Goal: Task Accomplishment & Management: Manage account settings

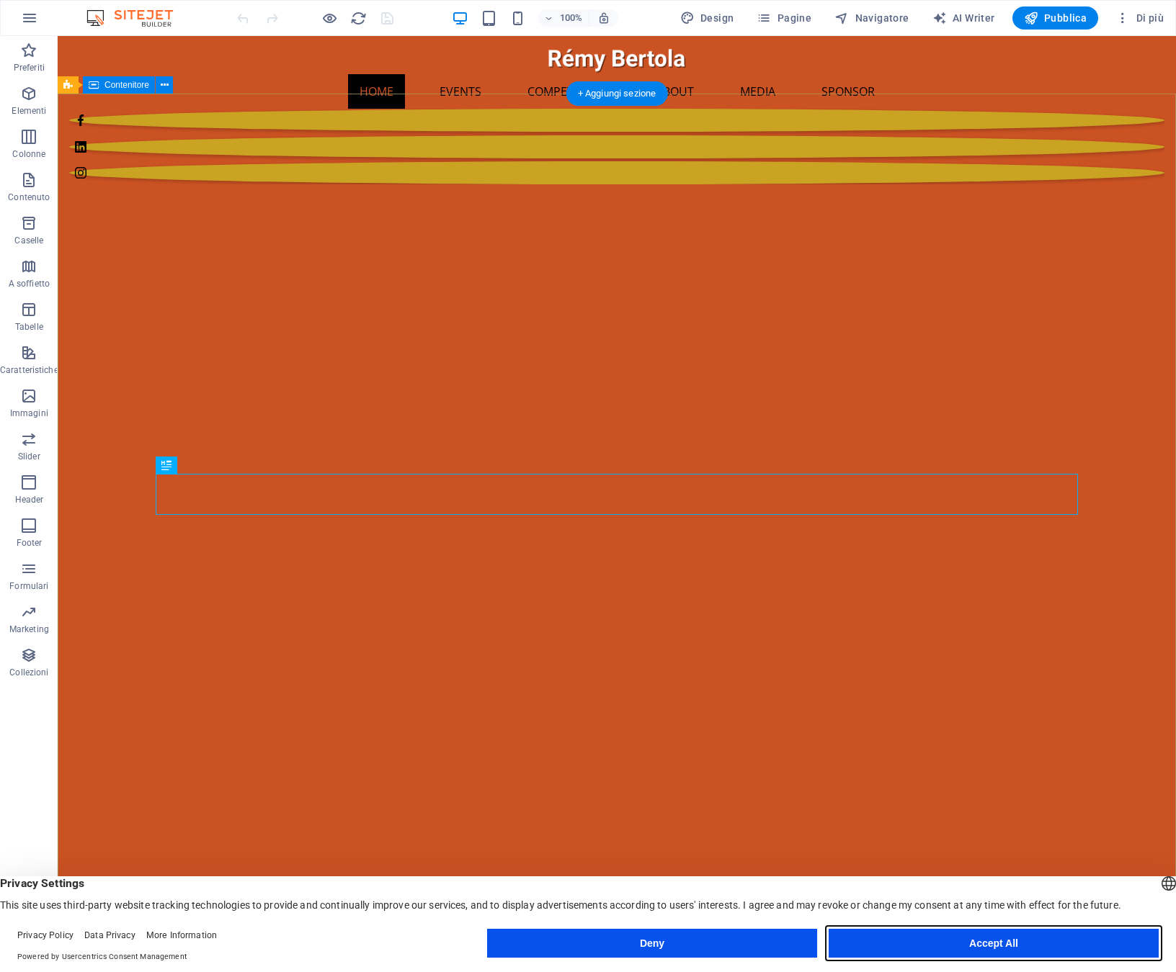
click at [992, 947] on button "Accept All" at bounding box center [993, 943] width 330 height 29
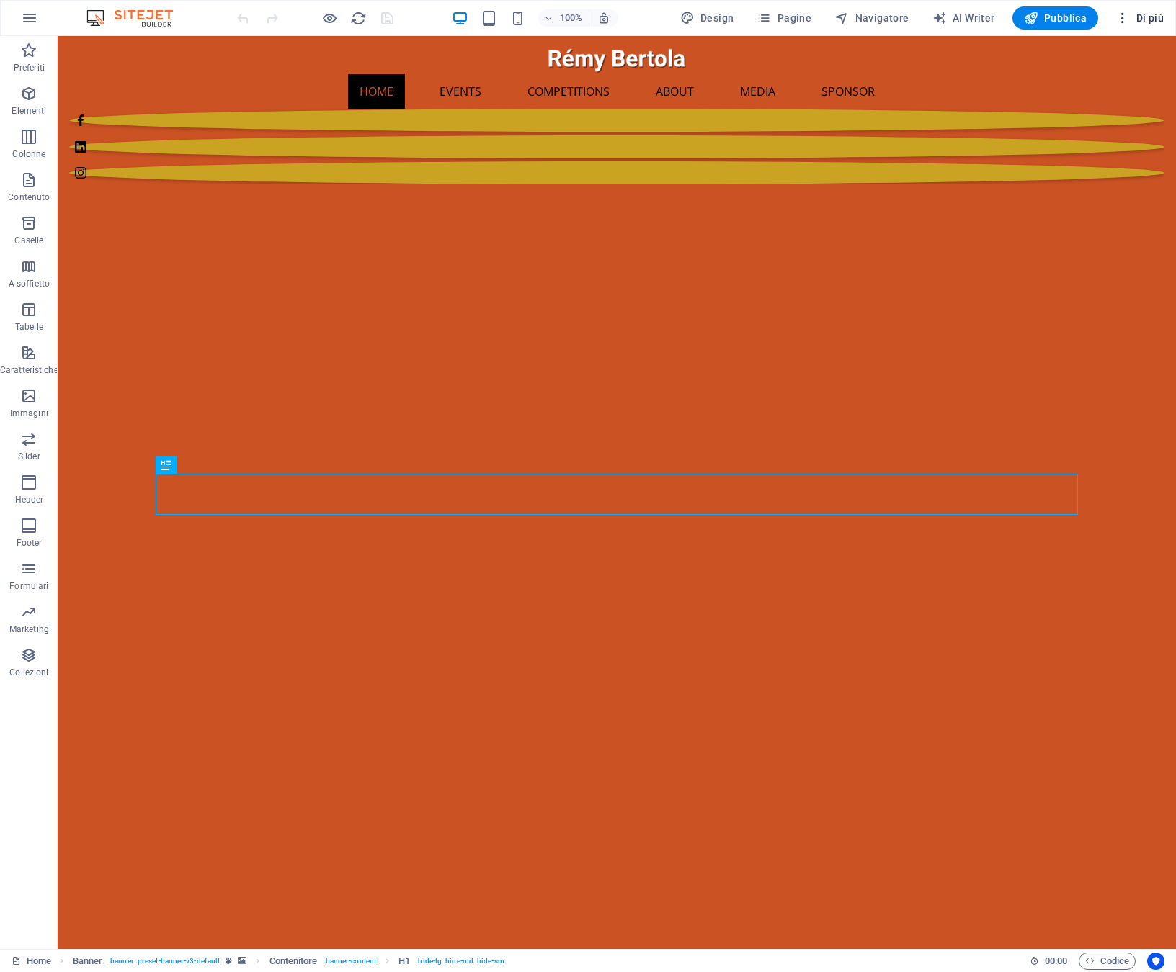
click at [1148, 22] on span "Di più" at bounding box center [1139, 18] width 48 height 14
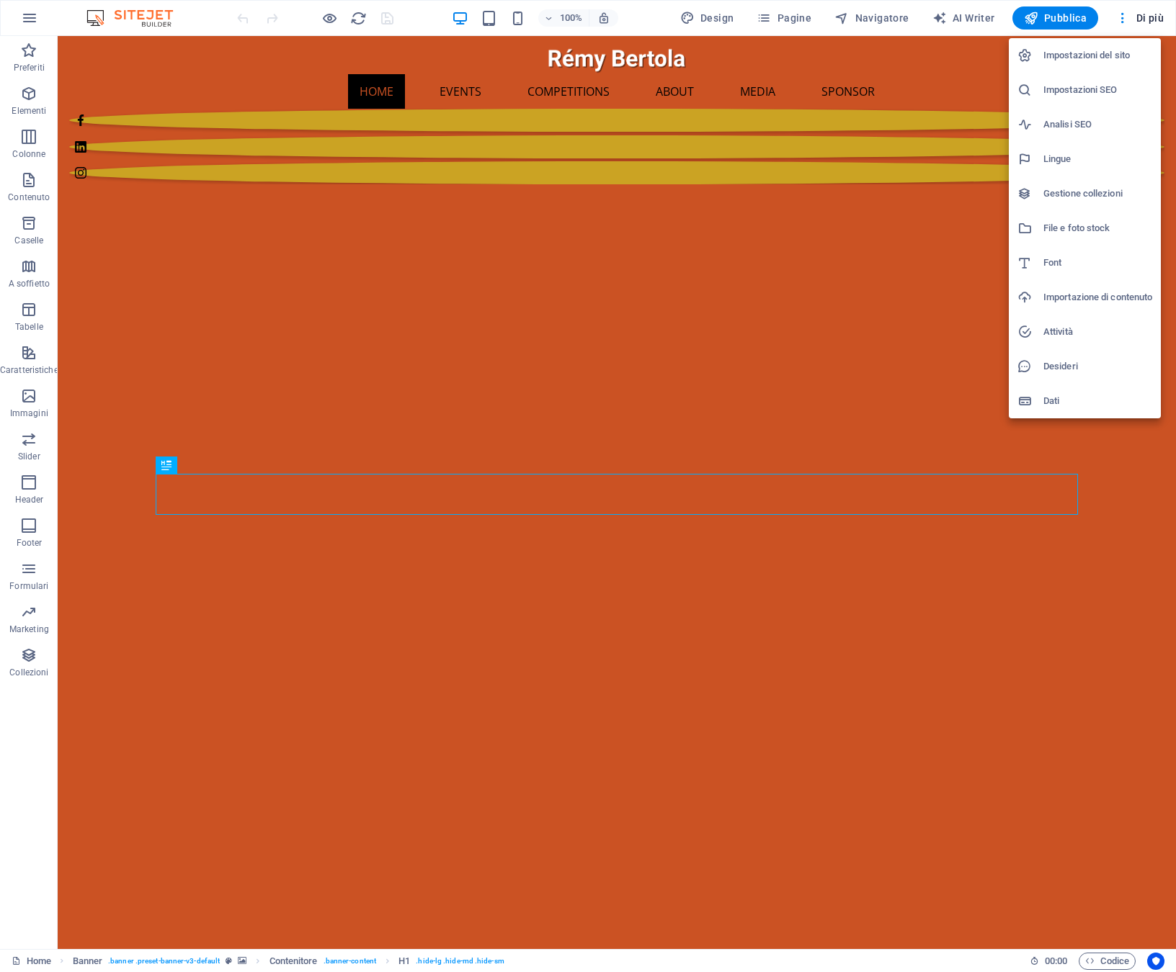
click at [1076, 195] on h6 "Gestione collezioni" at bounding box center [1097, 193] width 109 height 17
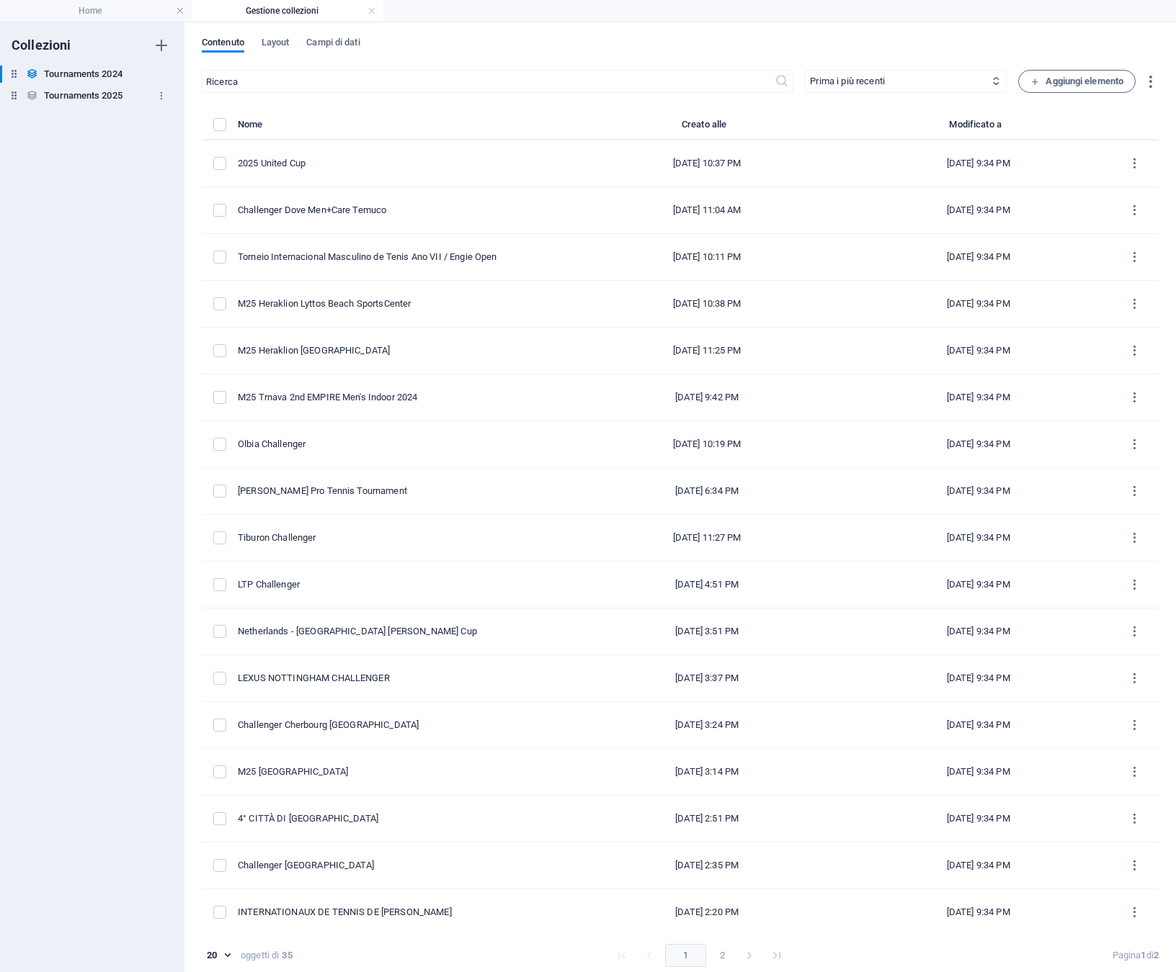
click at [84, 98] on h6 "Tournaments 2025" at bounding box center [83, 95] width 79 height 17
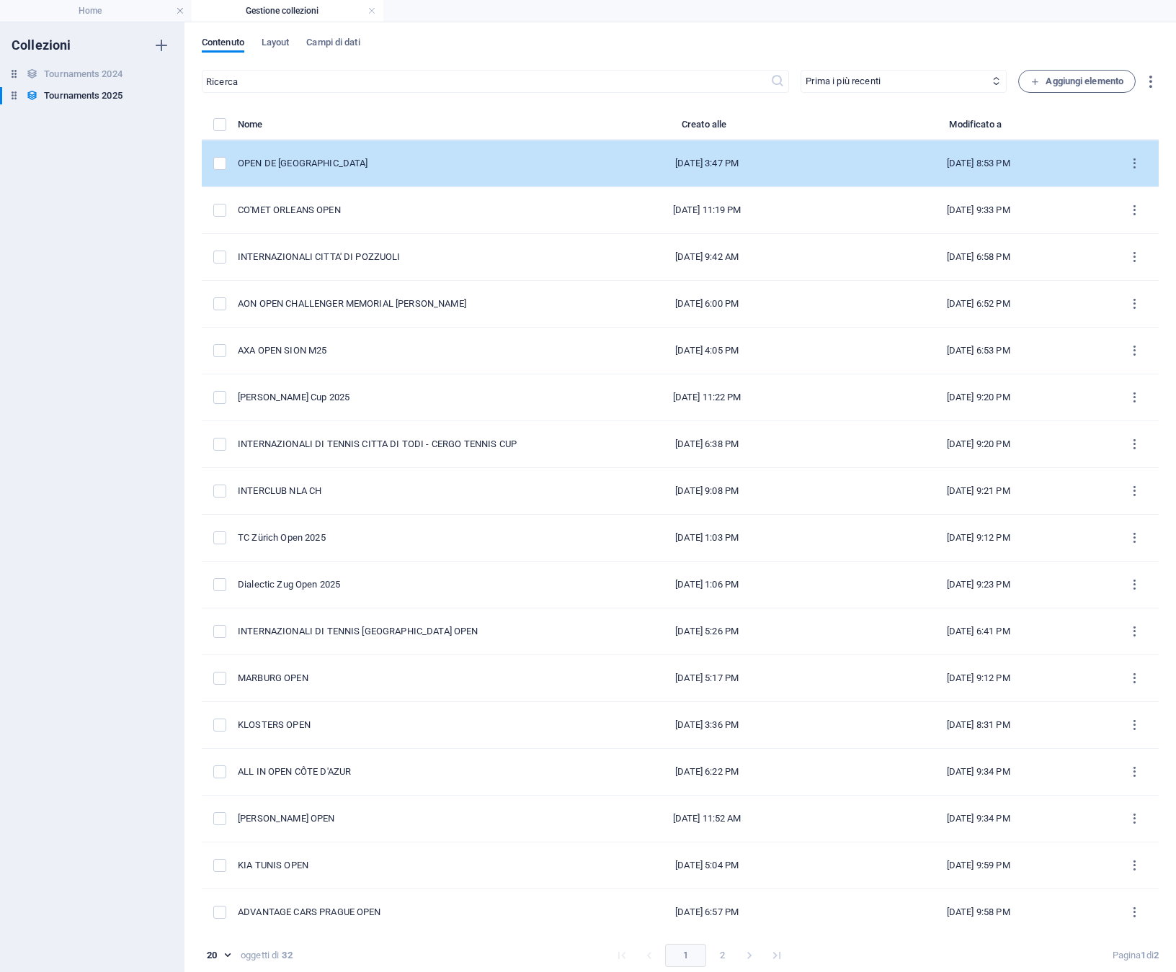
click at [277, 163] on div "OPEN DE [GEOGRAPHIC_DATA]" at bounding box center [397, 163] width 318 height 13
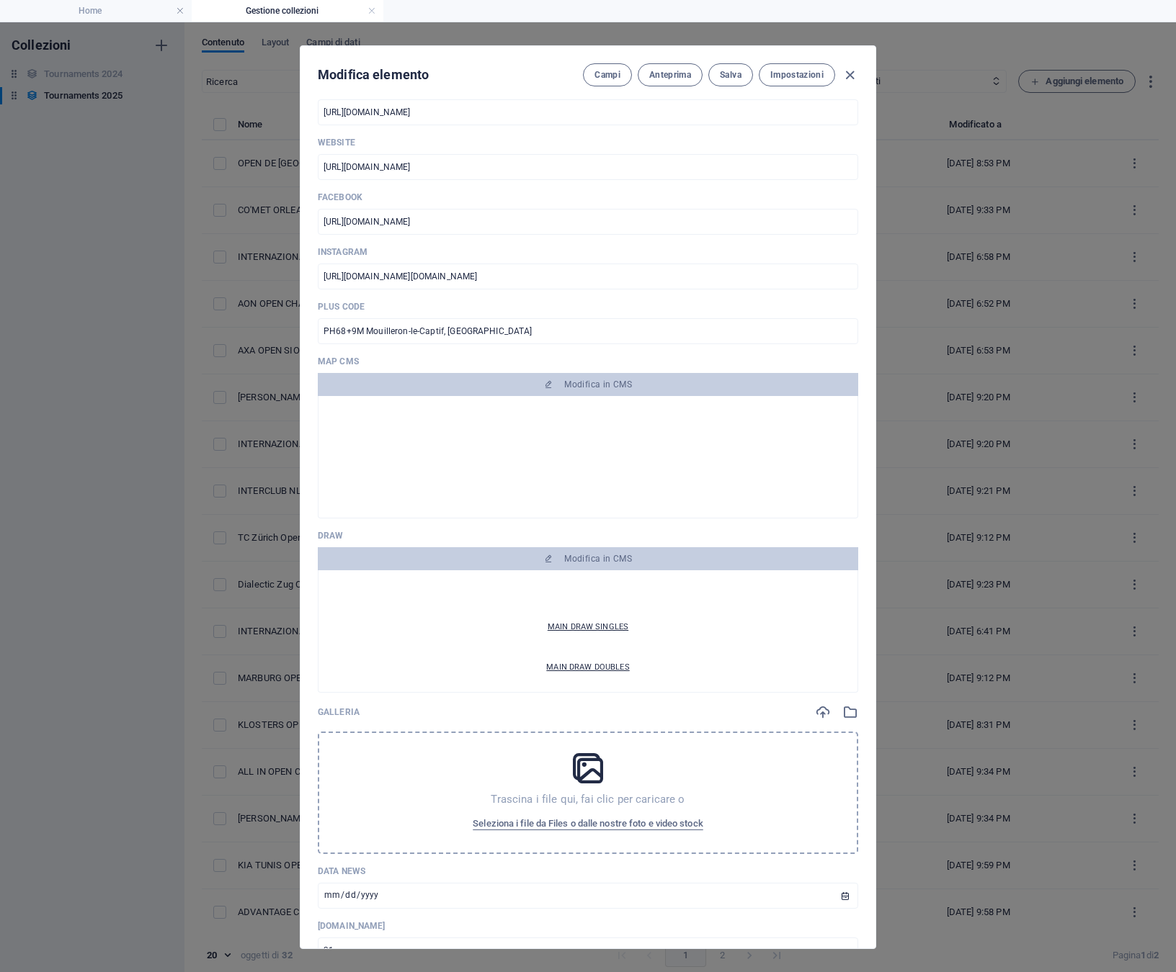
scroll to position [1325, 0]
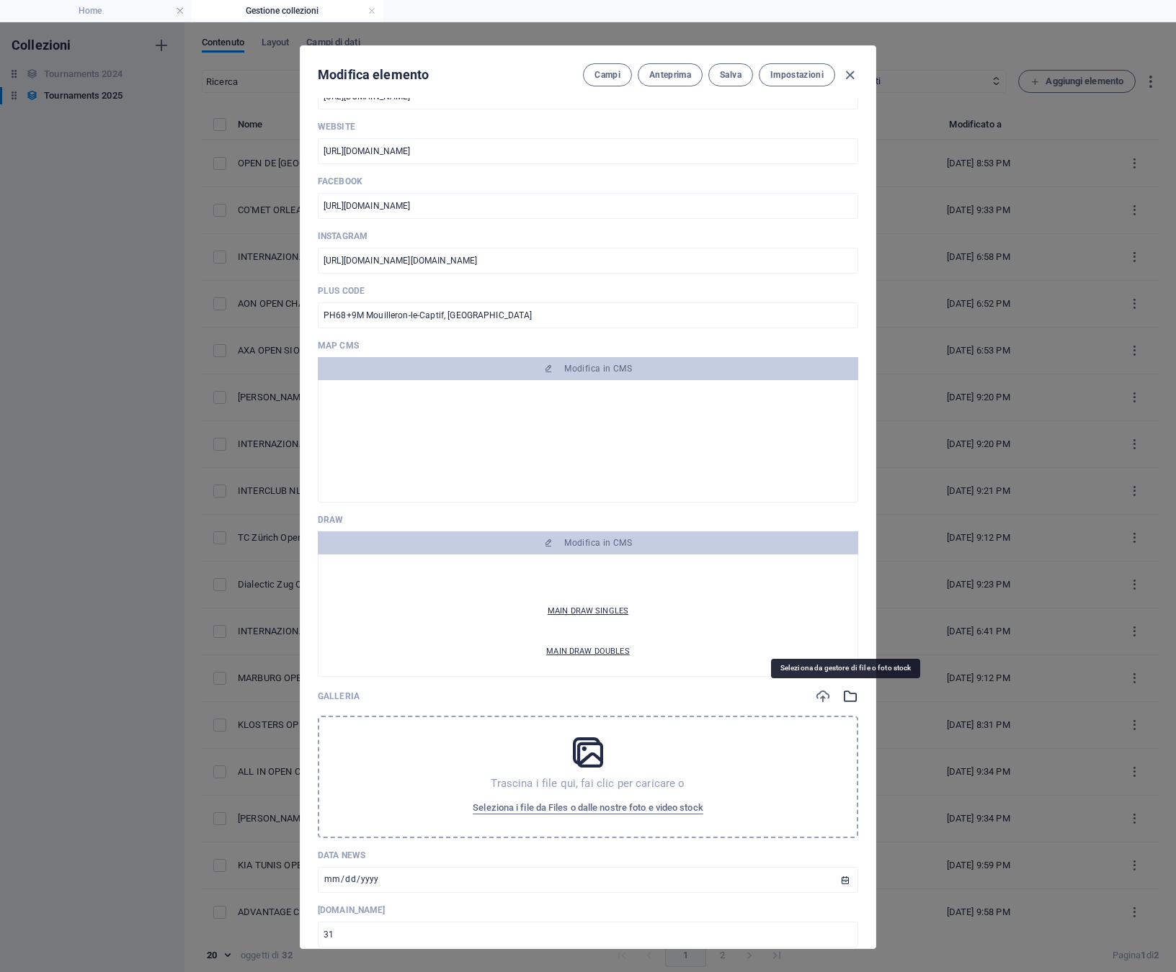
click at [847, 699] on icon "button" at bounding box center [850, 697] width 16 height 16
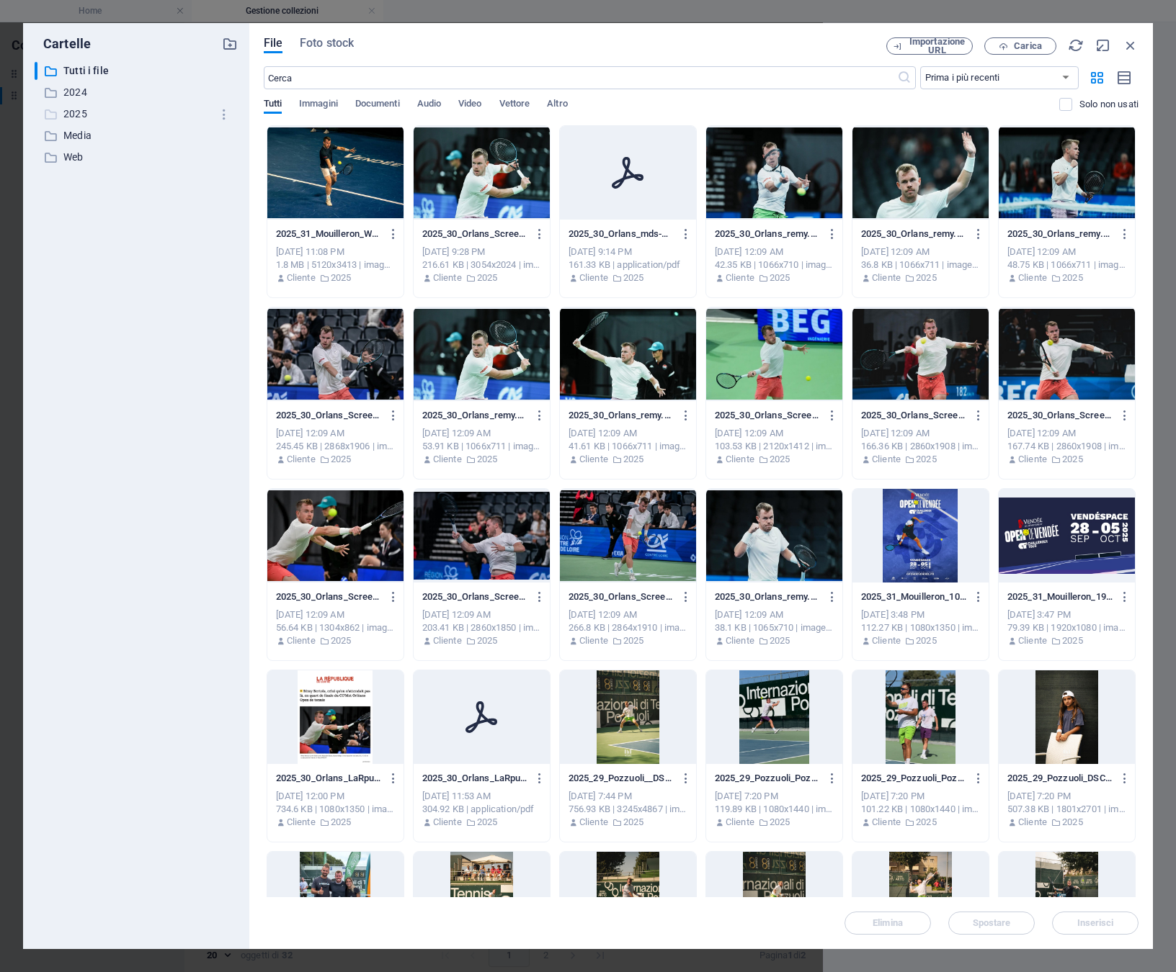
click at [79, 116] on p "2025" at bounding box center [137, 114] width 148 height 17
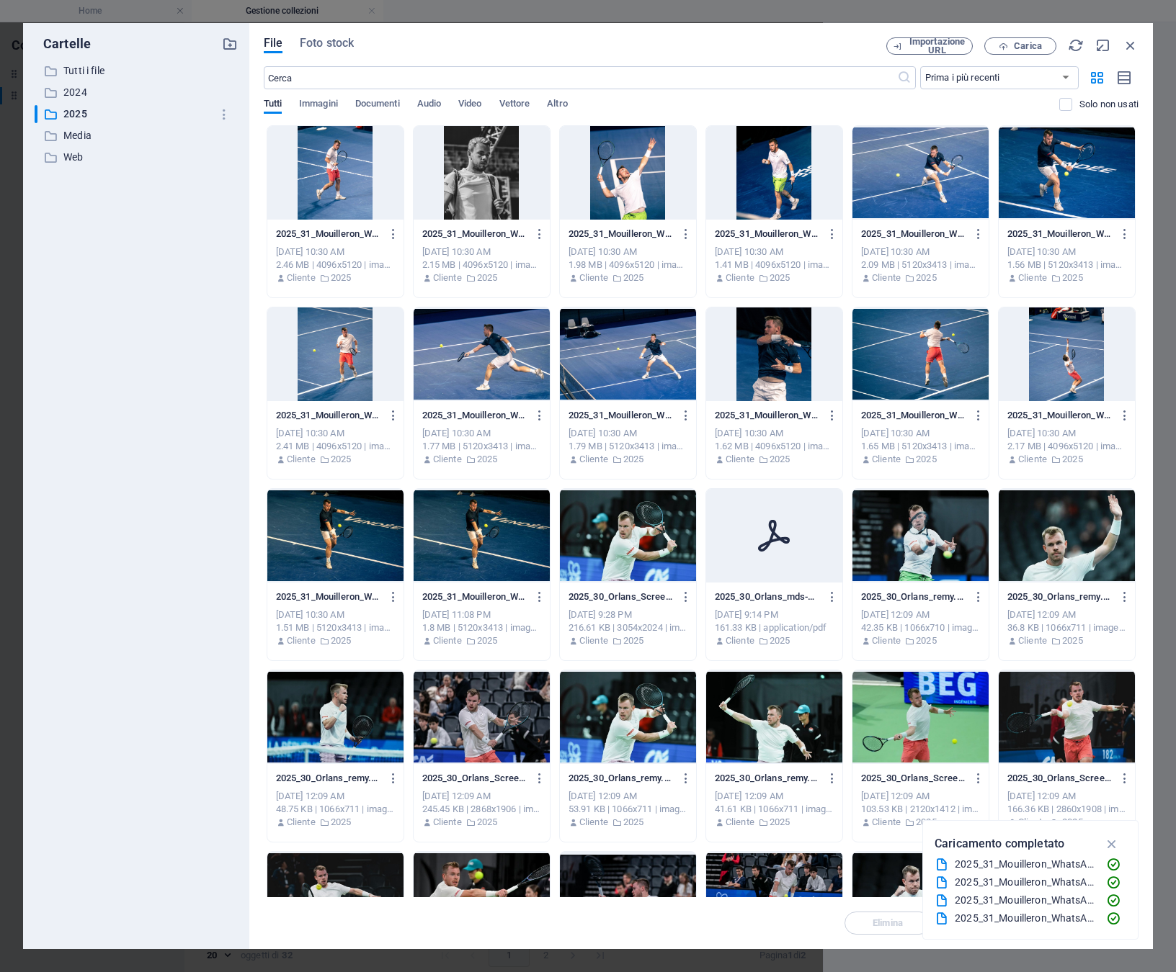
click at [365, 519] on div at bounding box center [335, 536] width 136 height 94
click at [1055, 340] on div at bounding box center [1066, 355] width 136 height 94
click at [334, 528] on div at bounding box center [335, 536] width 136 height 94
click at [617, 354] on div at bounding box center [628, 355] width 136 height 94
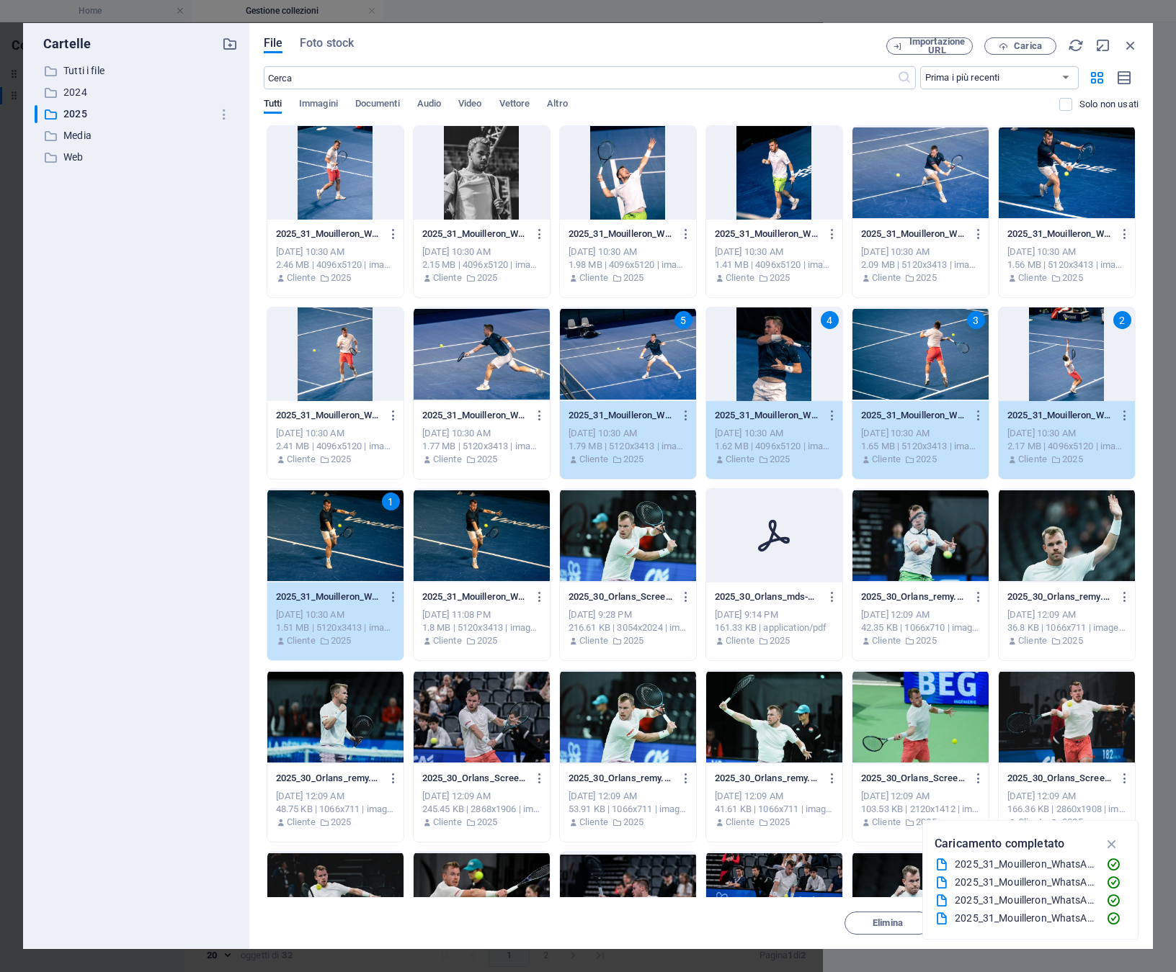
click at [330, 201] on div at bounding box center [335, 173] width 136 height 94
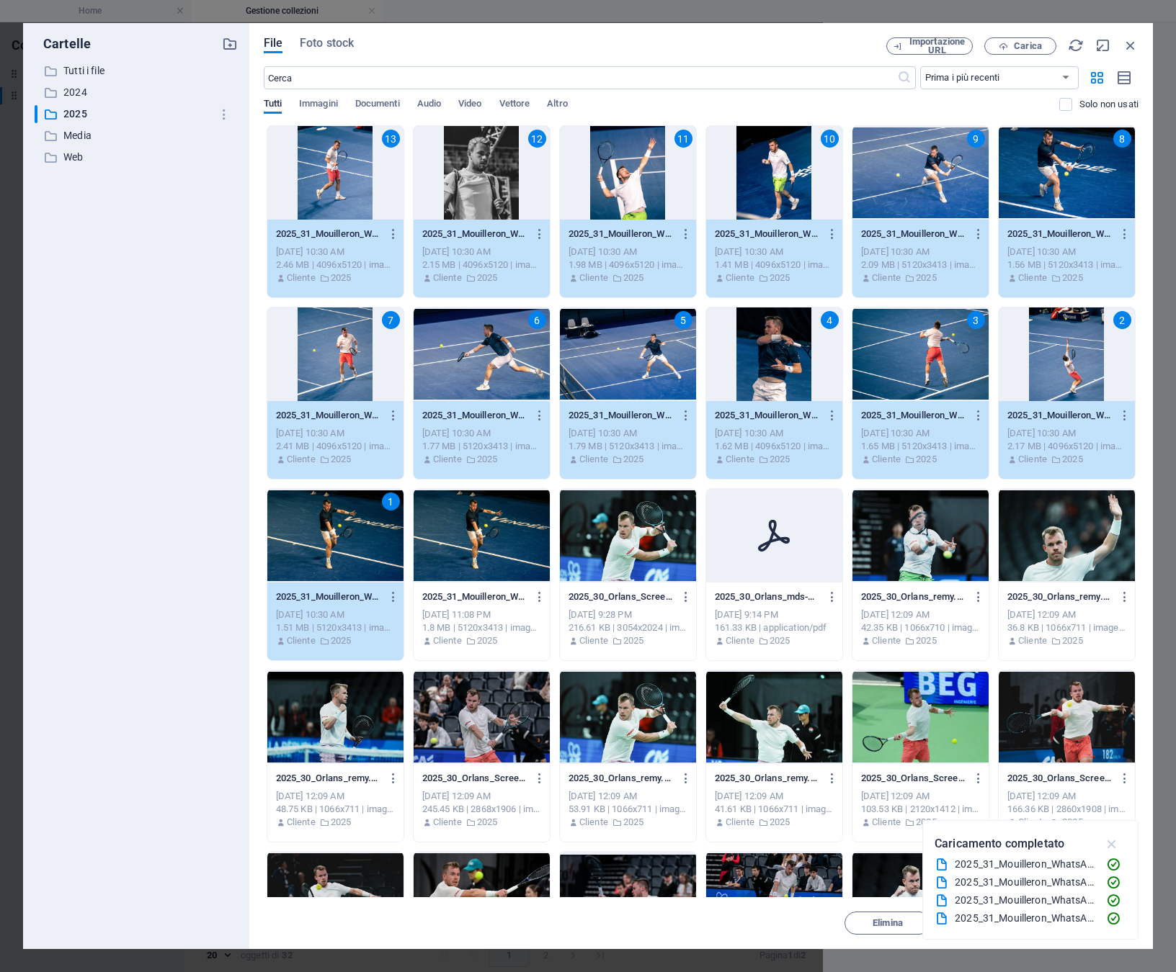
click at [1112, 846] on icon "button" at bounding box center [1112, 844] width 17 height 16
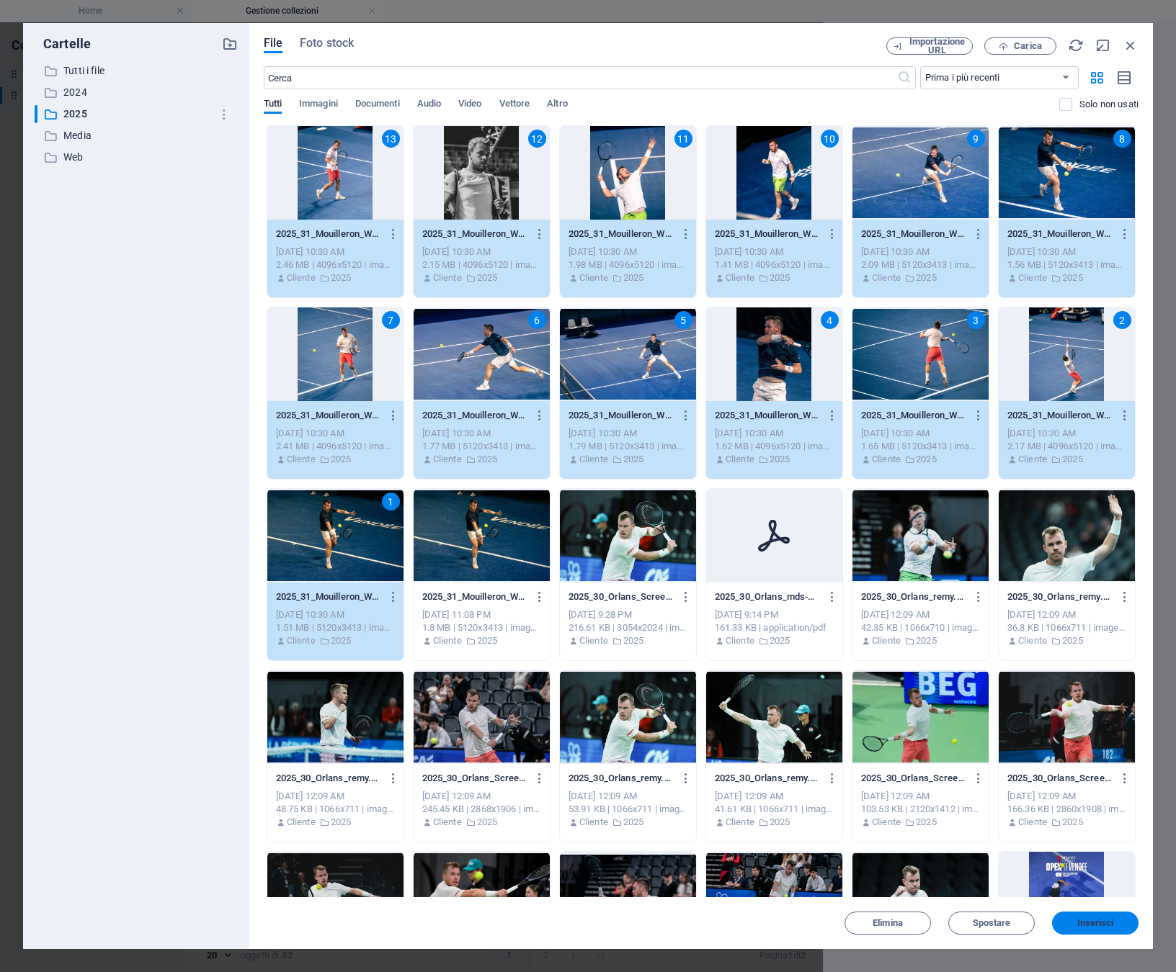
click at [1107, 925] on span "Inserisci" at bounding box center [1095, 923] width 37 height 9
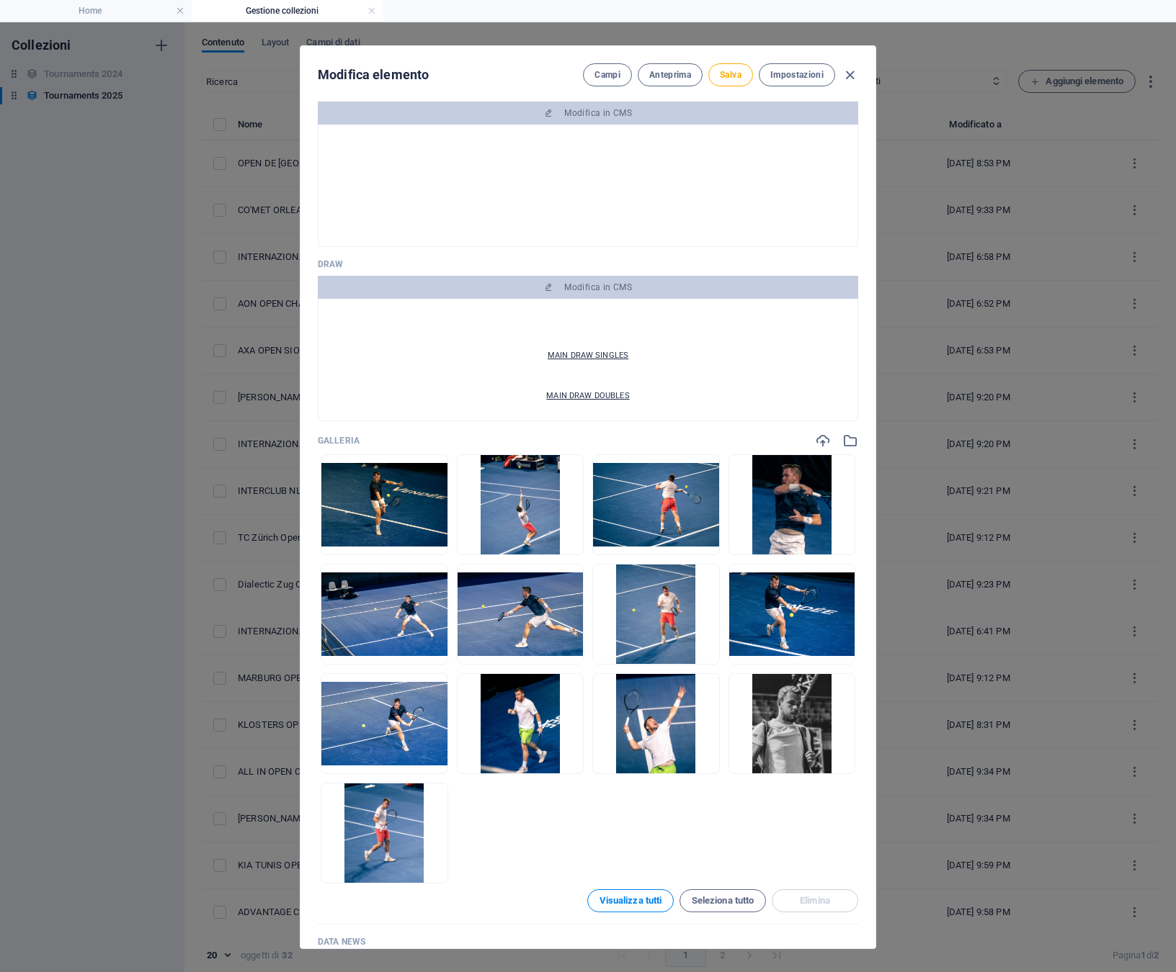
scroll to position [1599, 0]
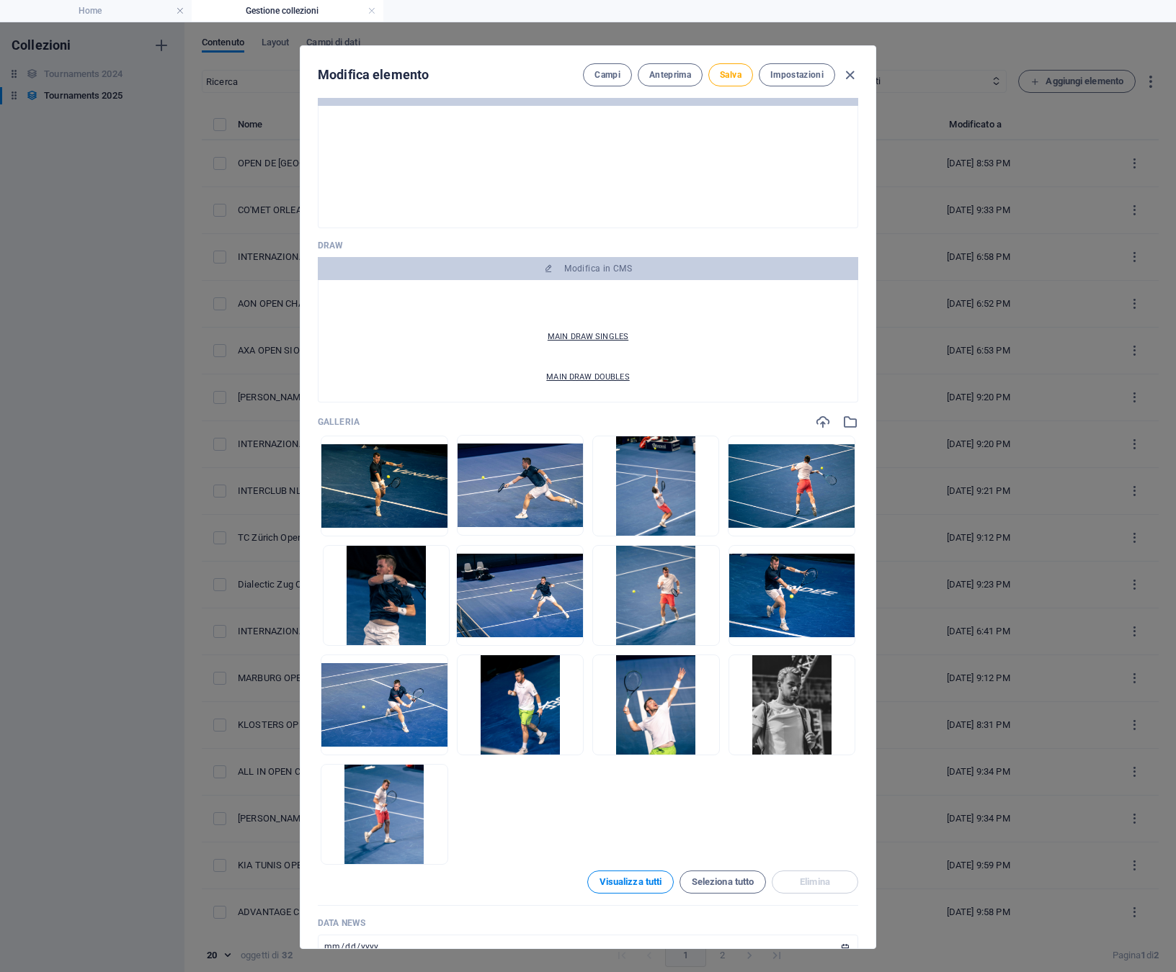
drag, startPoint x: 511, startPoint y: 594, endPoint x: 512, endPoint y: 472, distance: 121.7
click at [512, 472] on ul "Lascia i file qui per caricarli all'istante" at bounding box center [588, 650] width 540 height 429
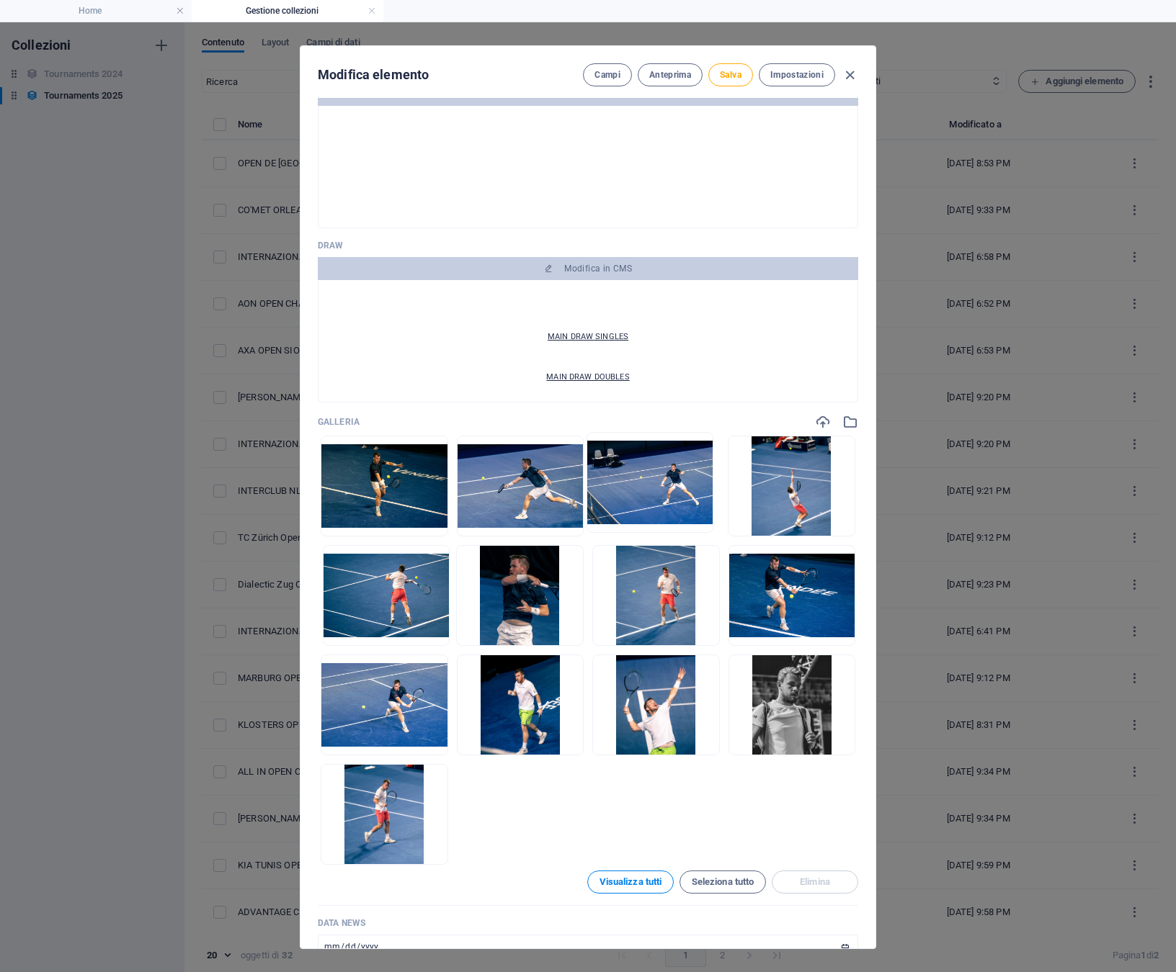
drag, startPoint x: 506, startPoint y: 601, endPoint x: 648, endPoint y: 480, distance: 186.5
click at [648, 480] on ul "Lascia i file qui per caricarli all'istante" at bounding box center [588, 650] width 540 height 429
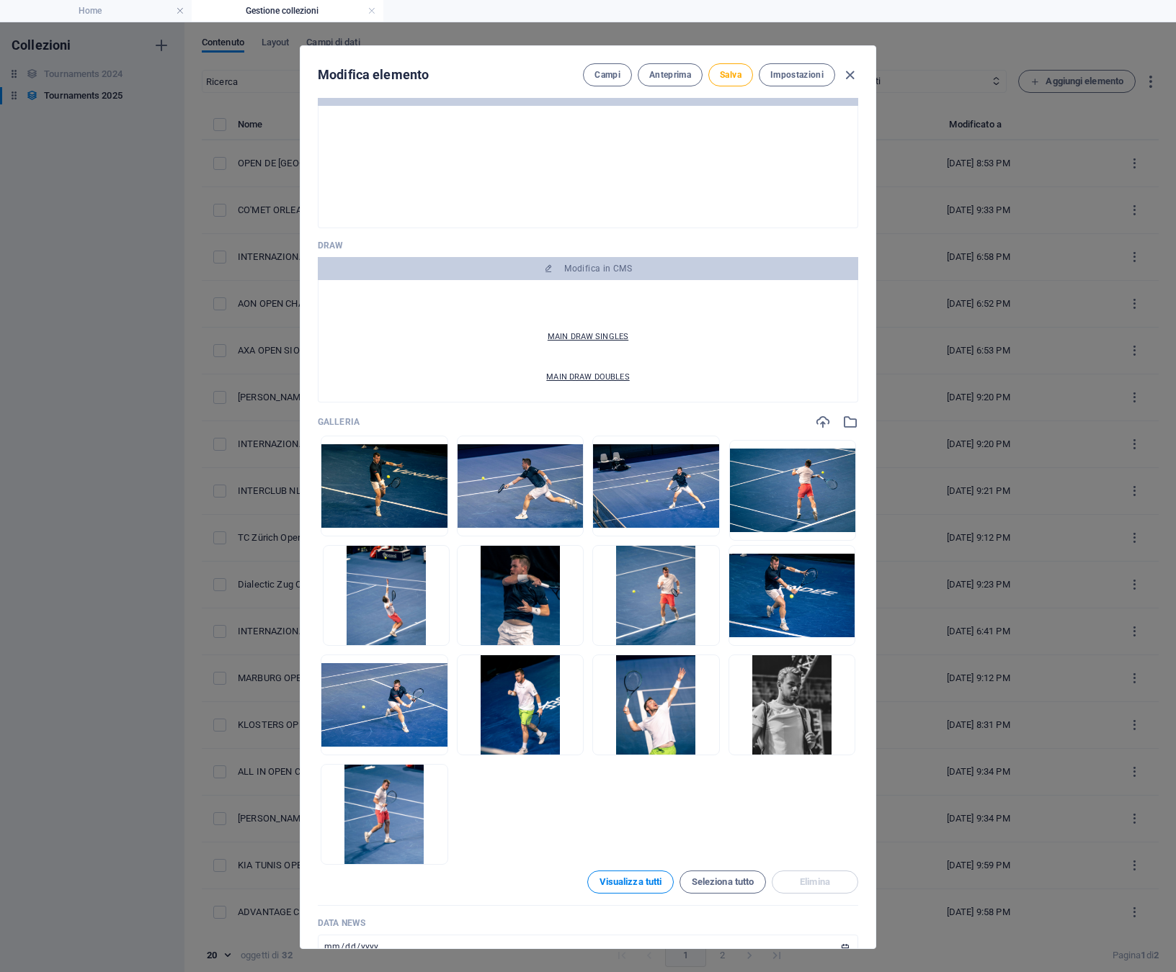
drag, startPoint x: 384, startPoint y: 593, endPoint x: 811, endPoint y: 475, distance: 443.0
click at [811, 475] on ul "Lascia i file qui per caricarli all'istante" at bounding box center [588, 650] width 540 height 429
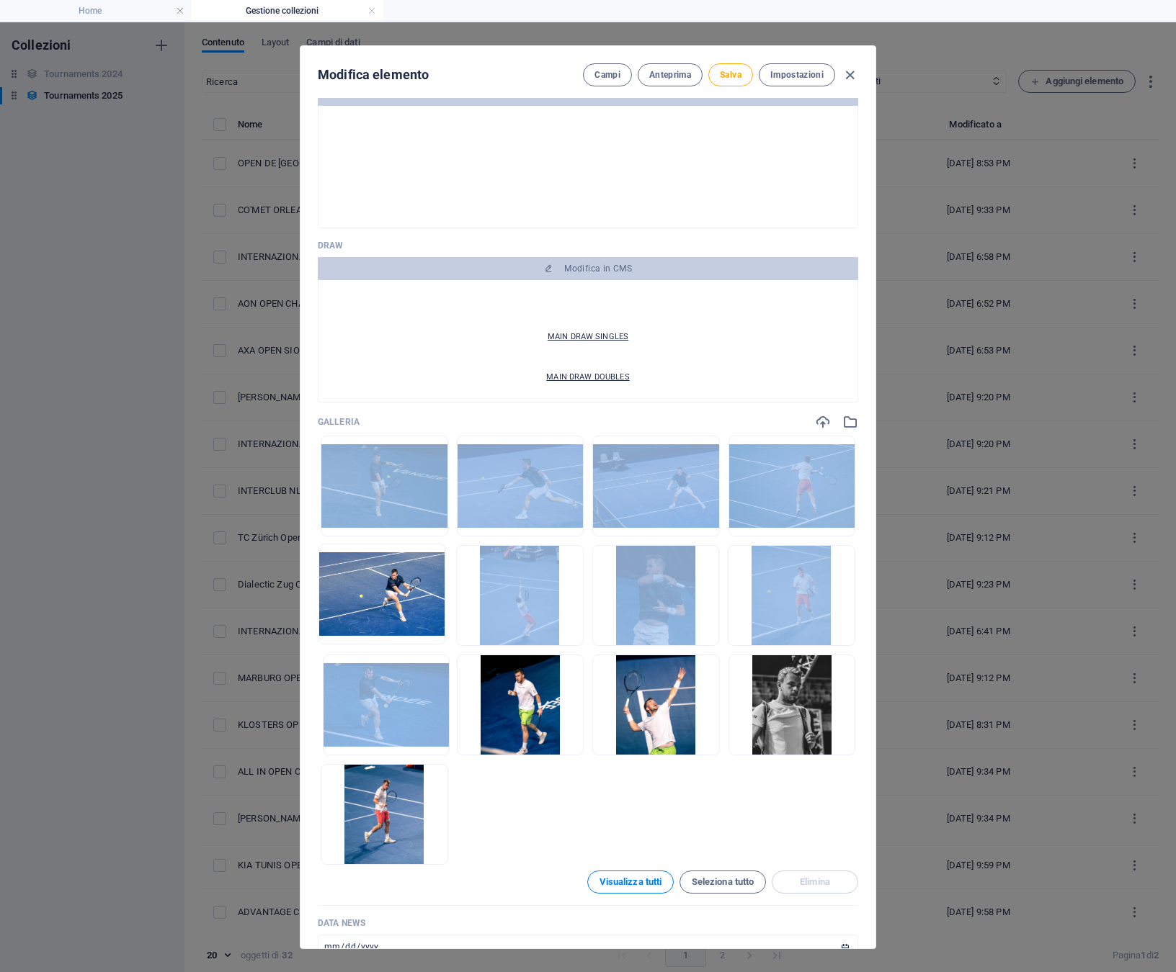
drag, startPoint x: 375, startPoint y: 700, endPoint x: 378, endPoint y: 575, distance: 125.4
click at [378, 575] on ul "Lascia i file qui per caricarli all'istante" at bounding box center [588, 650] width 540 height 429
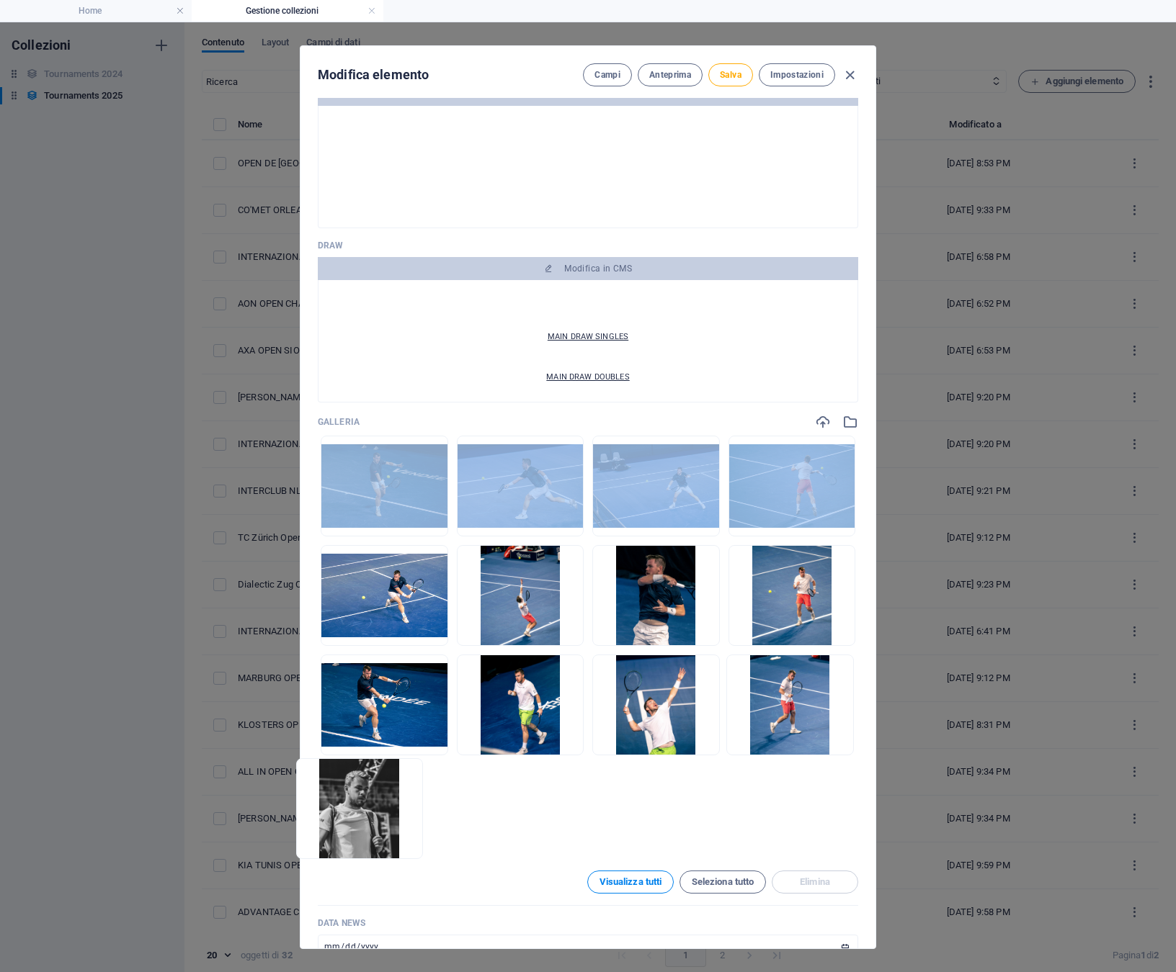
drag, startPoint x: 773, startPoint y: 710, endPoint x: 344, endPoint y: 824, distance: 443.5
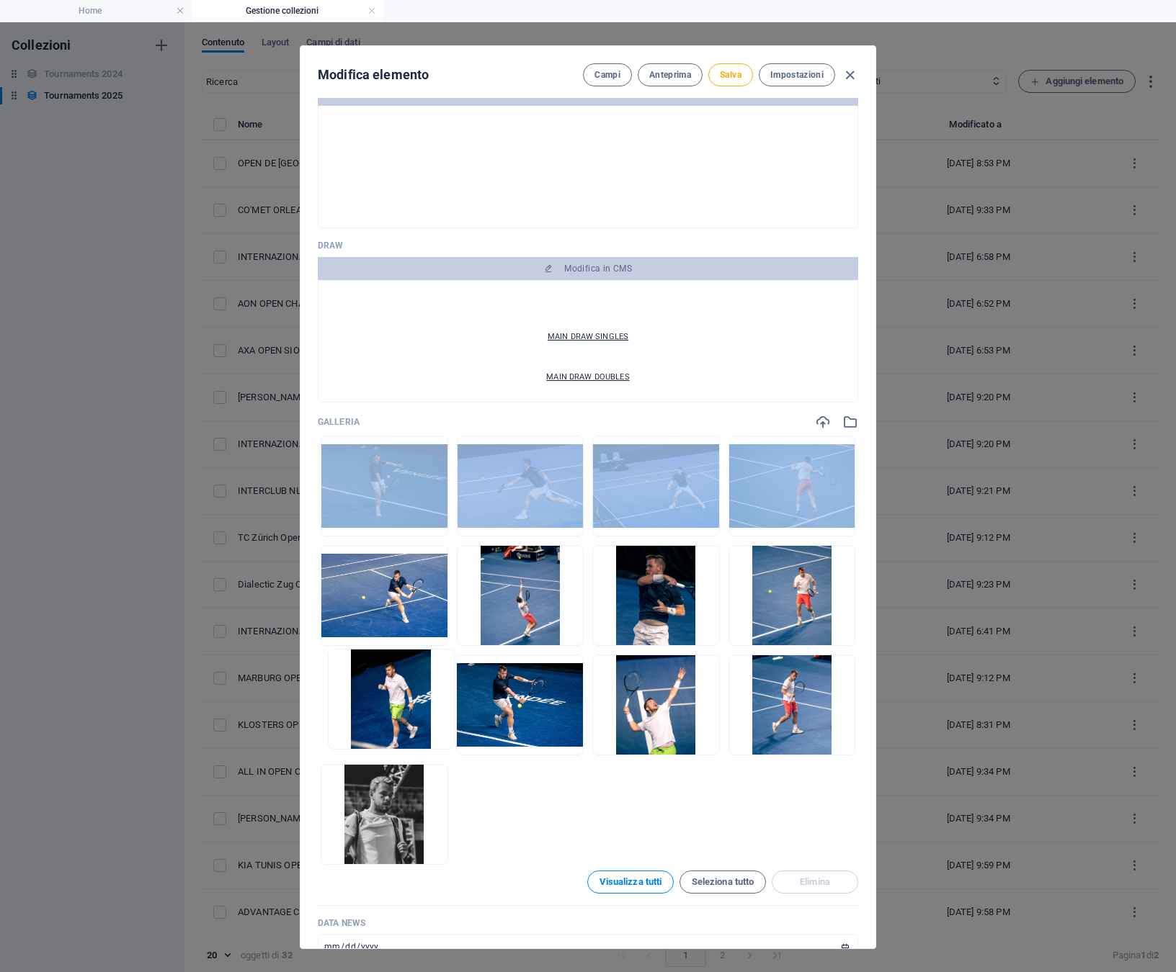
drag, startPoint x: 519, startPoint y: 711, endPoint x: 362, endPoint y: 699, distance: 158.2
click at [362, 699] on ul "Lascia i file qui per caricarli all'istante" at bounding box center [588, 650] width 540 height 429
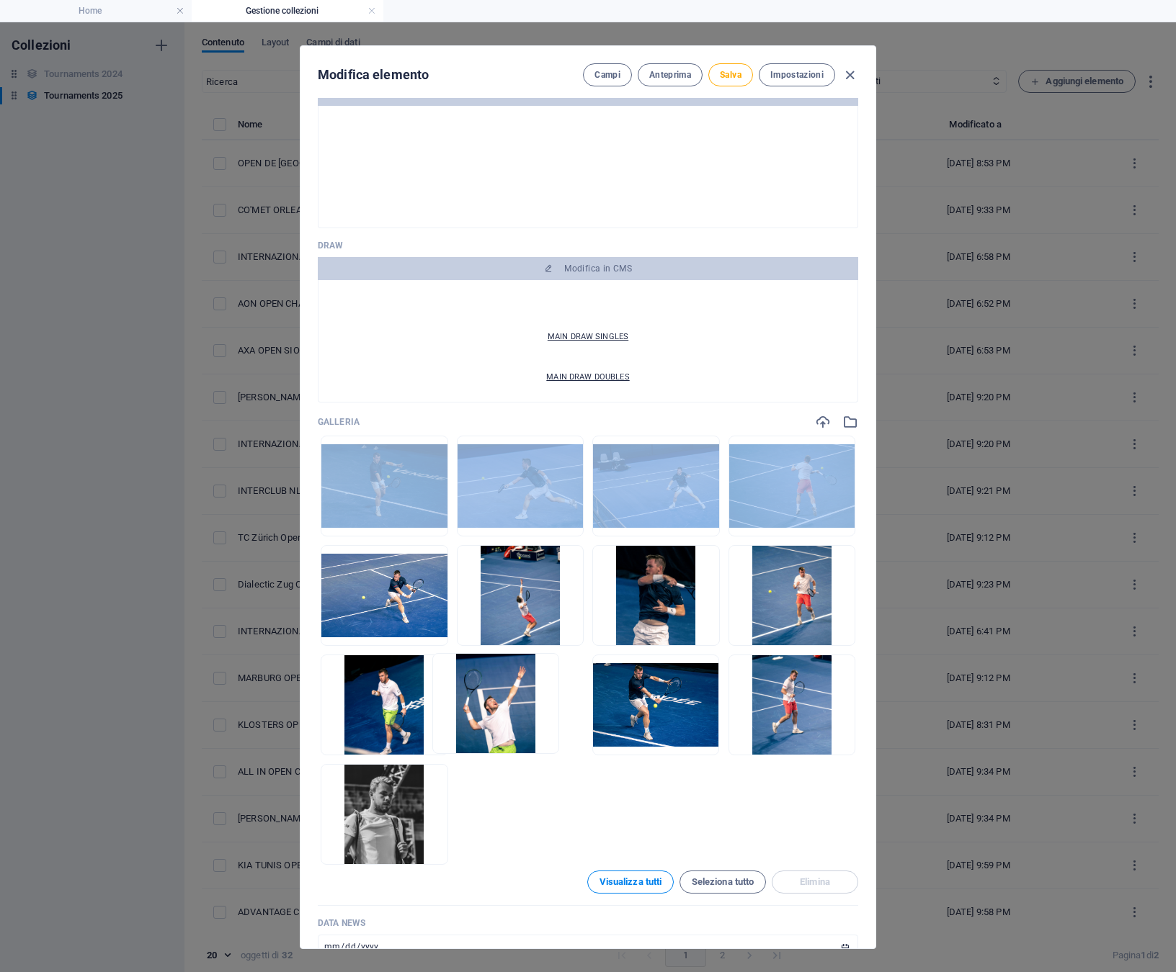
drag, startPoint x: 661, startPoint y: 697, endPoint x: 494, endPoint y: 698, distance: 167.1
click at [494, 698] on ul "Lascia i file qui per caricarli all'istante" at bounding box center [588, 650] width 540 height 429
click at [729, 75] on span "Salva" at bounding box center [731, 75] width 22 height 12
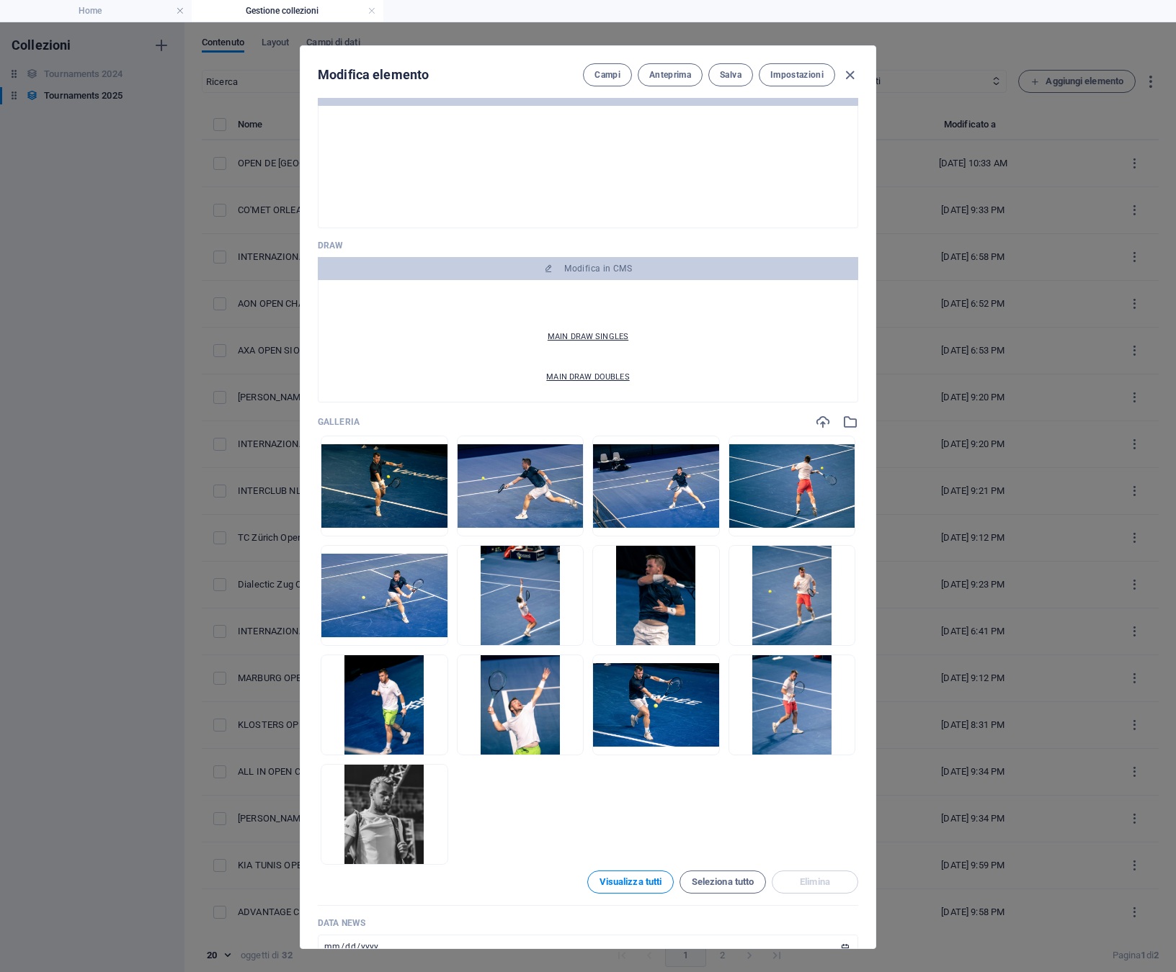
click at [573, 784] on ul "Lascia i file qui per caricarli all'istante" at bounding box center [588, 650] width 540 height 429
click at [727, 74] on span "Salva" at bounding box center [731, 75] width 22 height 12
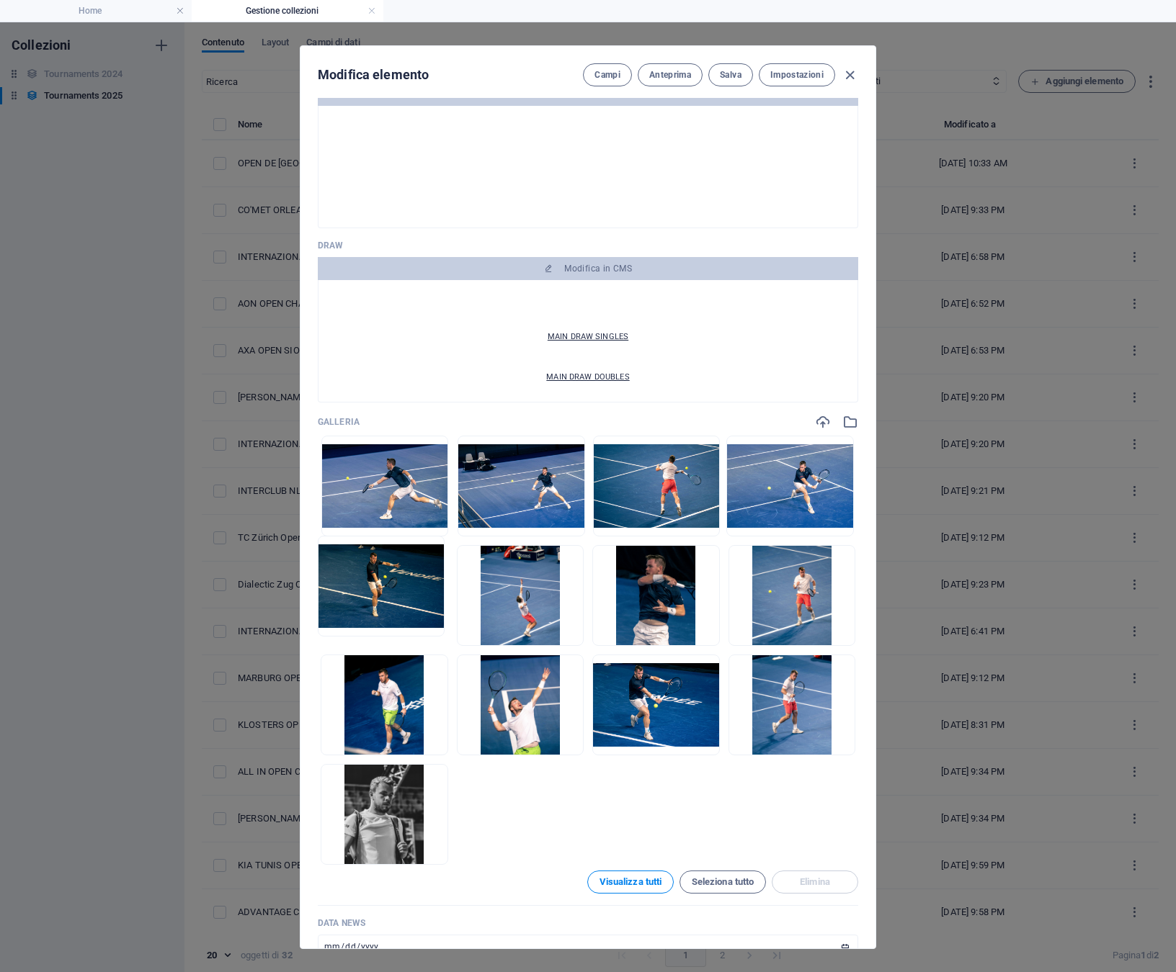
drag, startPoint x: 374, startPoint y: 483, endPoint x: 374, endPoint y: 596, distance: 113.1
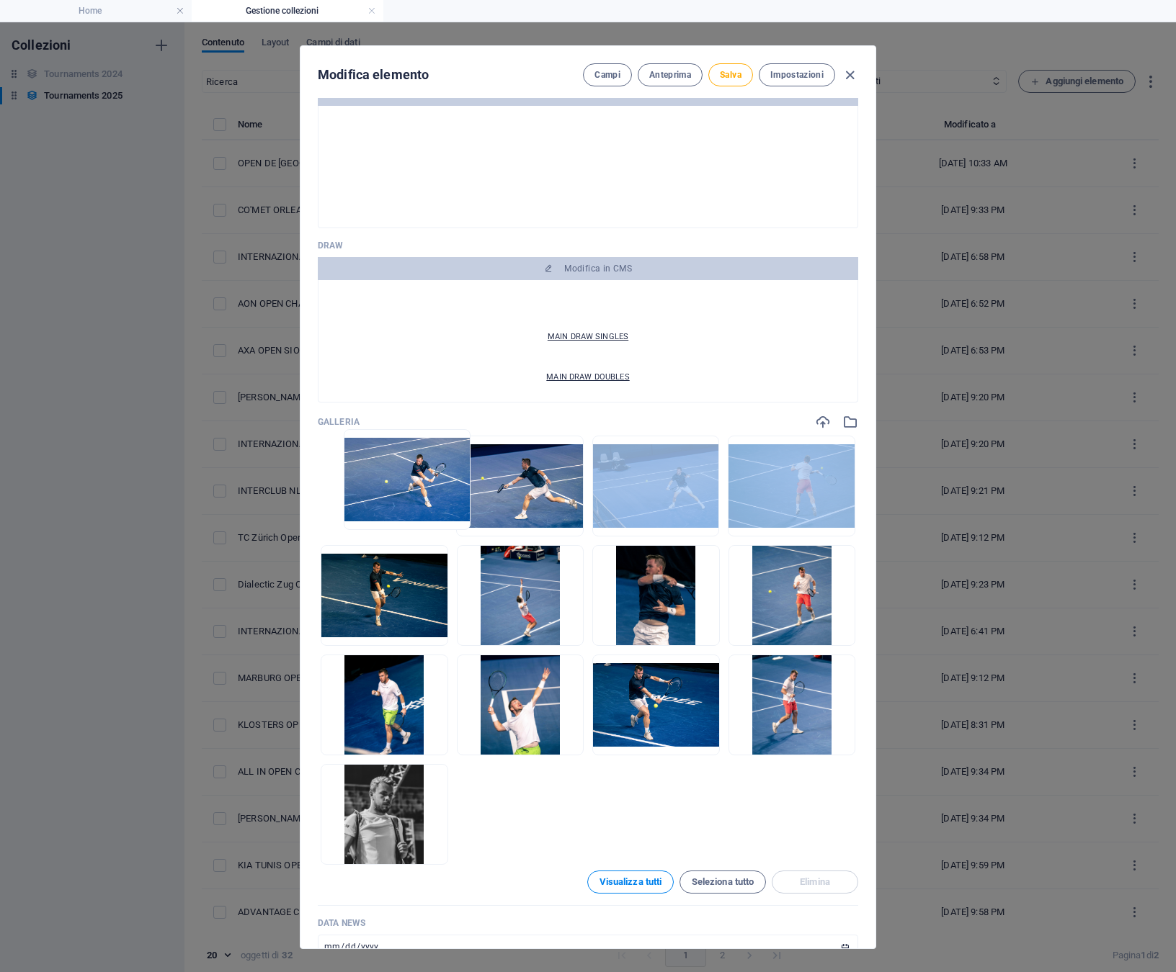
drag, startPoint x: 800, startPoint y: 473, endPoint x: 411, endPoint y: 470, distance: 389.0
click at [411, 470] on ul "Lascia i file qui per caricarli all'istante" at bounding box center [588, 650] width 540 height 429
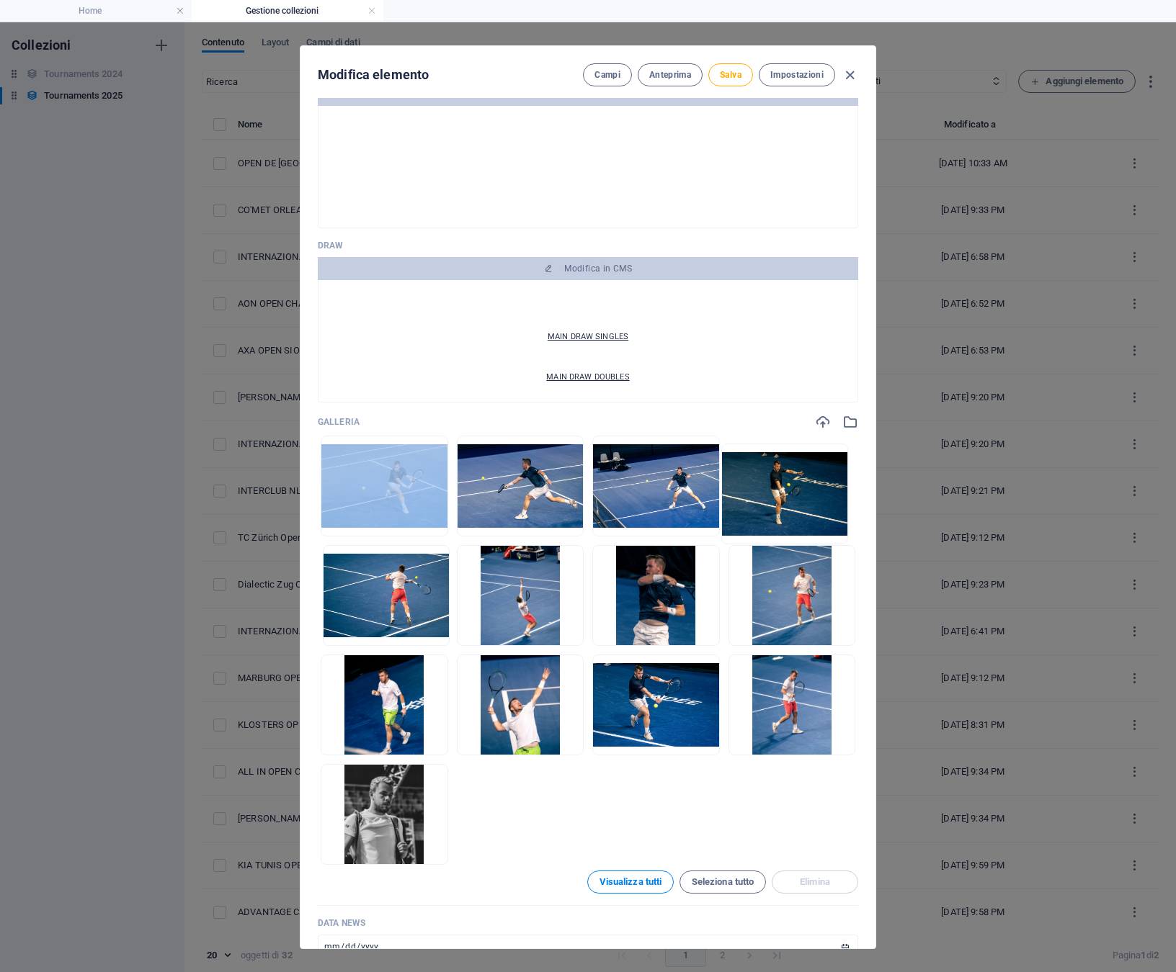
drag, startPoint x: 373, startPoint y: 597, endPoint x: 787, endPoint y: 491, distance: 427.7
click at [787, 491] on ul "Lascia i file qui per caricarli all'istante" at bounding box center [588, 650] width 540 height 429
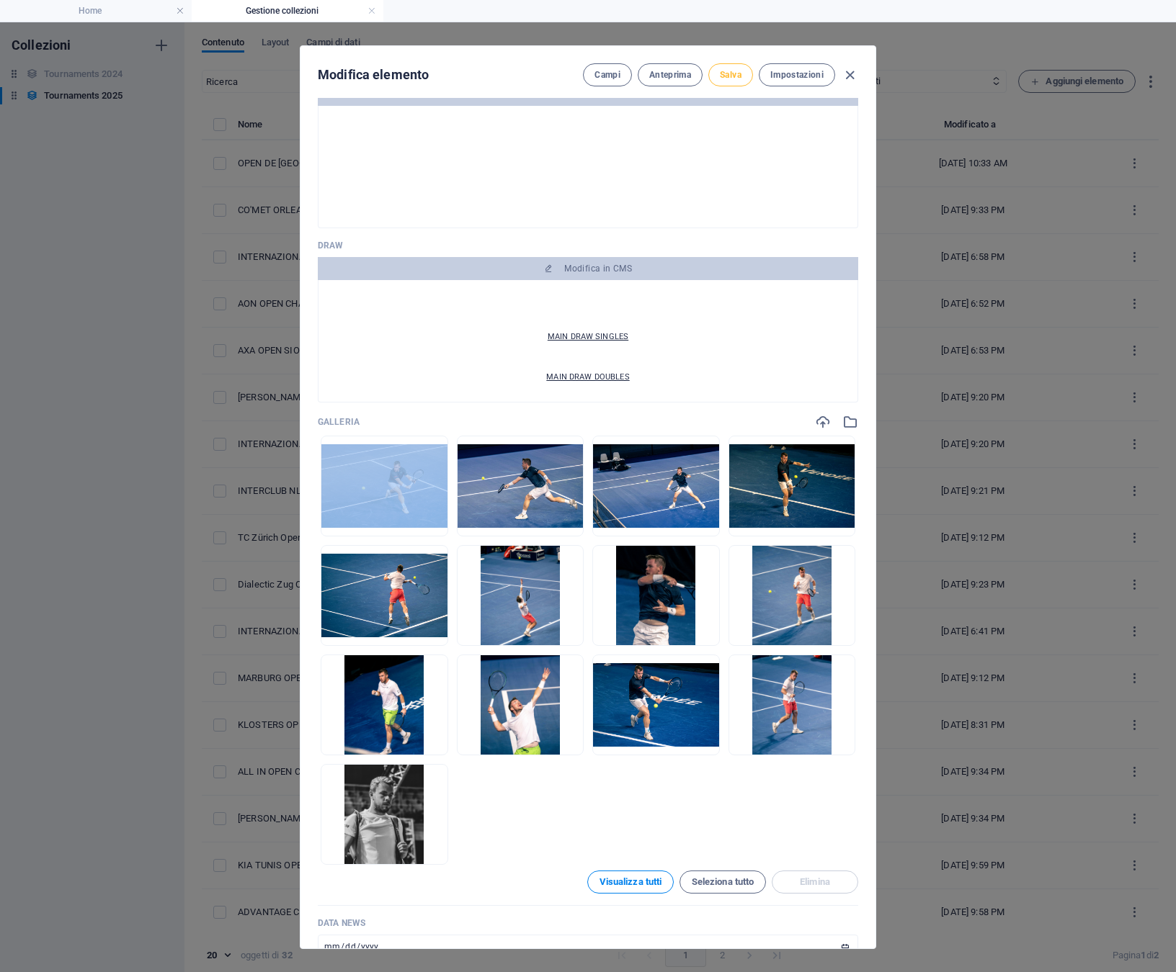
click at [730, 76] on span "Salva" at bounding box center [731, 75] width 22 height 12
click at [659, 78] on span "Anteprima" at bounding box center [670, 75] width 42 height 12
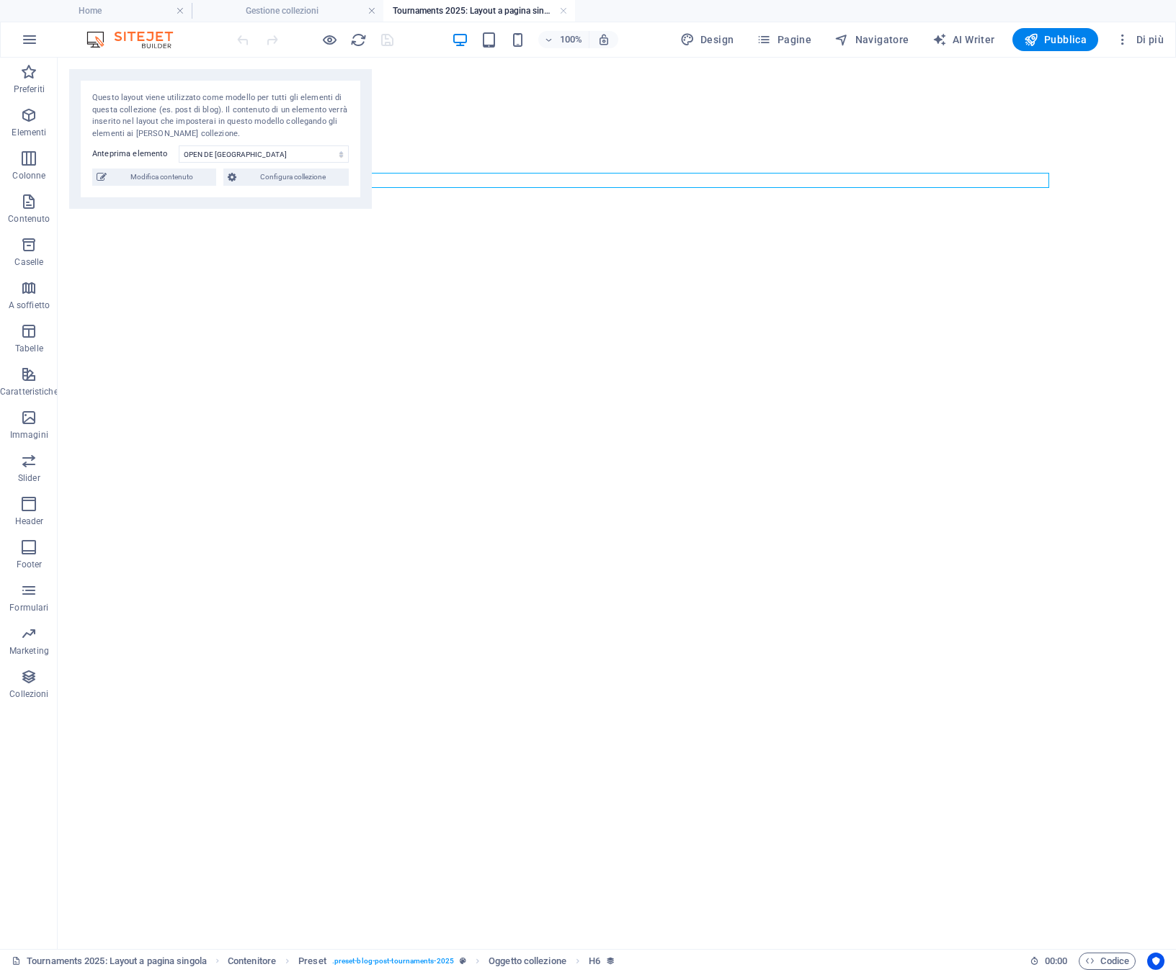
select select "68d7eaff5990b0c1f701ab58"
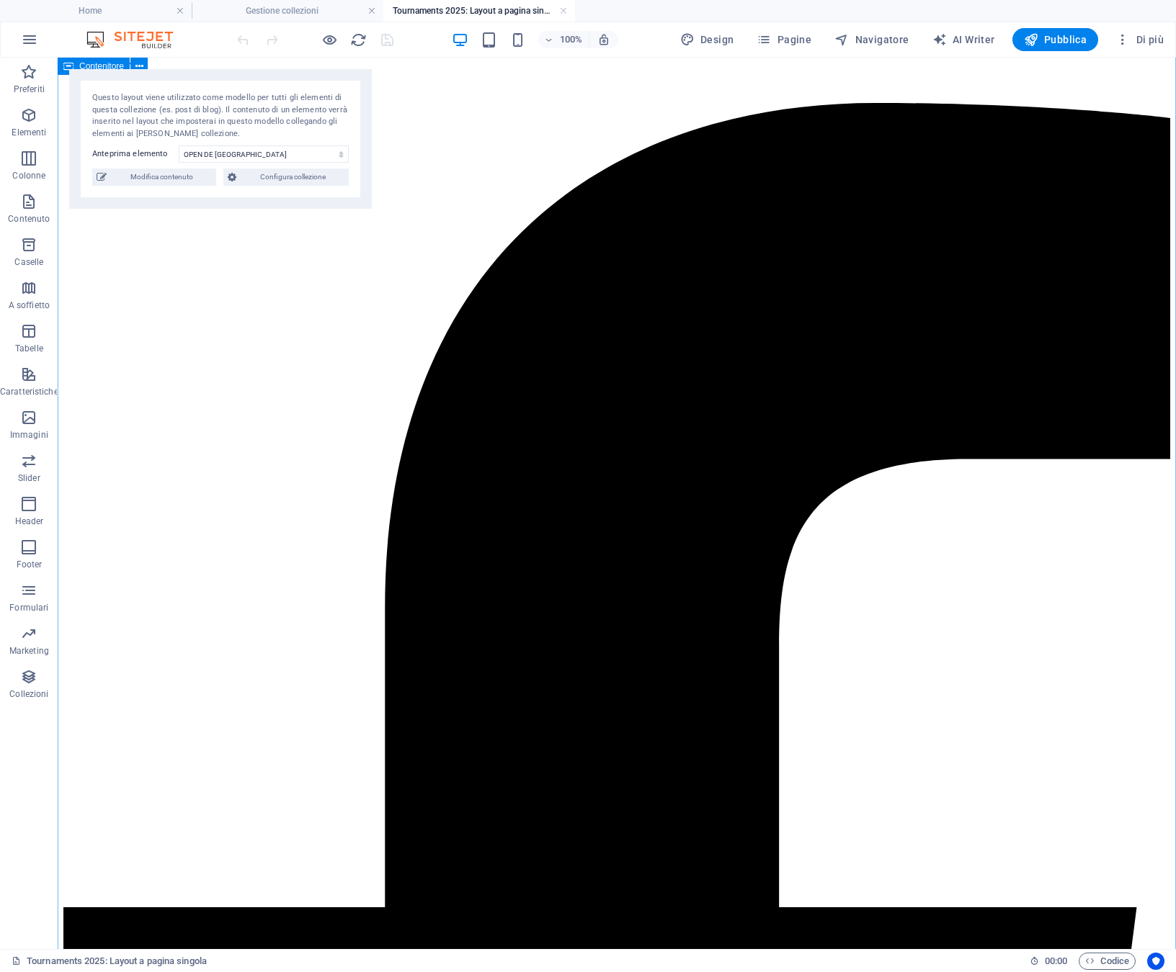
scroll to position [0, 0]
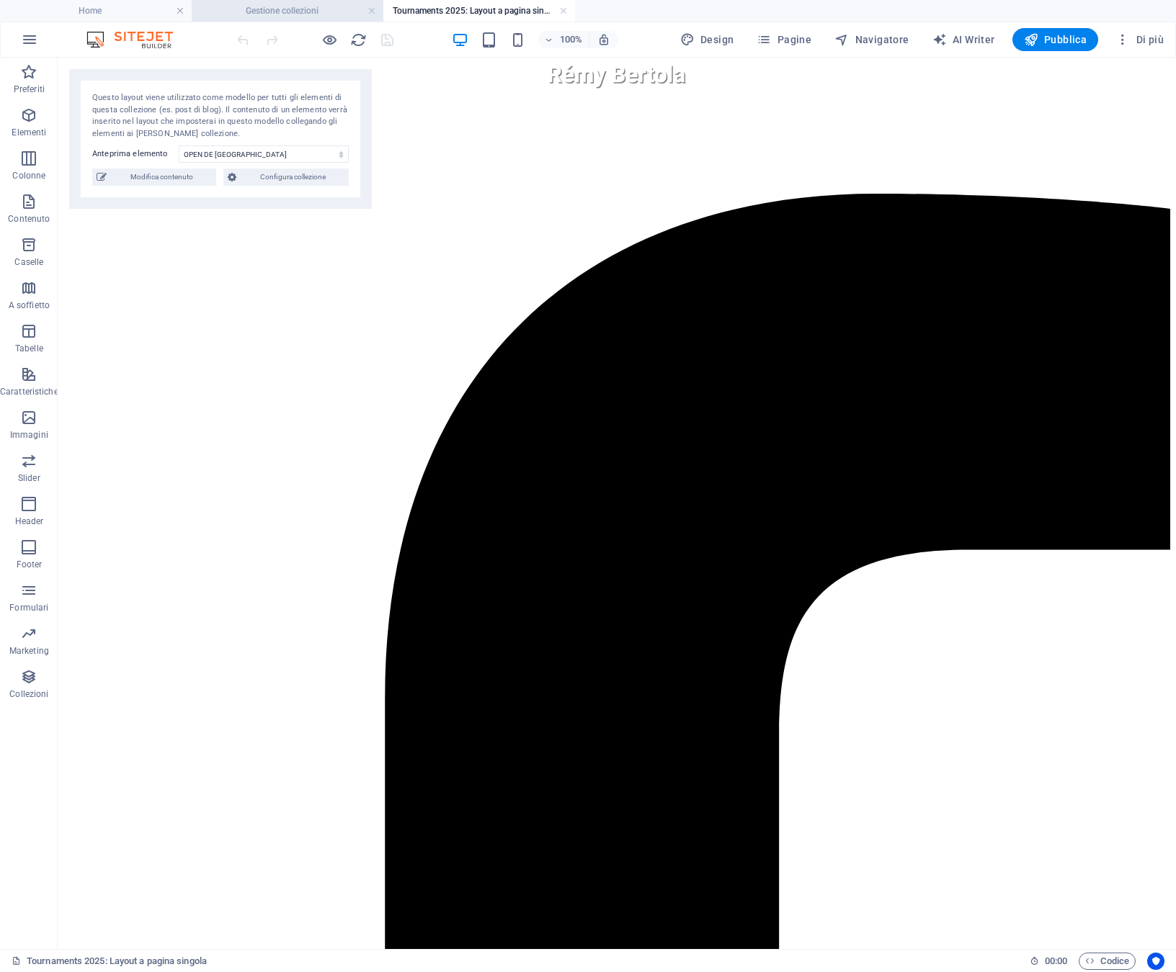
click at [319, 12] on h4 "Gestione collezioni" at bounding box center [288, 11] width 192 height 16
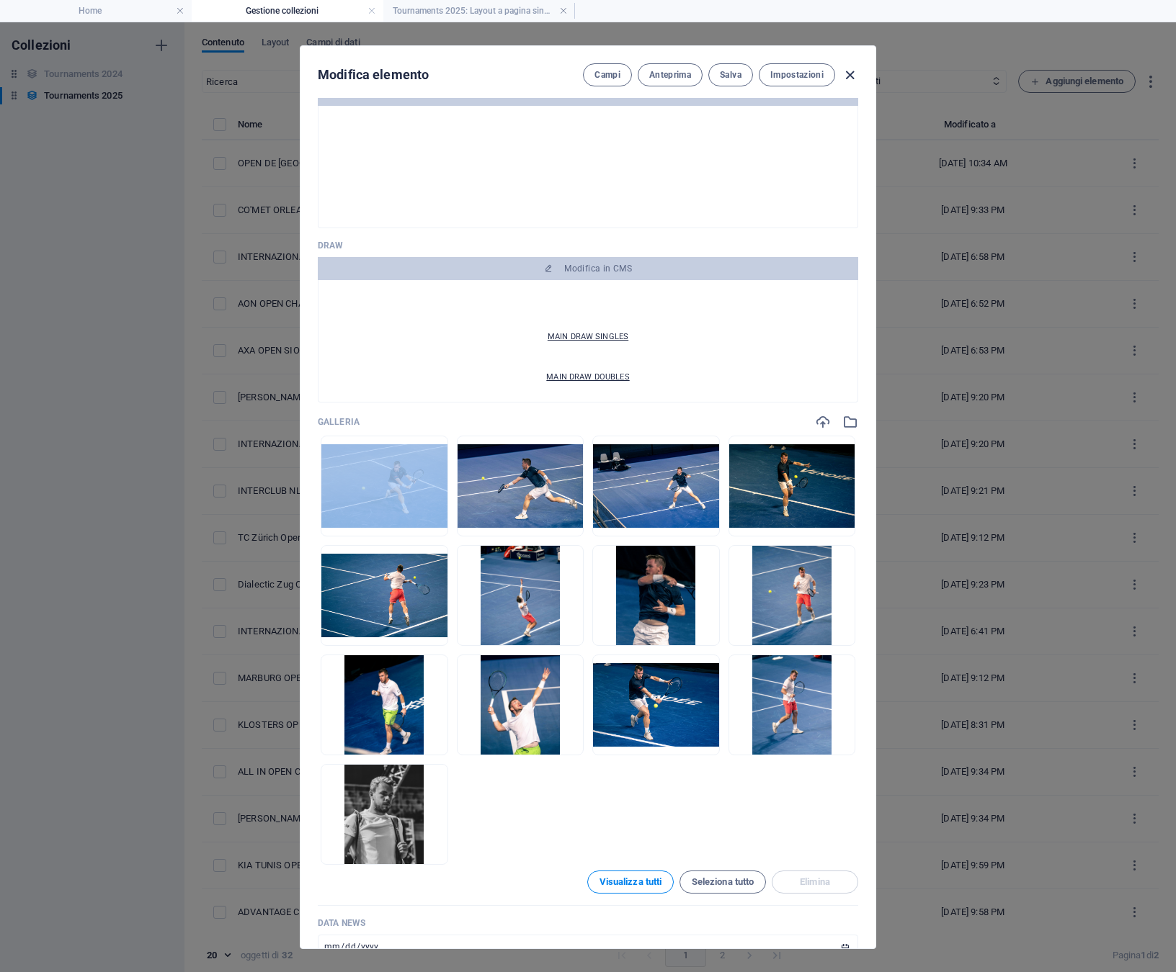
click at [850, 77] on icon "button" at bounding box center [849, 75] width 17 height 17
type input "[DATE]"
type input "open-de-vendee"
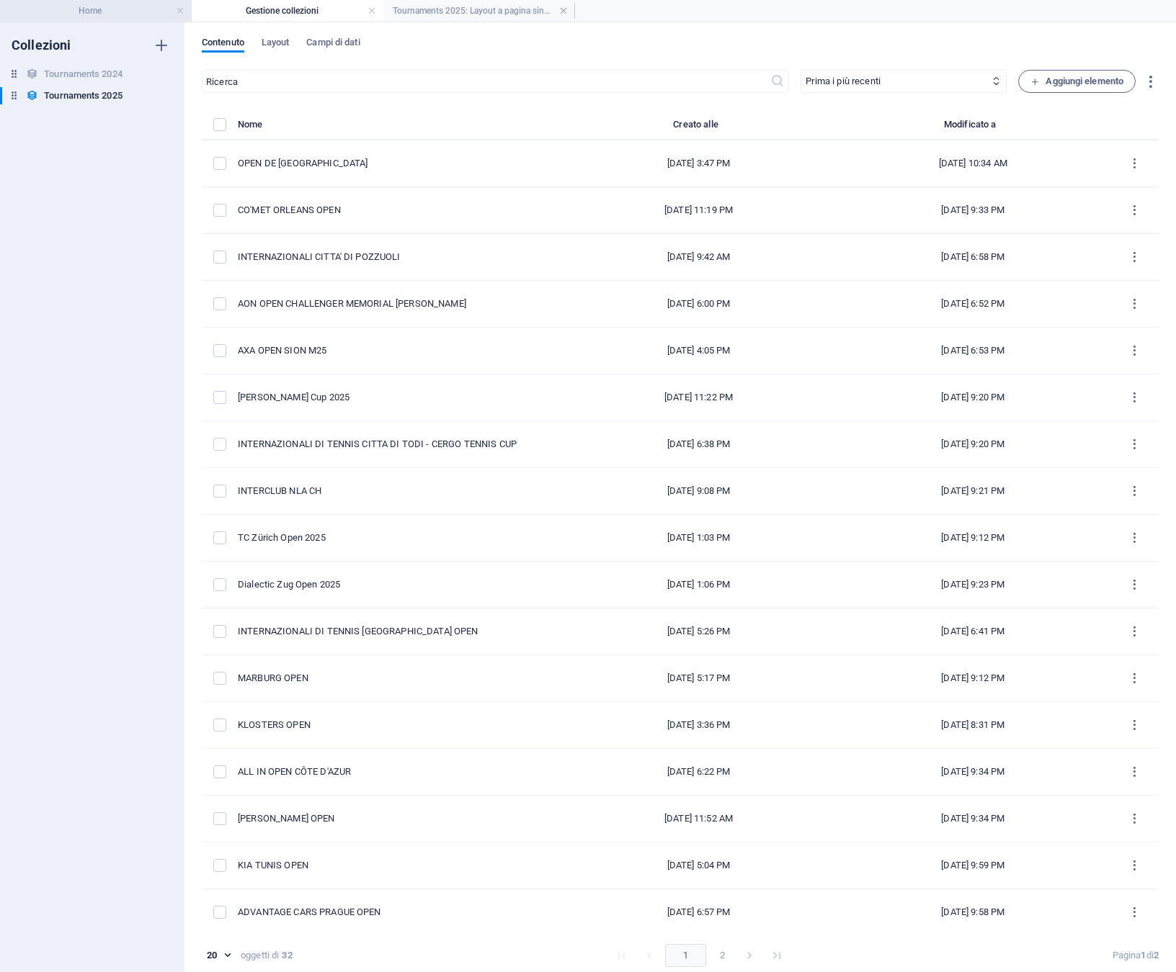
click at [93, 9] on h4 "Home" at bounding box center [96, 11] width 192 height 16
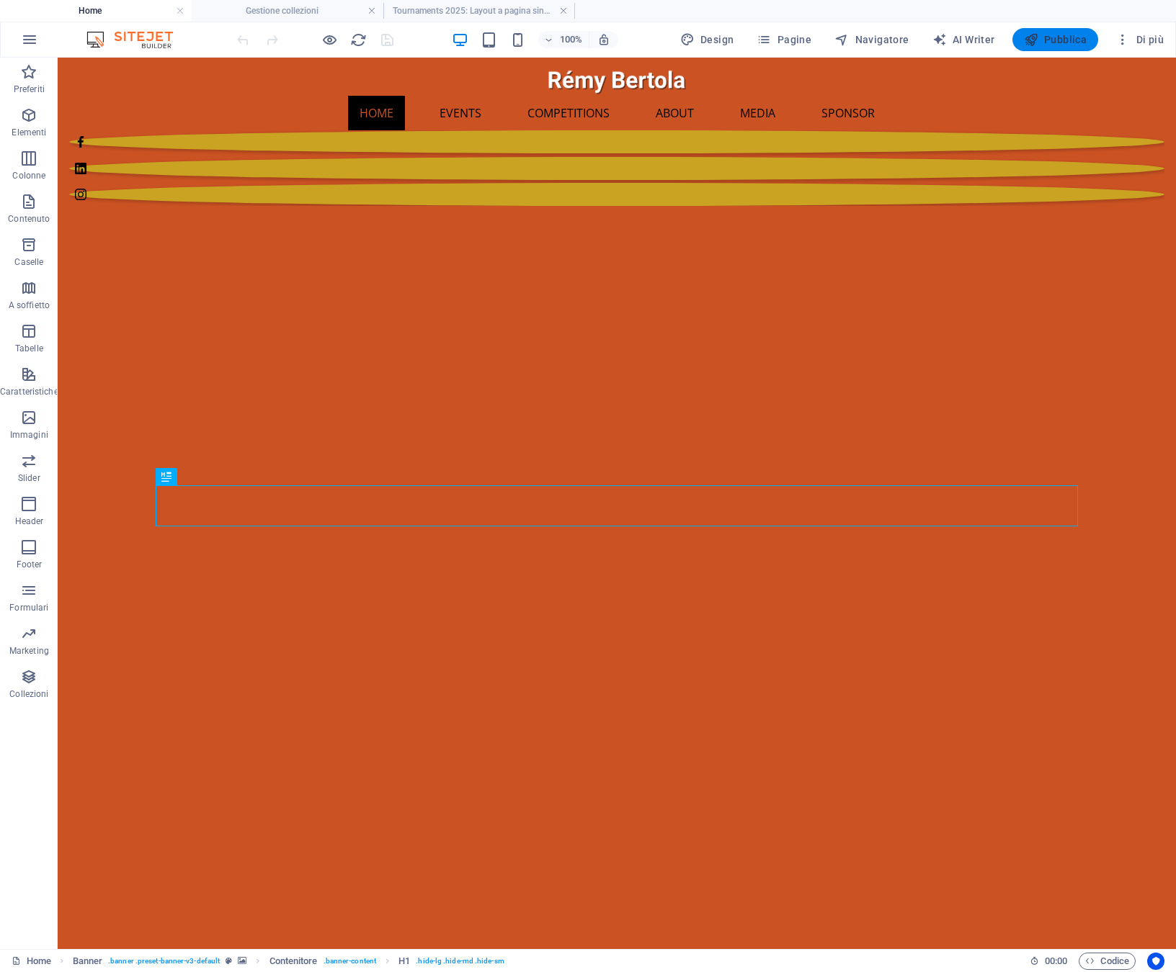
click at [1069, 40] on span "Pubblica" at bounding box center [1055, 39] width 63 height 14
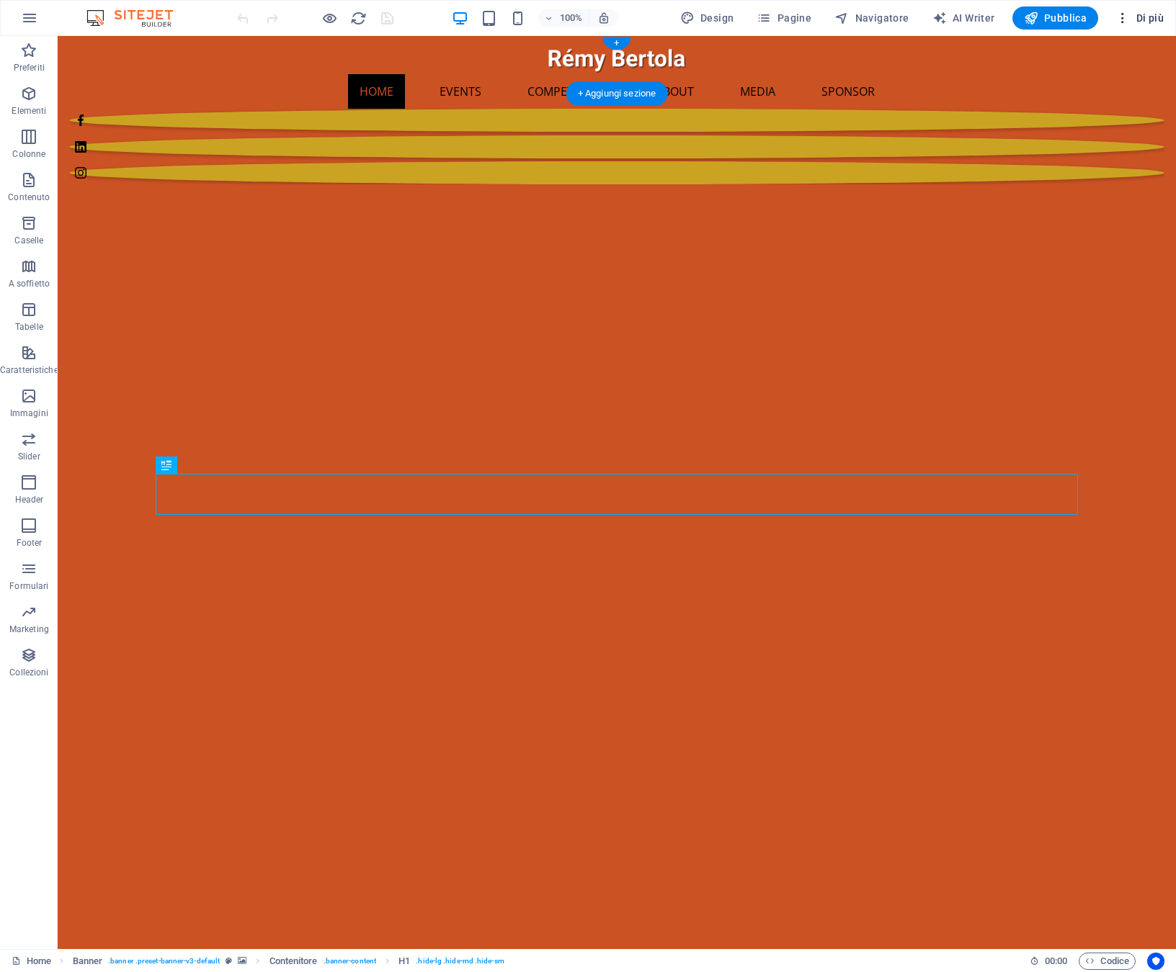
click at [1152, 22] on span "Di più" at bounding box center [1139, 18] width 48 height 14
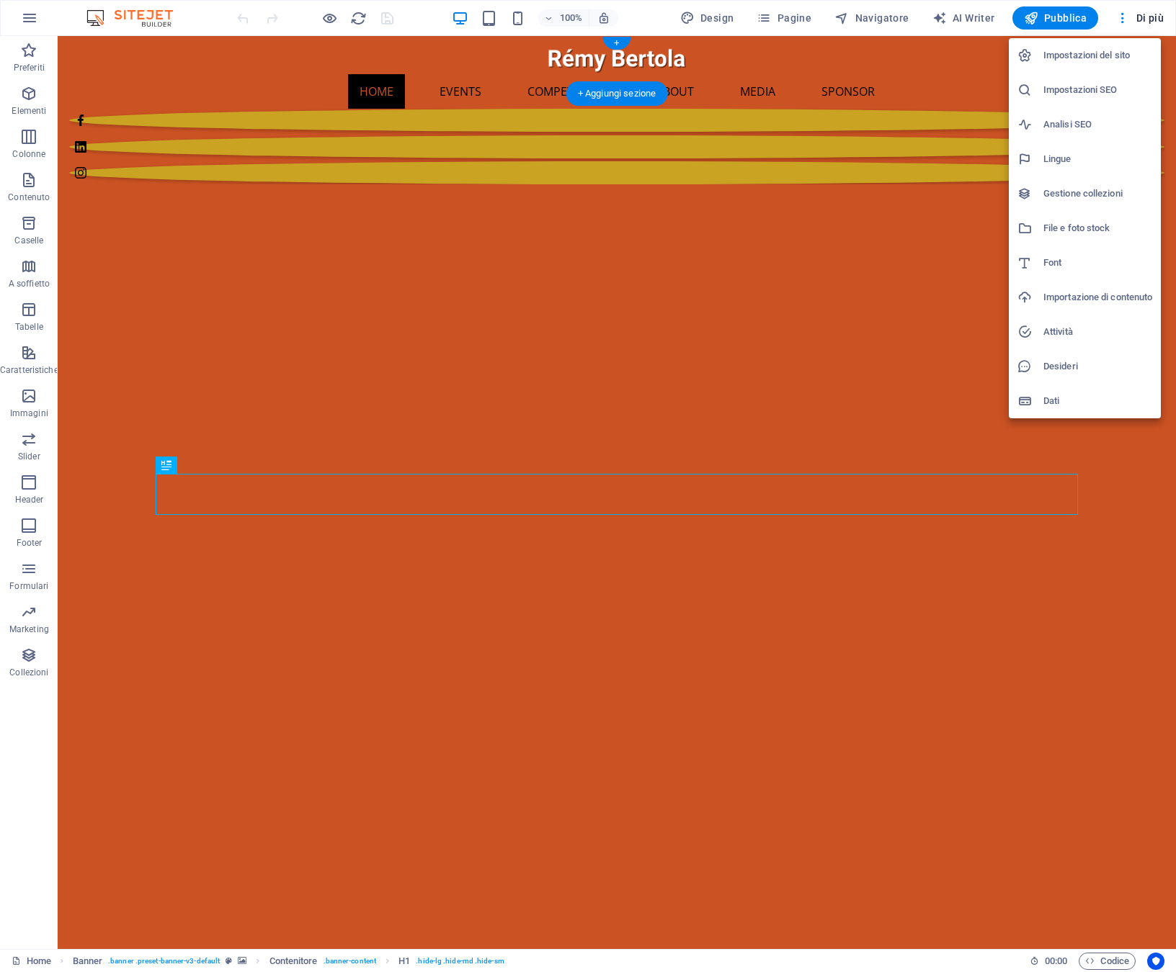
click at [1068, 192] on h6 "Gestione collezioni" at bounding box center [1097, 193] width 109 height 17
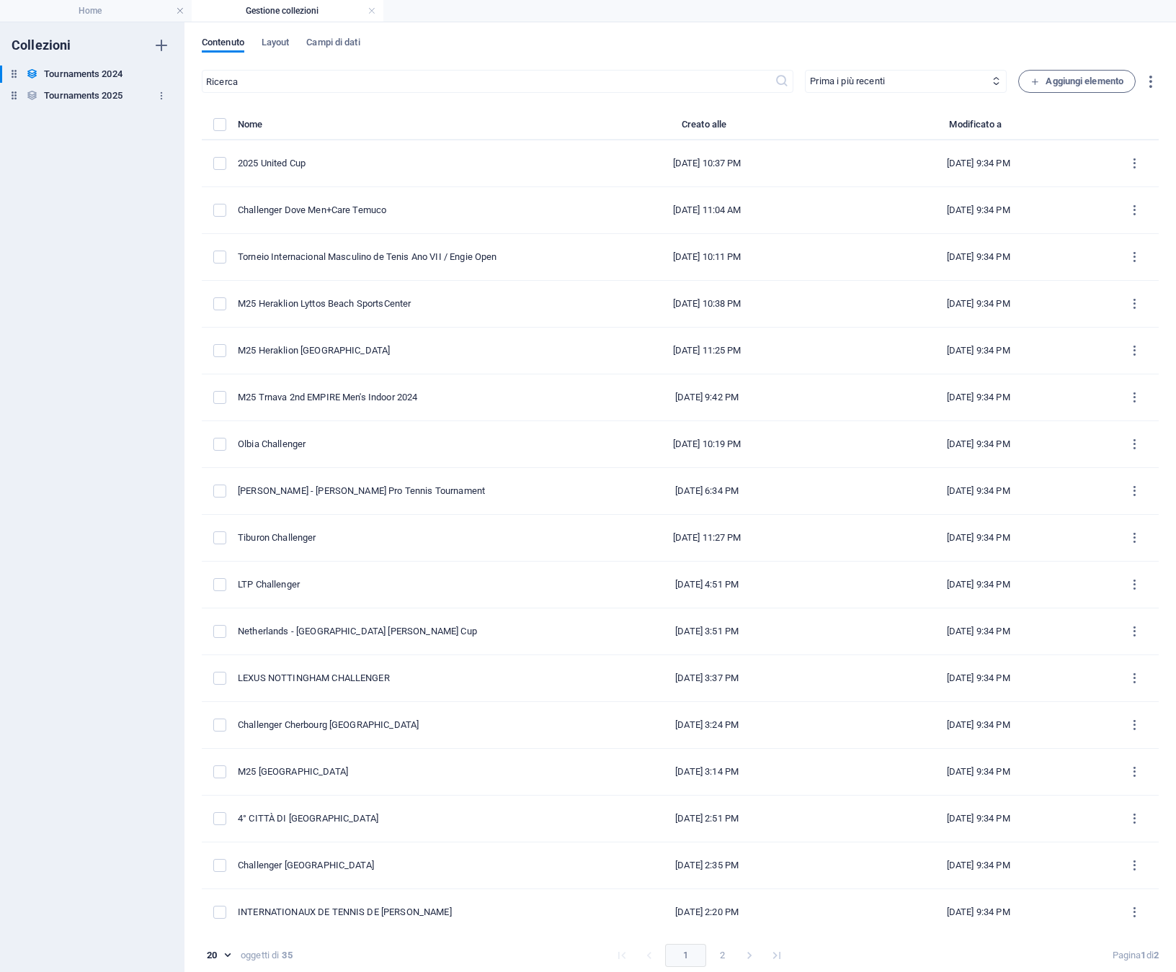
click at [103, 96] on h6 "Tournaments 2025" at bounding box center [83, 95] width 79 height 17
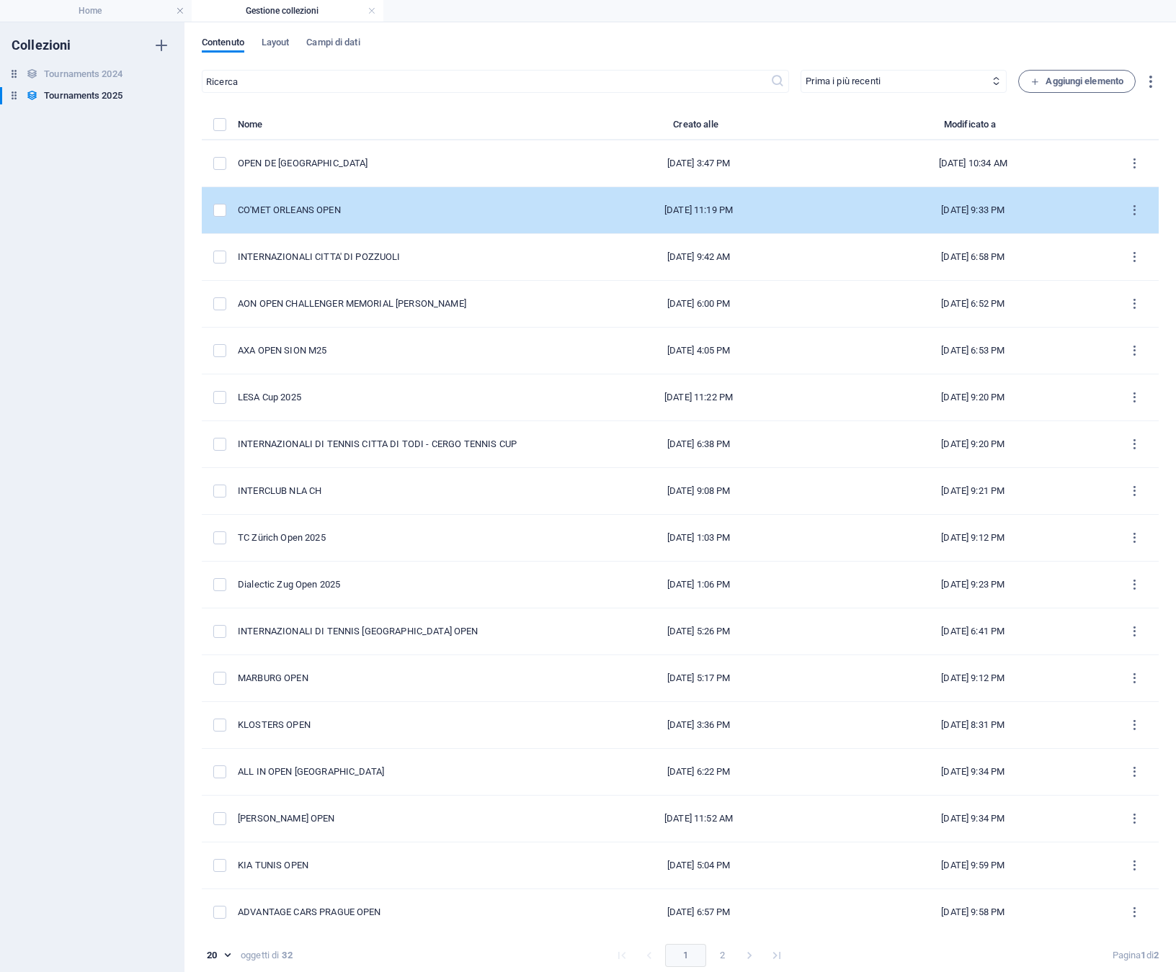
click at [310, 210] on div "CO'MET ORLEANS OPEN" at bounding box center [394, 210] width 312 height 13
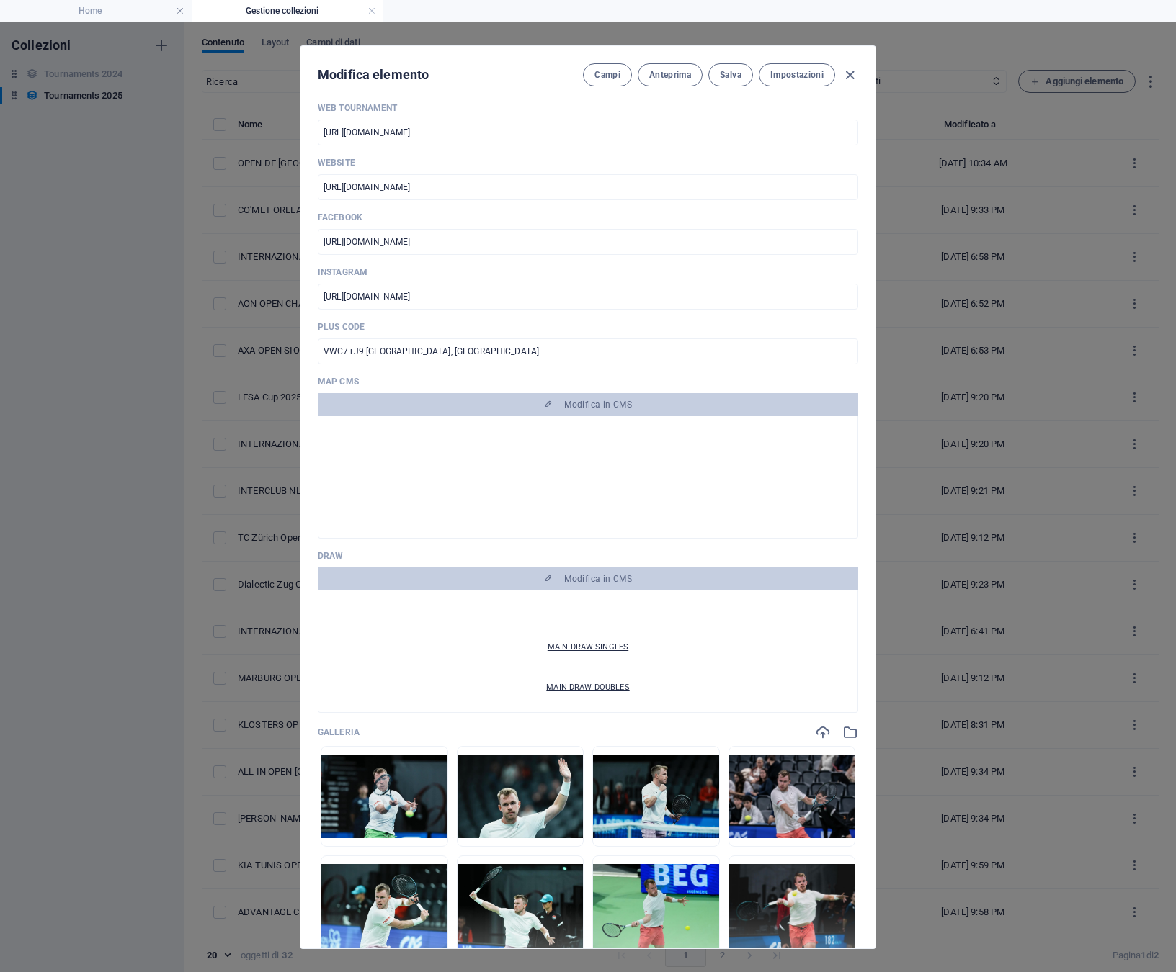
scroll to position [80, 0]
click at [472, 579] on span "Modifica in CMS" at bounding box center [587, 579] width 529 height 12
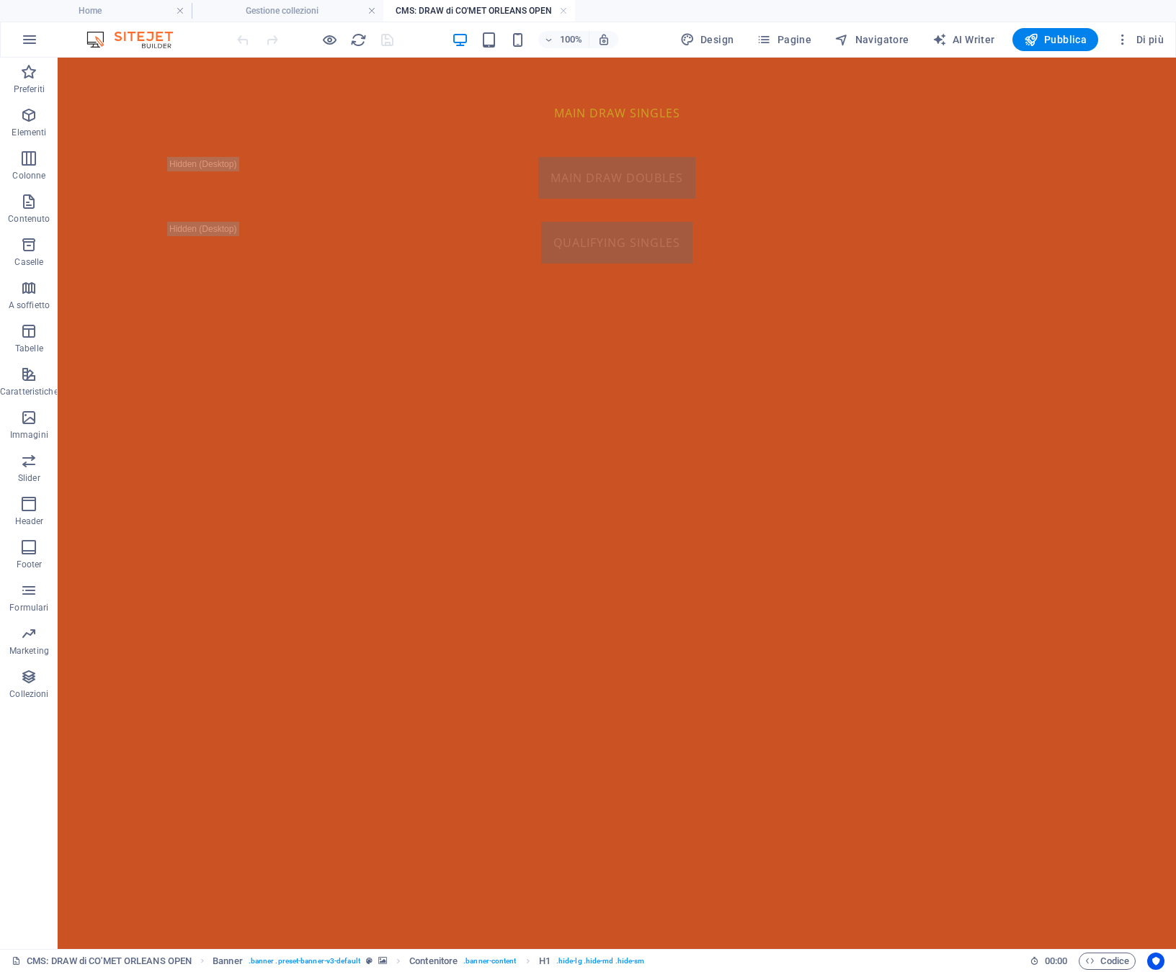
scroll to position [0, 0]
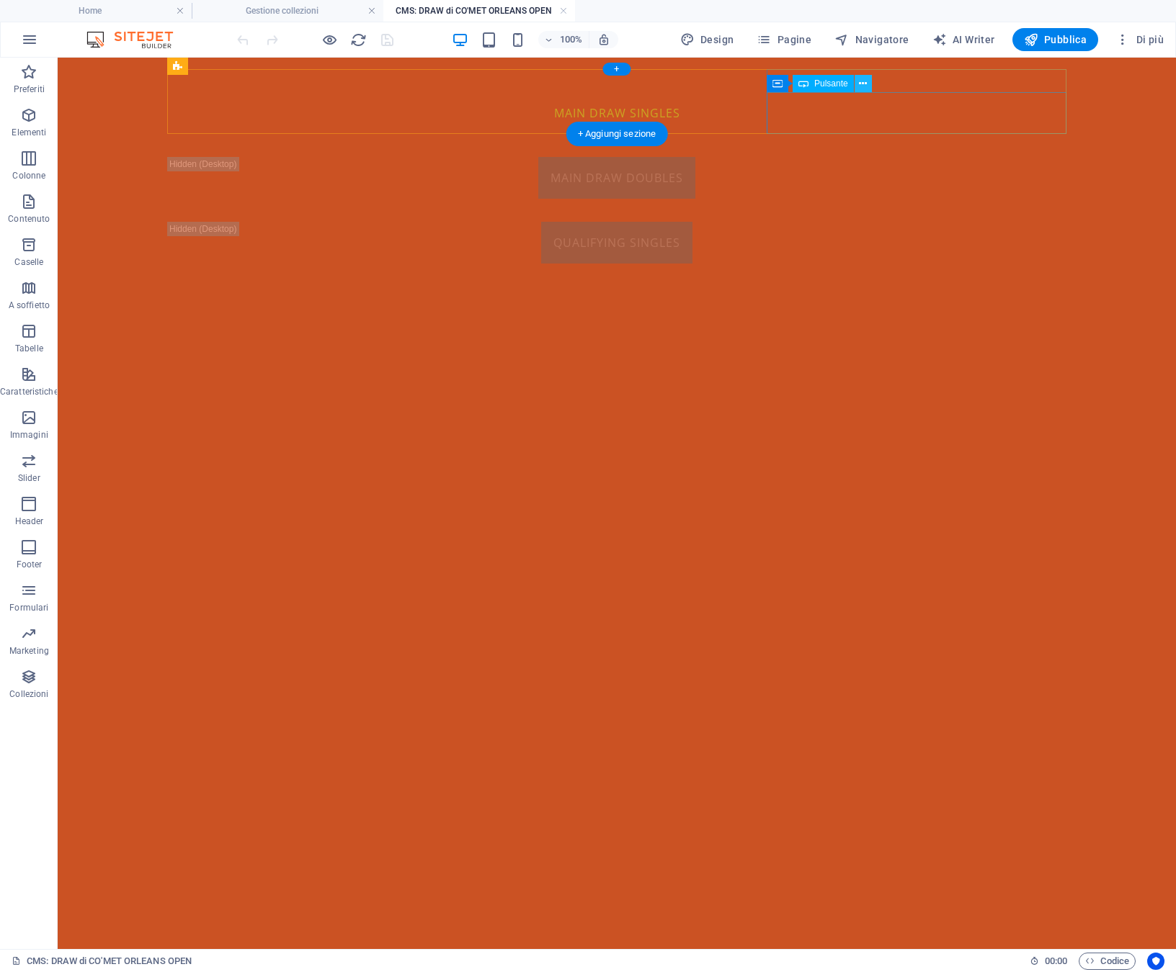
click at [863, 85] on icon at bounding box center [863, 83] width 8 height 15
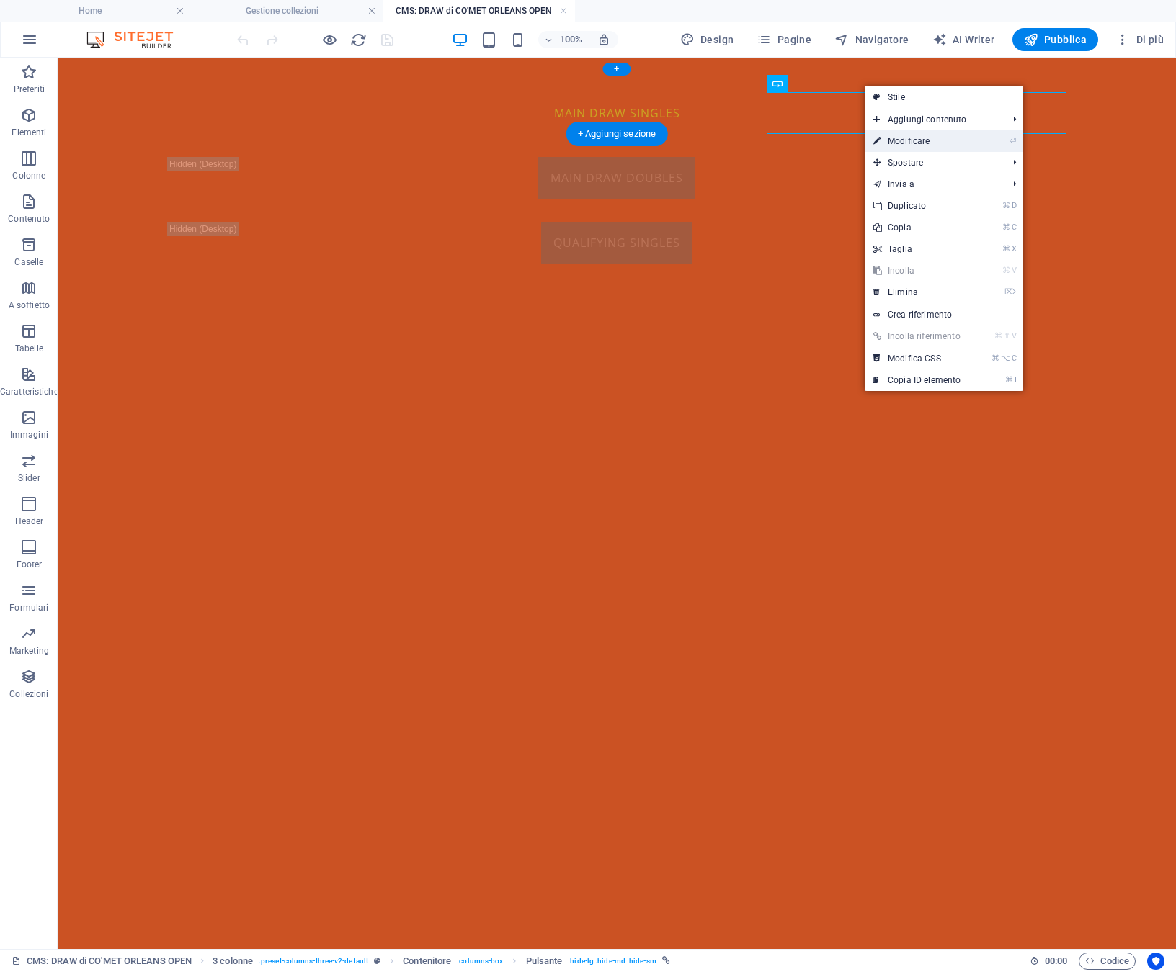
click at [890, 139] on link "⏎ Modificare" at bounding box center [916, 141] width 104 height 22
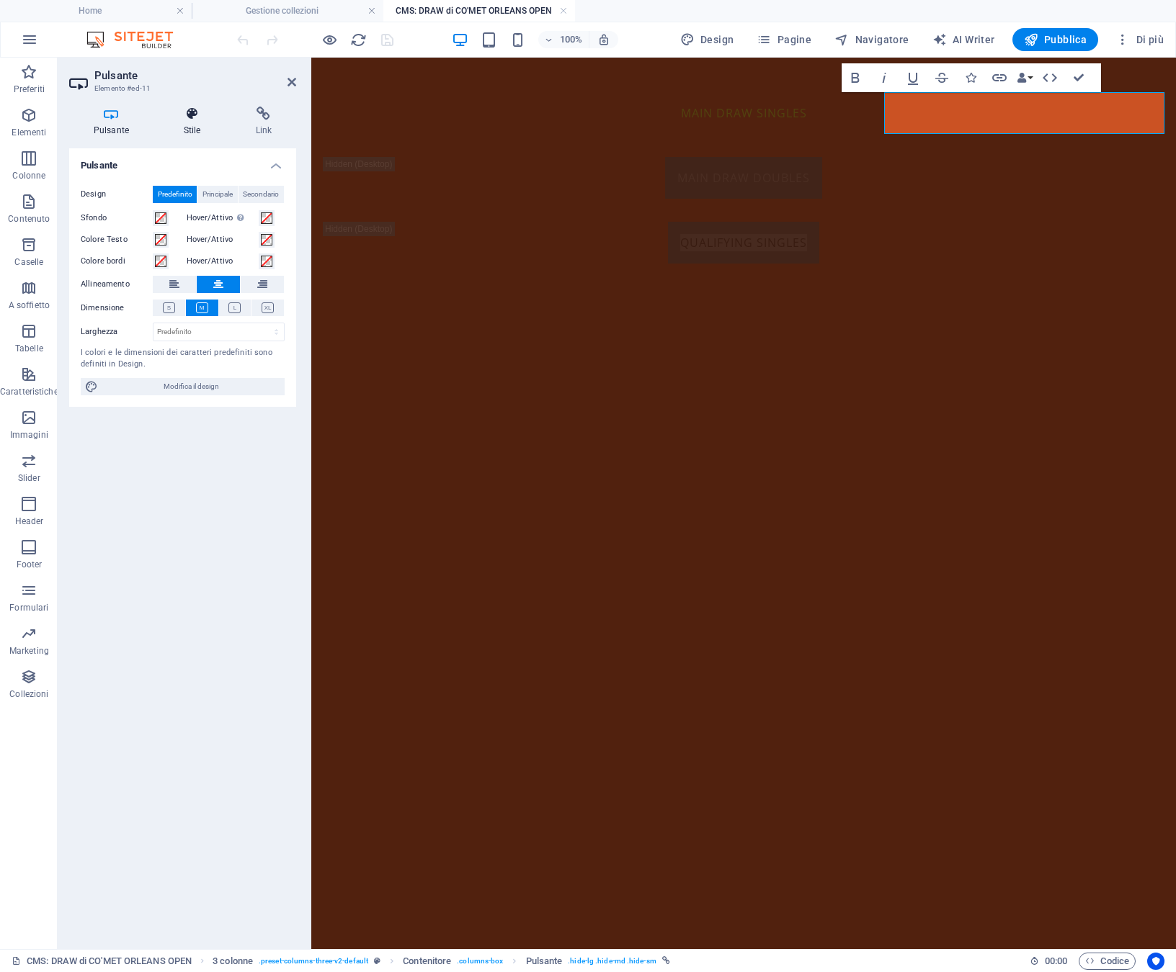
click at [194, 121] on h4 "Stile" at bounding box center [195, 122] width 72 height 30
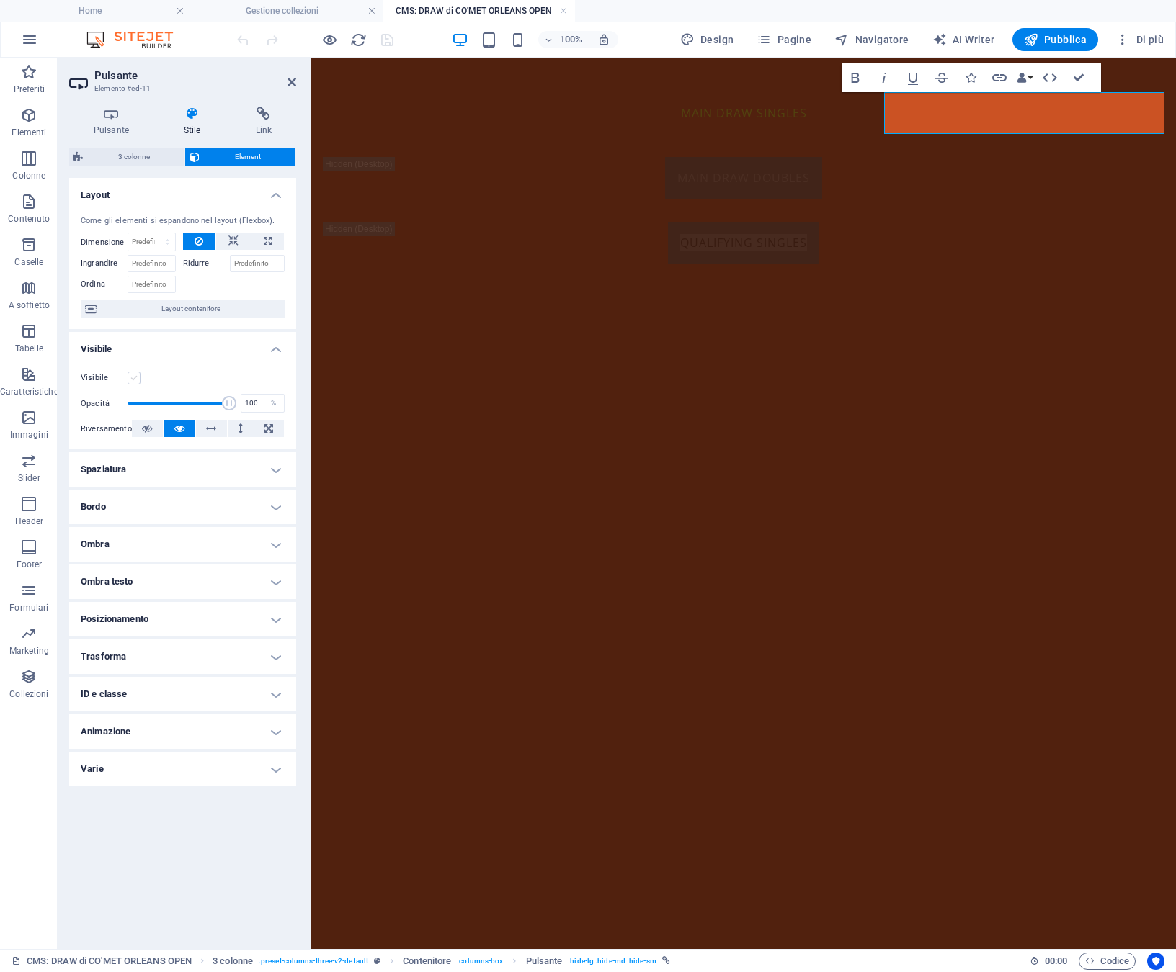
click at [137, 380] on label at bounding box center [134, 378] width 13 height 13
click at [0, 0] on input "Visibile" at bounding box center [0, 0] width 0 height 0
click at [261, 118] on icon at bounding box center [263, 114] width 65 height 14
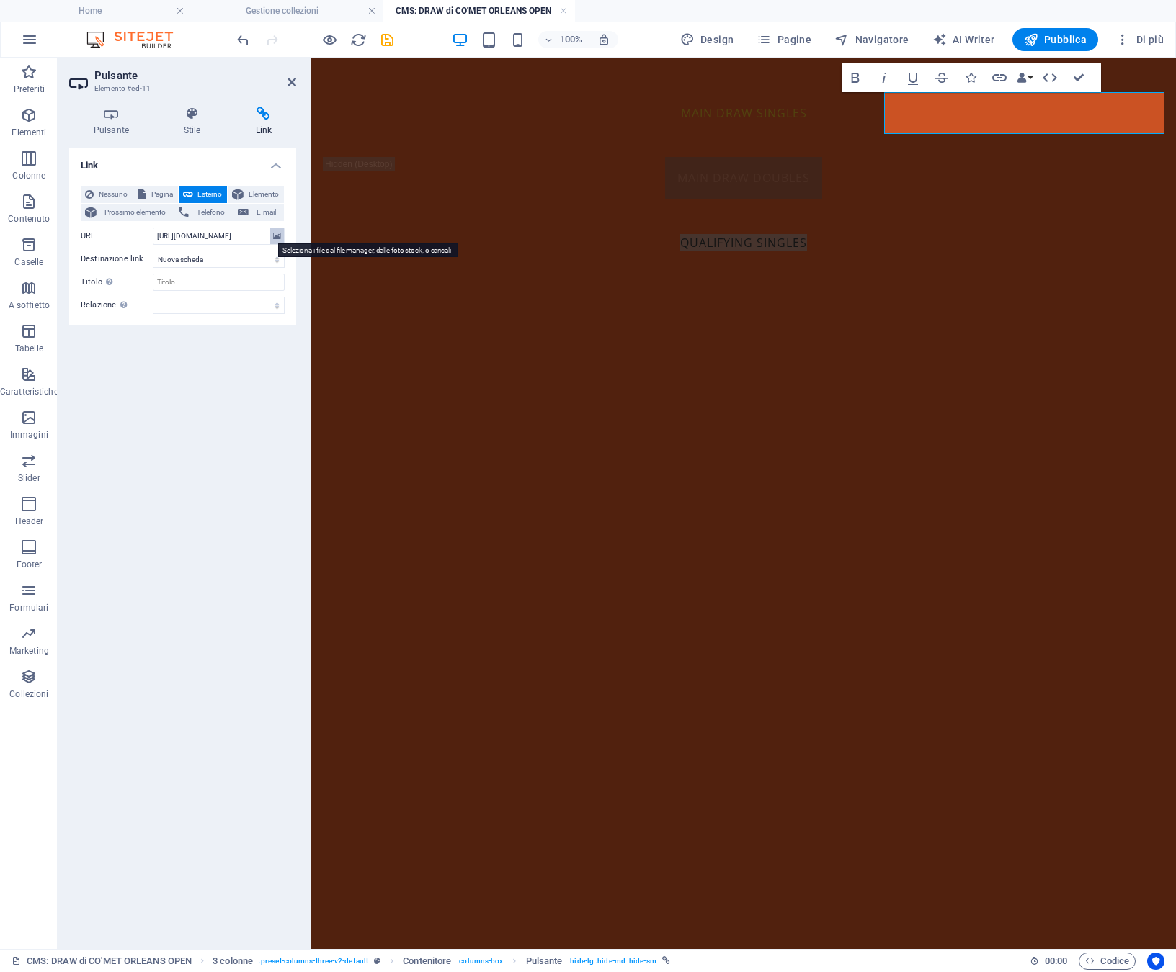
click at [276, 238] on icon at bounding box center [277, 236] width 8 height 16
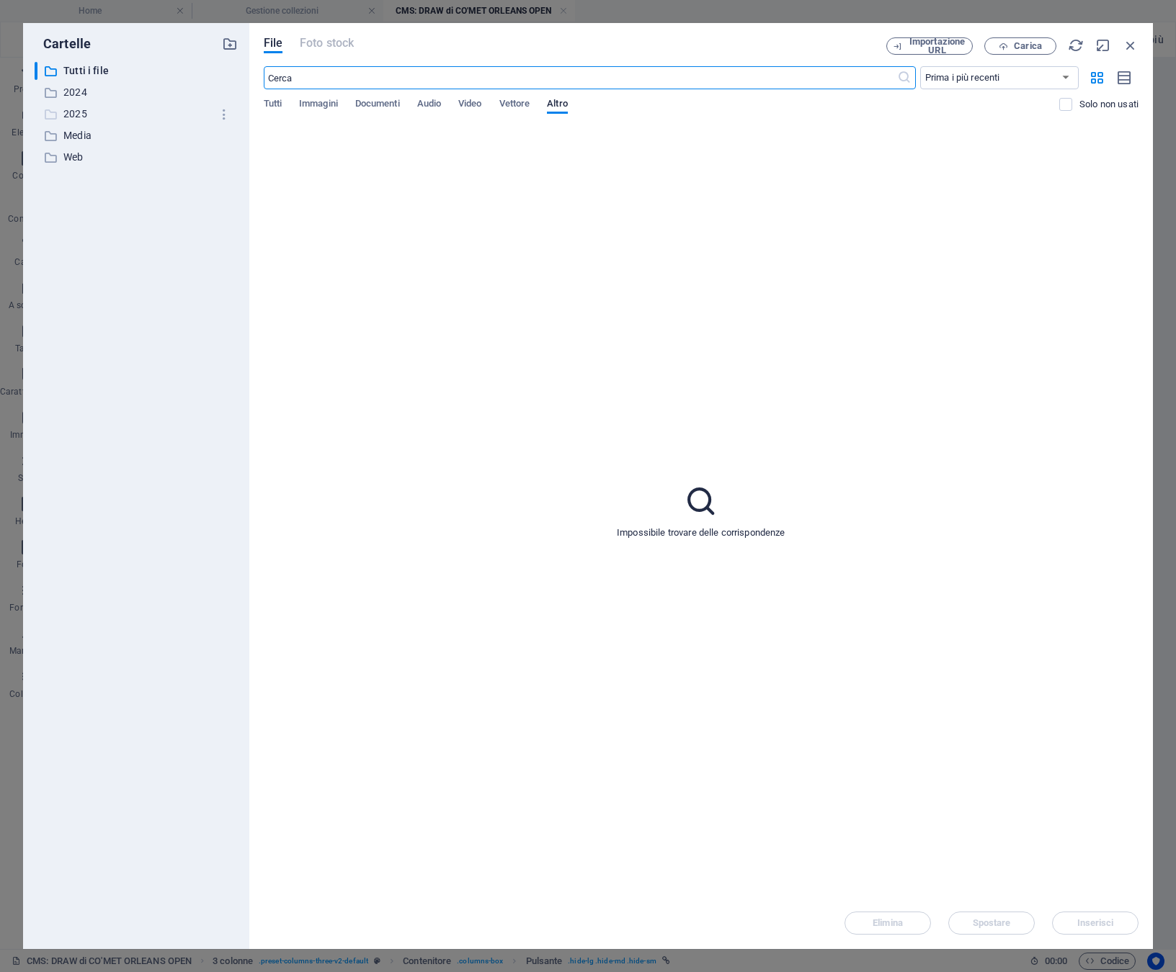
click at [82, 118] on p "2025" at bounding box center [137, 114] width 148 height 17
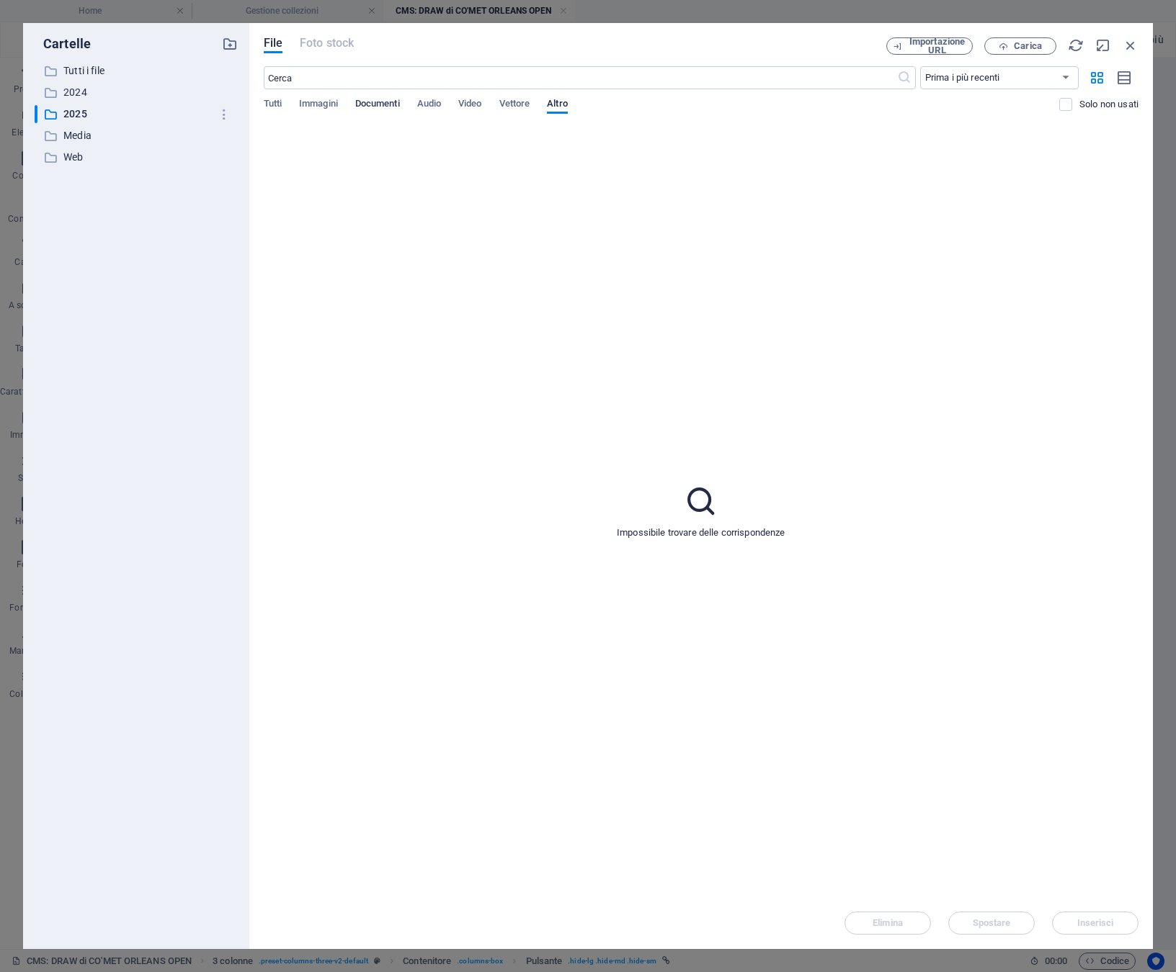
click at [380, 107] on span "Documenti" at bounding box center [377, 105] width 45 height 20
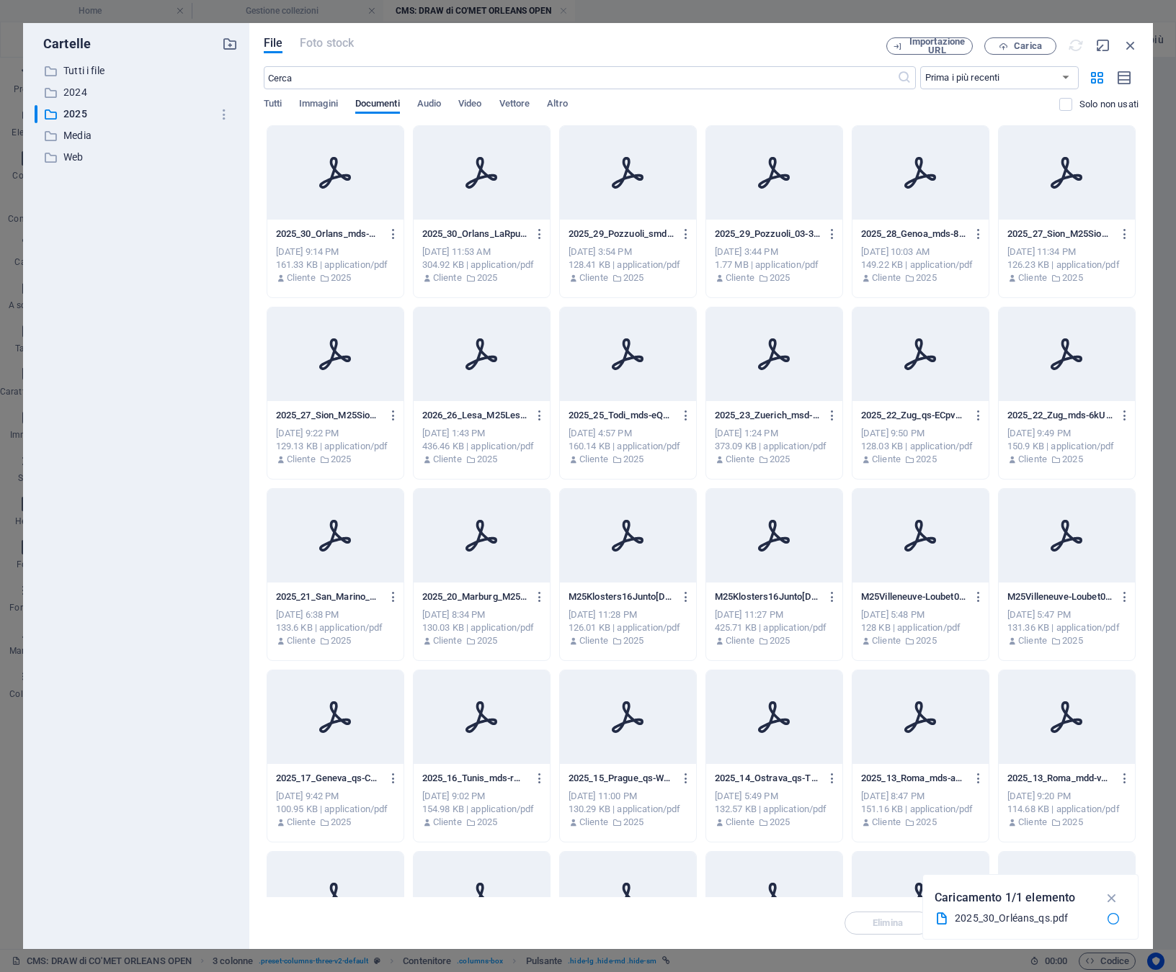
type input "[URL][DOMAIN_NAME]"
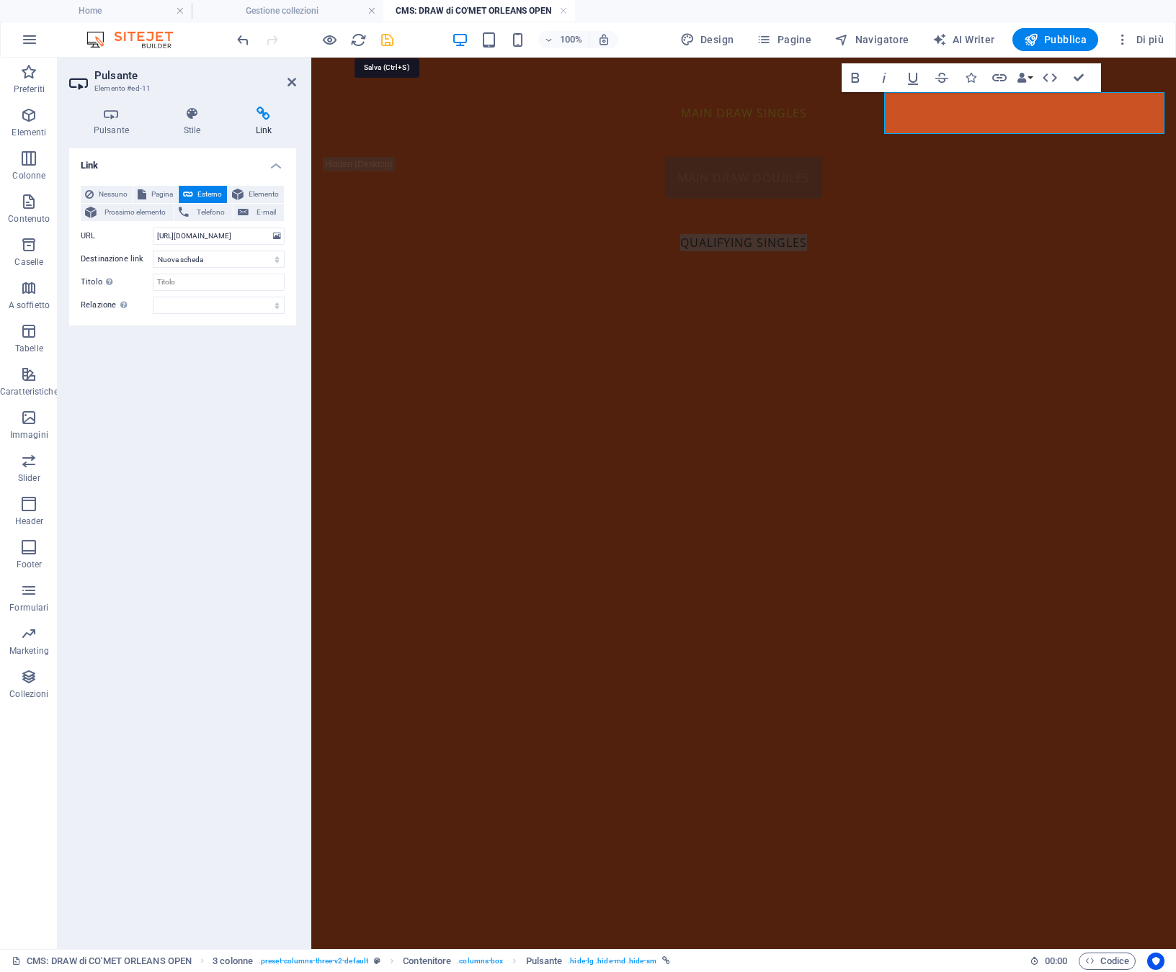
click at [388, 42] on icon "save" at bounding box center [387, 40] width 17 height 17
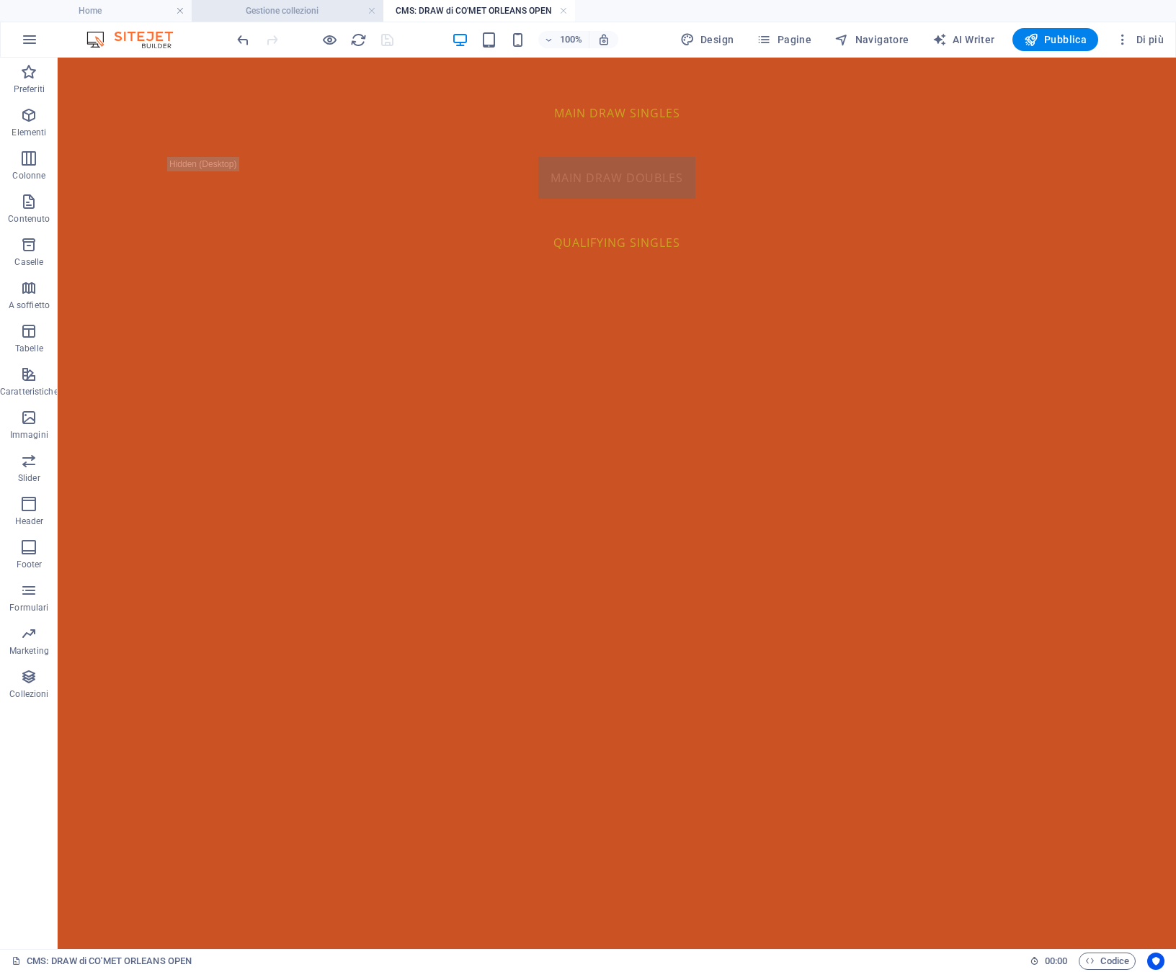
click at [293, 12] on h4 "Gestione collezioni" at bounding box center [288, 11] width 192 height 16
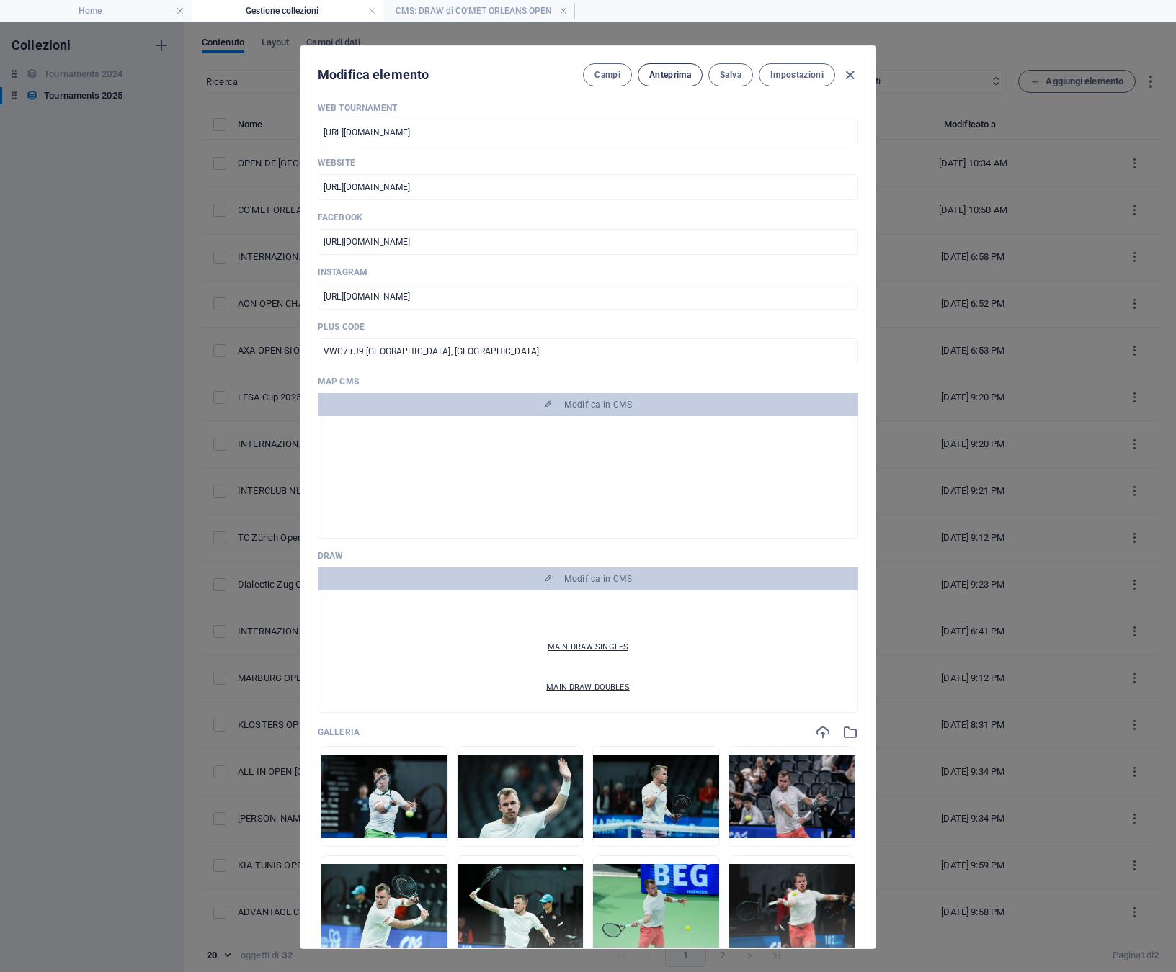
click at [674, 76] on span "Anteprima" at bounding box center [670, 75] width 42 height 12
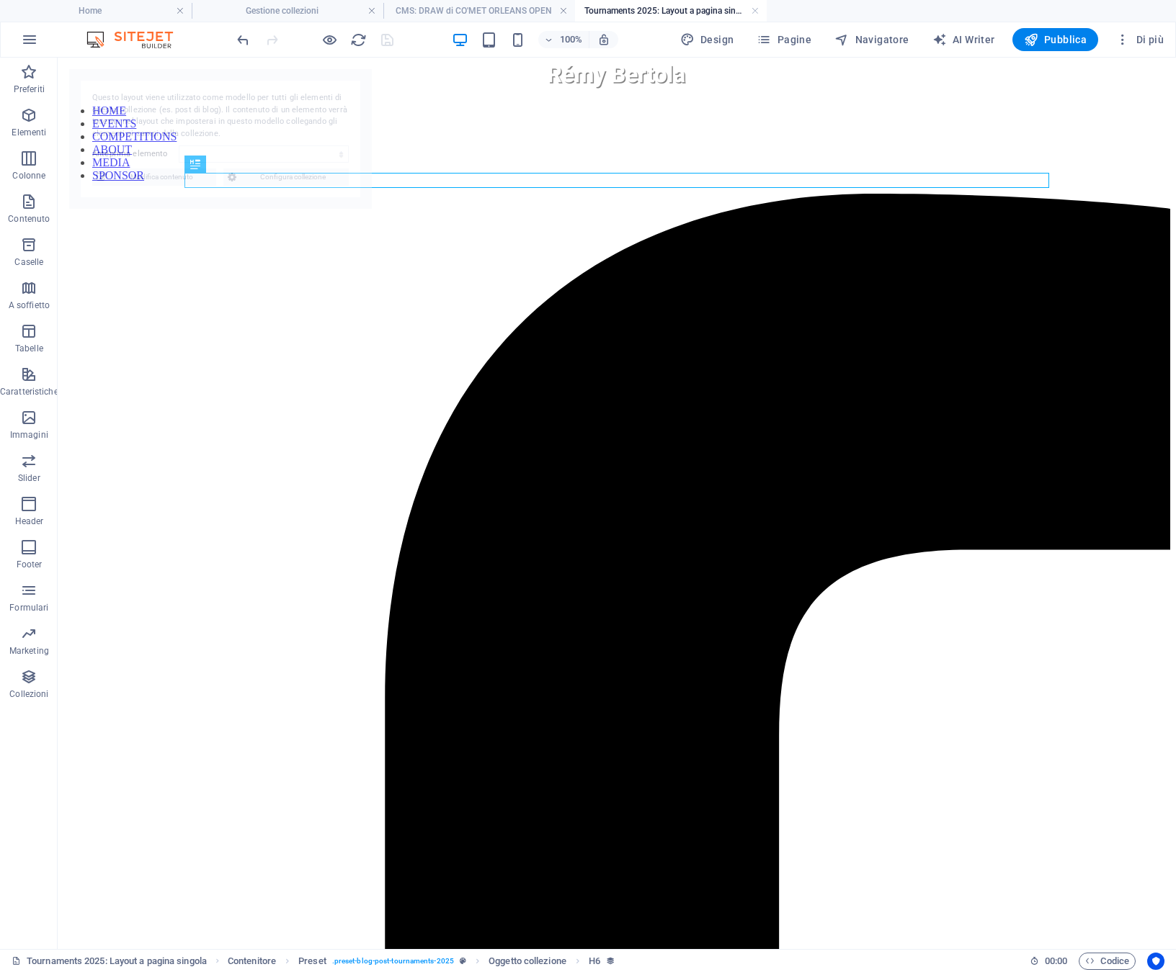
select select "68c5dfd416f6809dd40b227f"
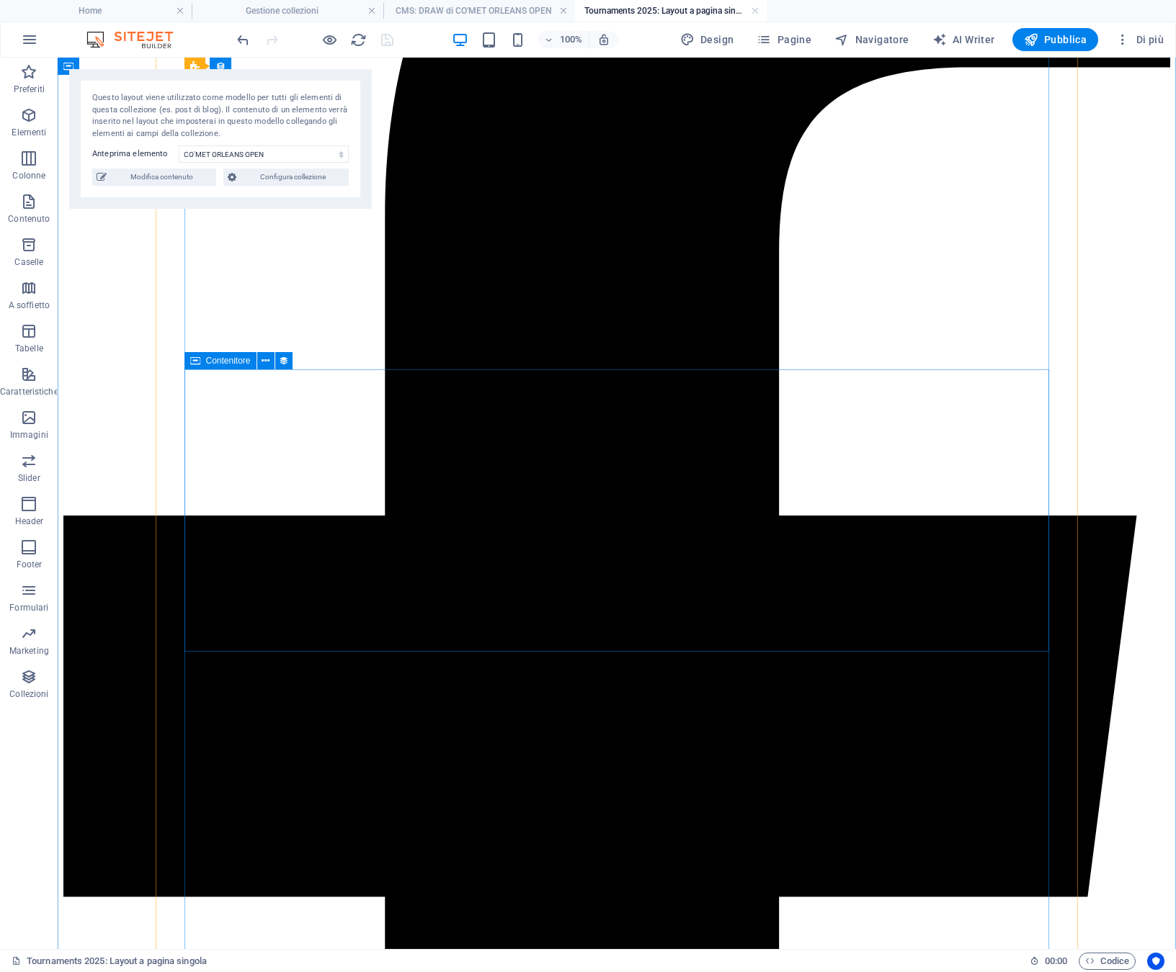
scroll to position [501, 0]
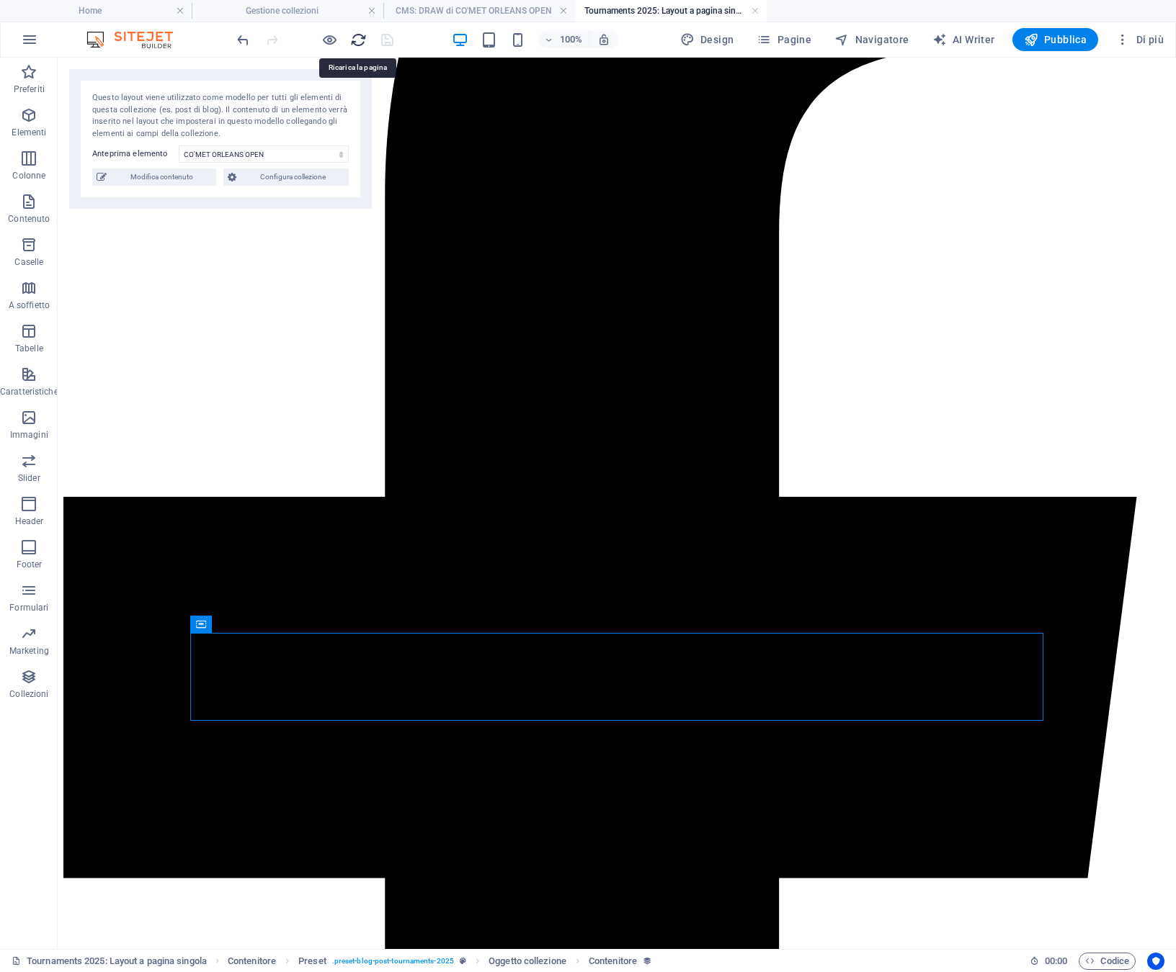
click at [357, 37] on icon "reload" at bounding box center [358, 40] width 17 height 17
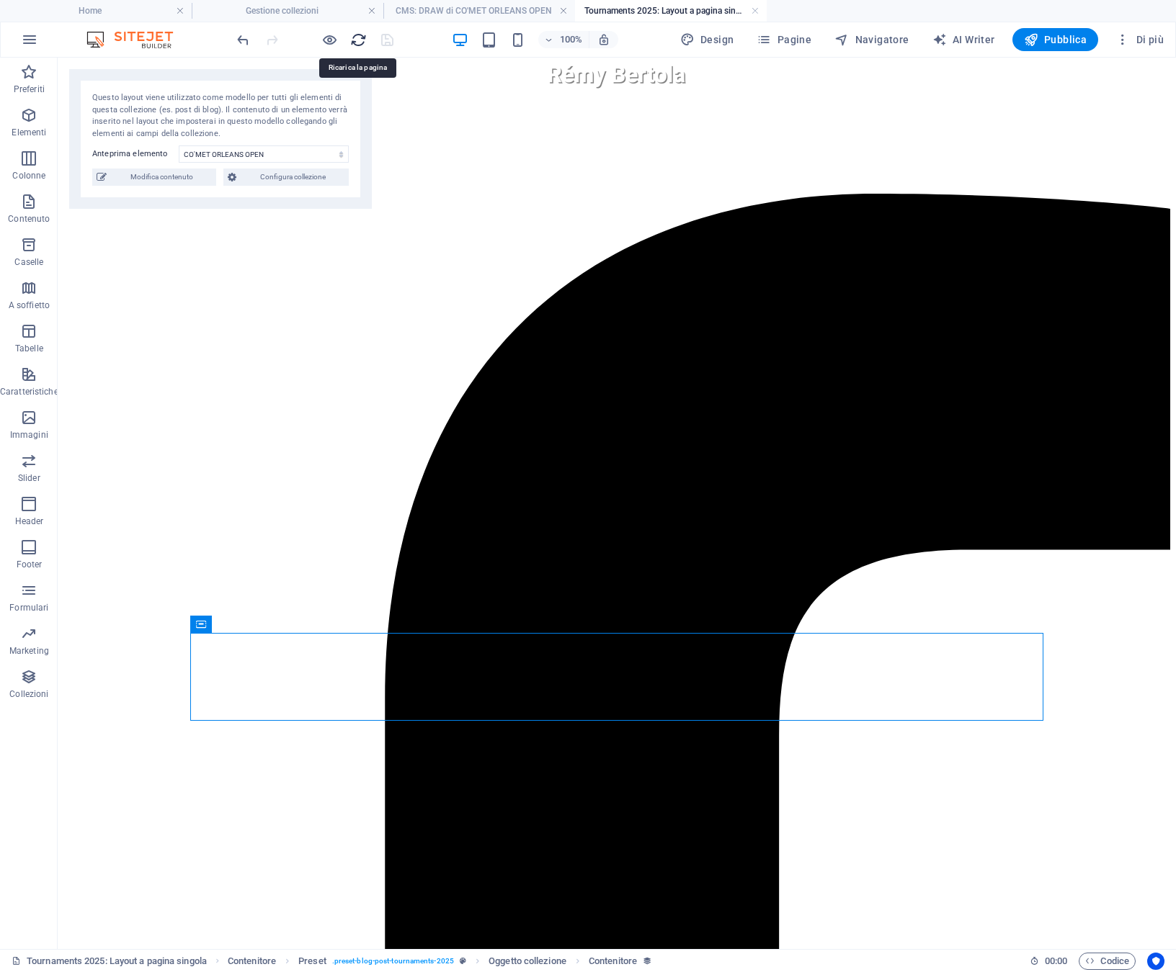
scroll to position [0, 0]
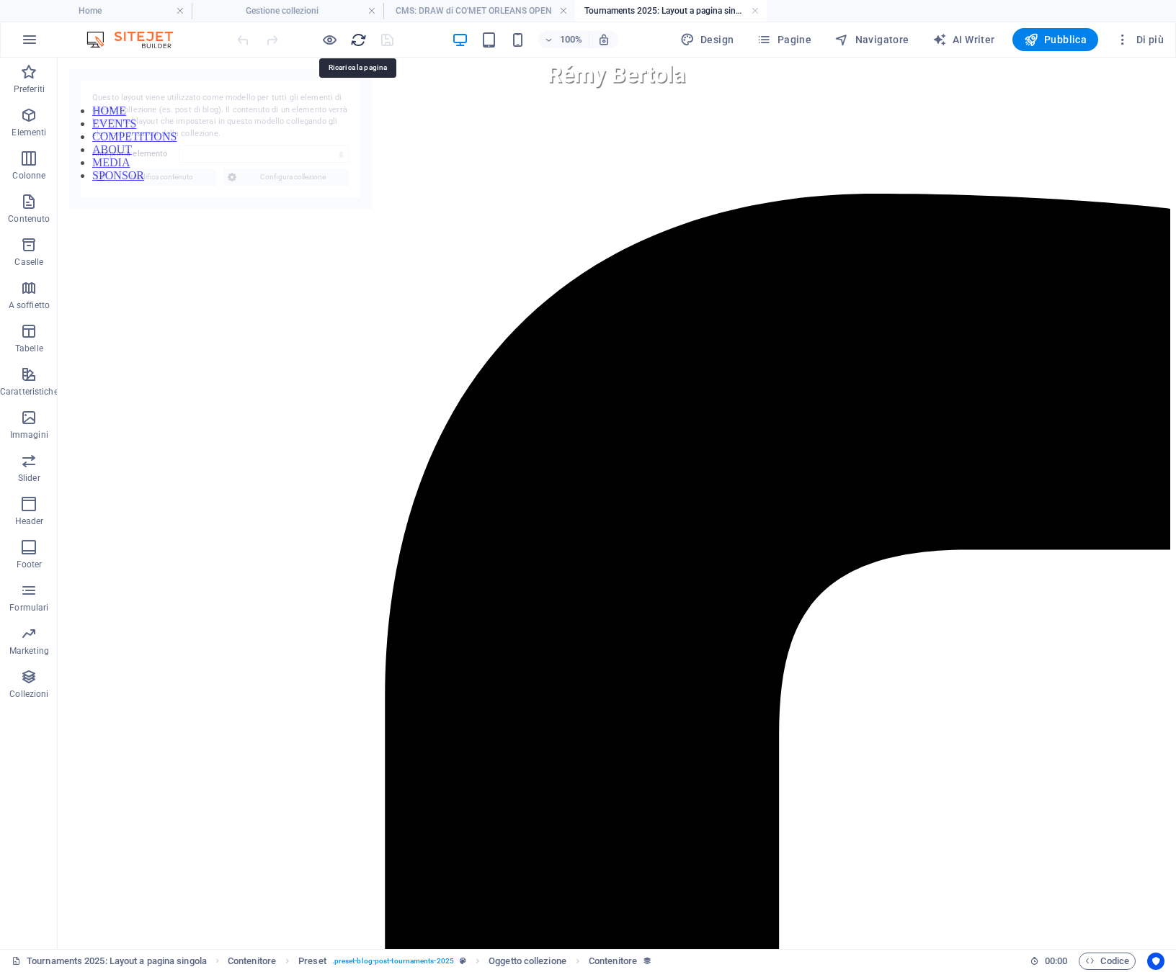
select select "68d7eaff5990b0c1f701ab58"
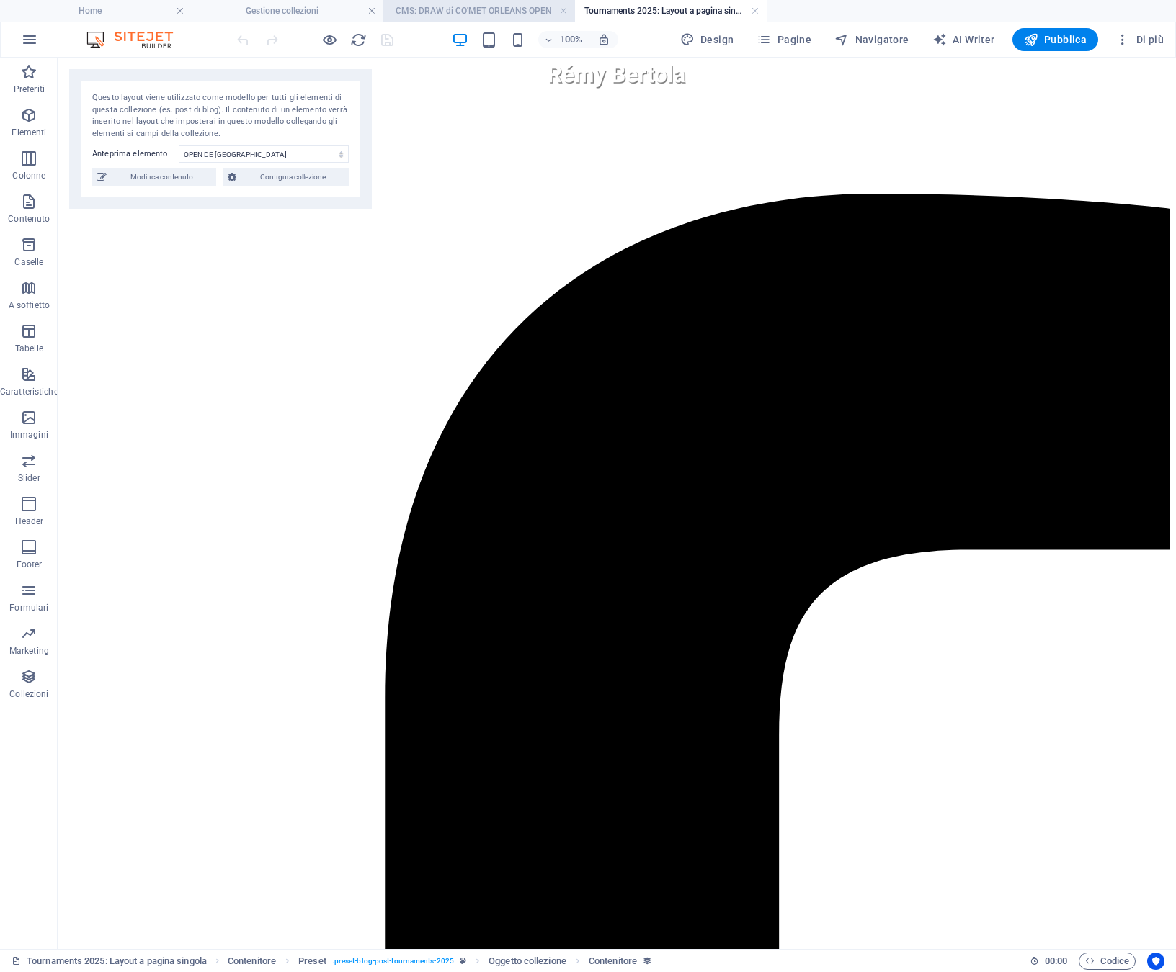
click at [424, 10] on h4 "CMS: DRAW di CO'MET ORLEANS OPEN" at bounding box center [479, 11] width 192 height 16
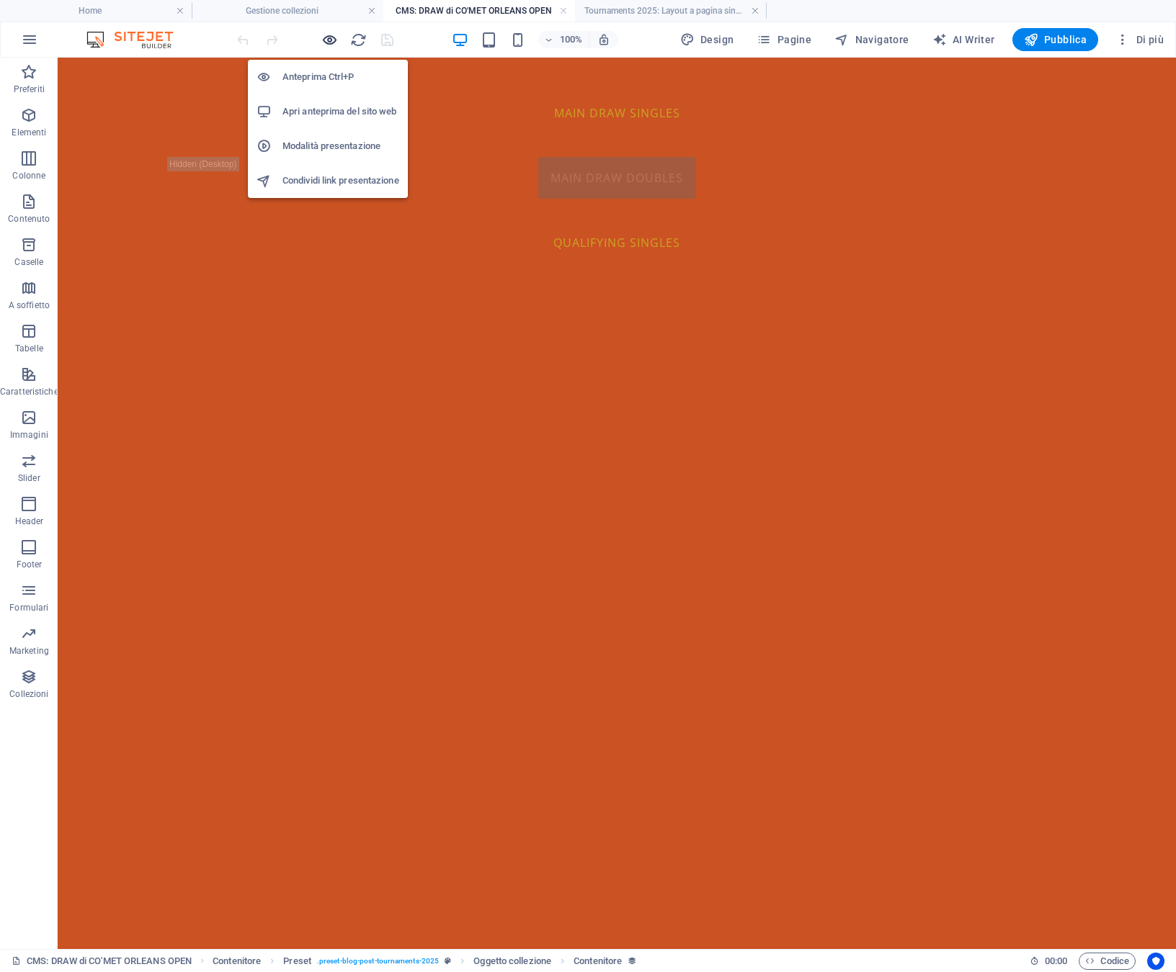
click at [331, 39] on icon "button" at bounding box center [329, 40] width 17 height 17
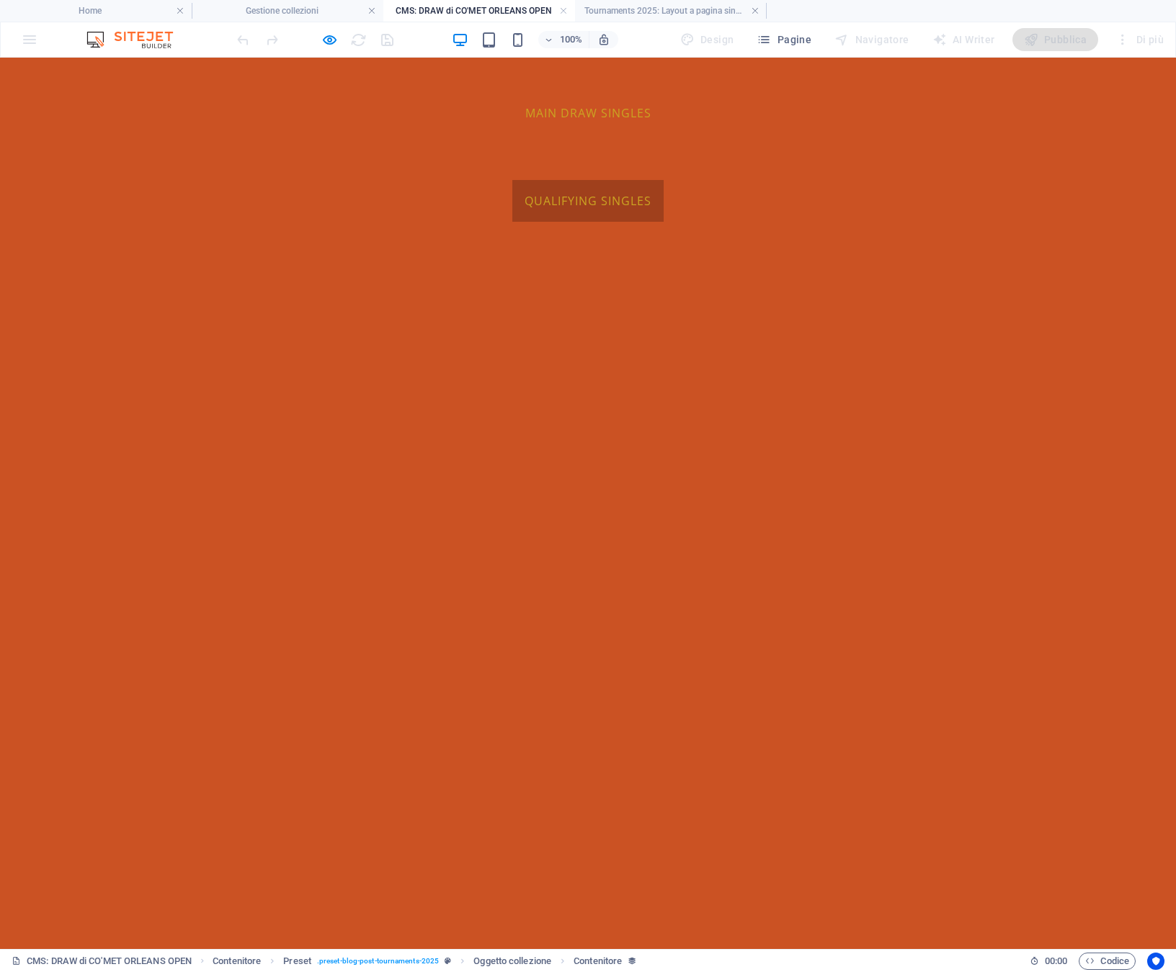
click at [663, 180] on link "QUALIFYING SINGLES" at bounding box center [587, 201] width 151 height 42
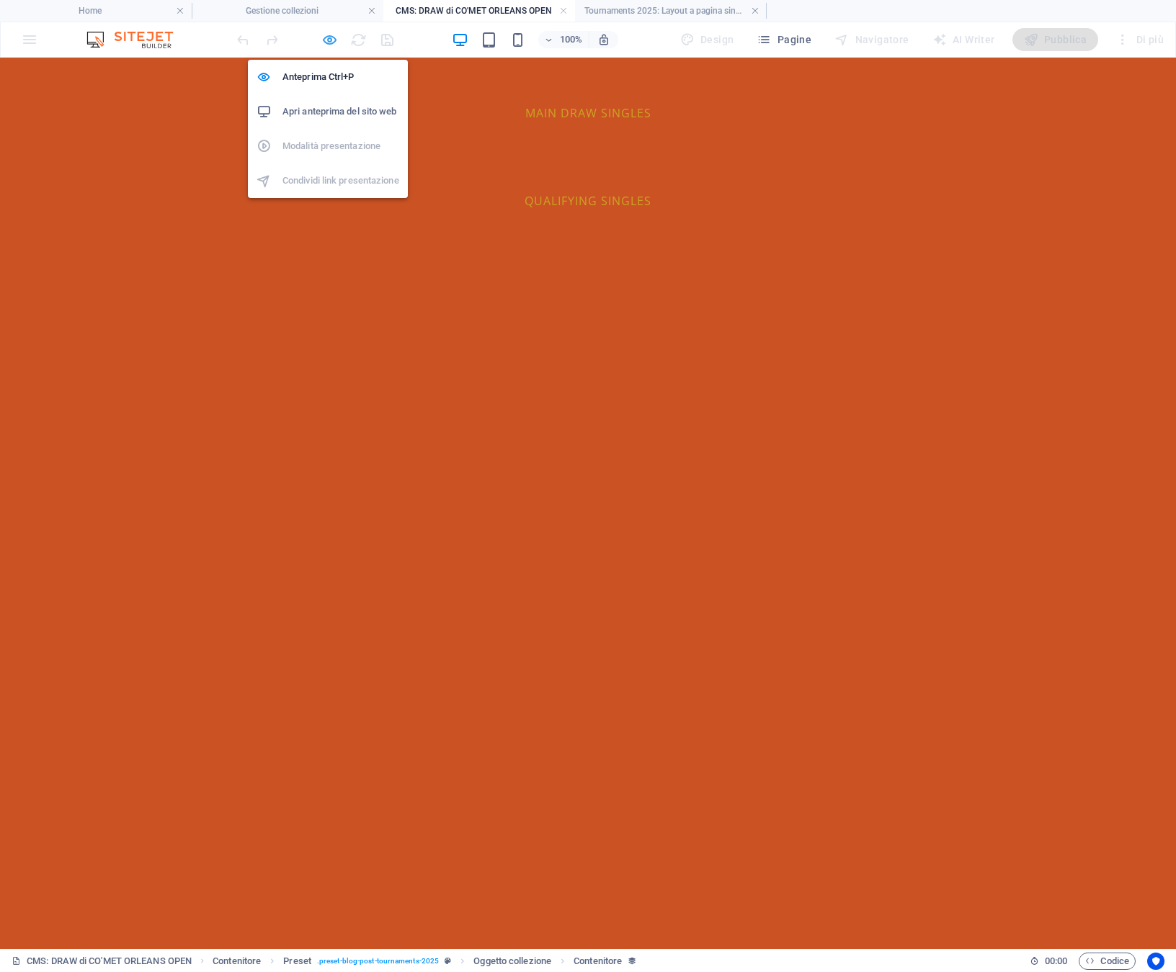
click at [323, 35] on icon "button" at bounding box center [329, 40] width 17 height 17
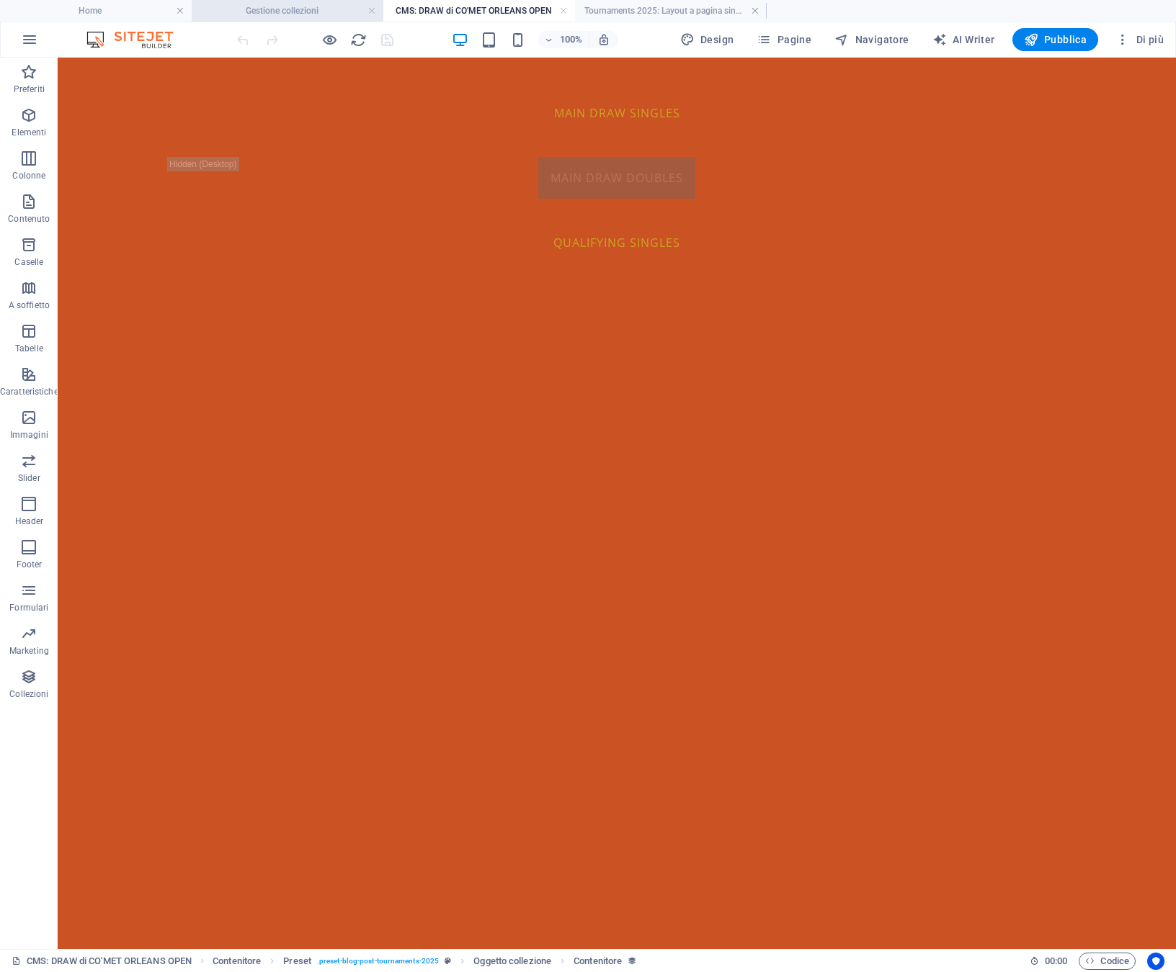
click at [243, 9] on h4 "Gestione collezioni" at bounding box center [288, 11] width 192 height 16
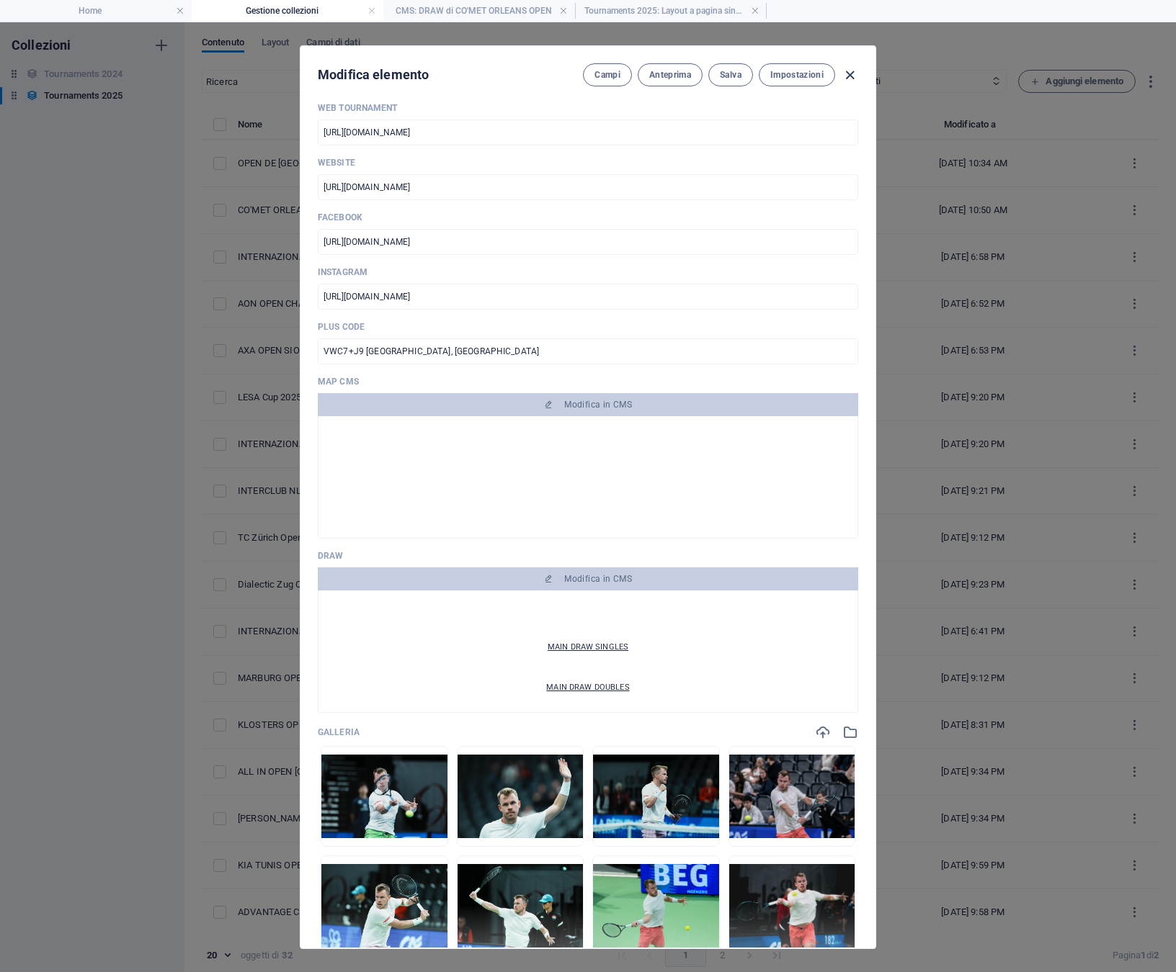
click at [847, 77] on icon "button" at bounding box center [849, 75] width 17 height 17
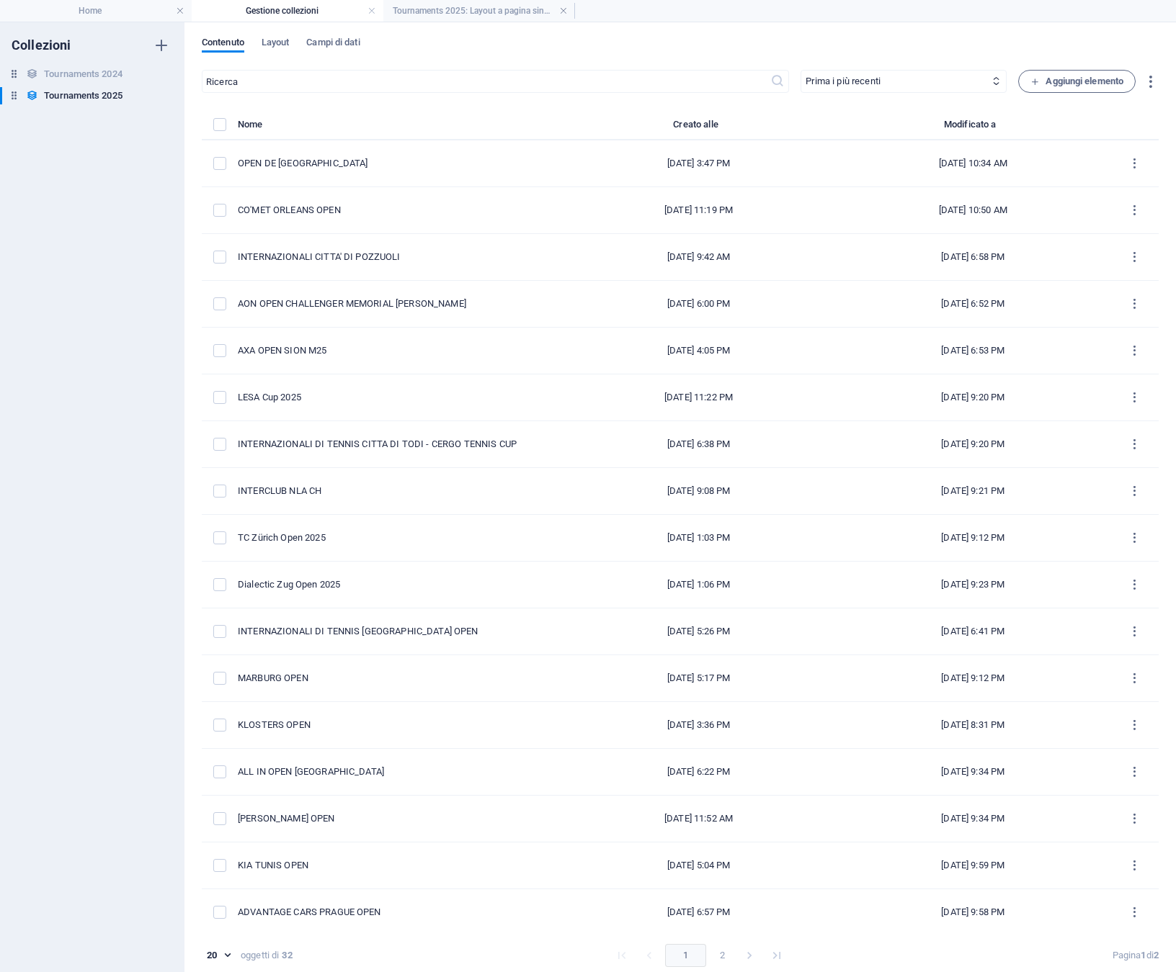
type input "[DATE]"
type input "co-met-orleans-open"
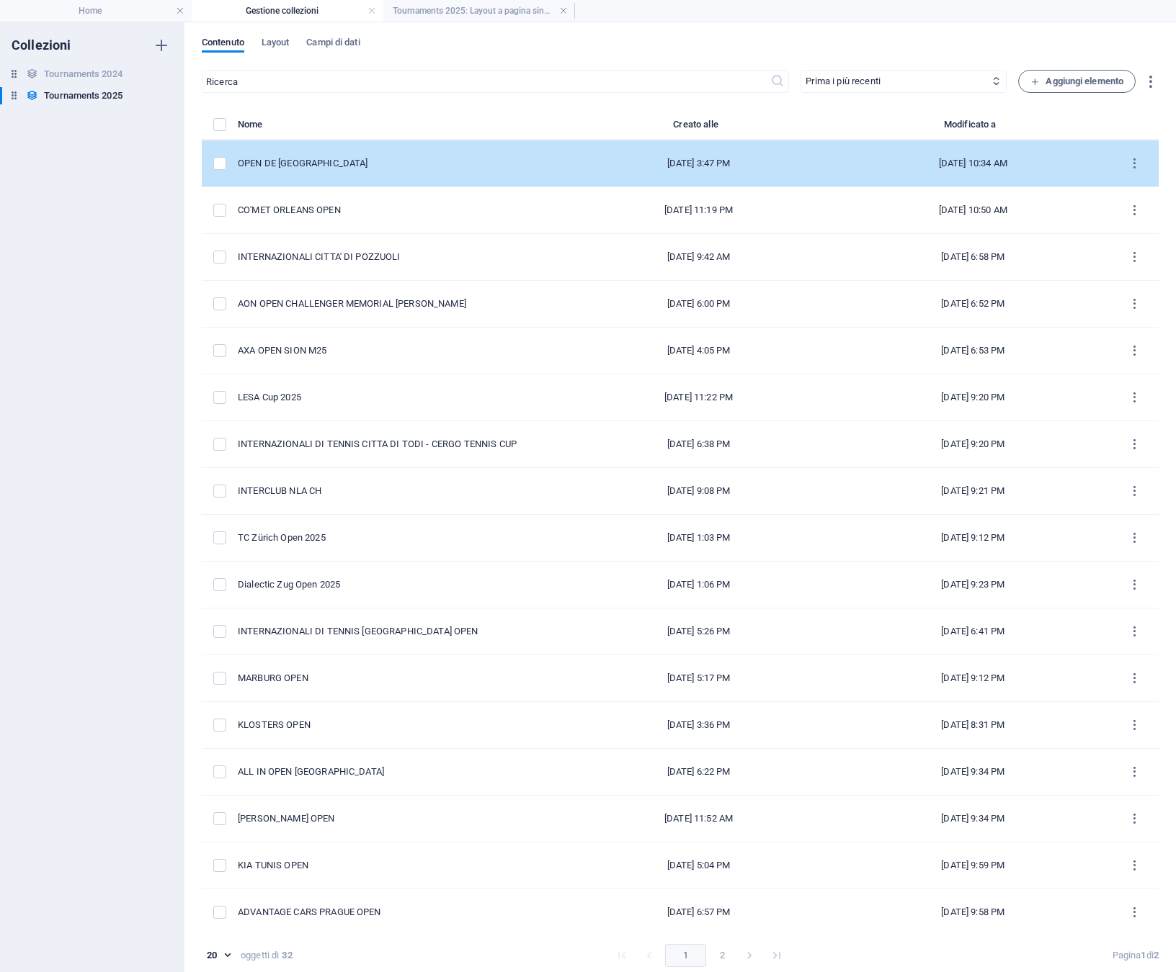
click at [302, 164] on div "OPEN DE [GEOGRAPHIC_DATA]" at bounding box center [394, 163] width 312 height 13
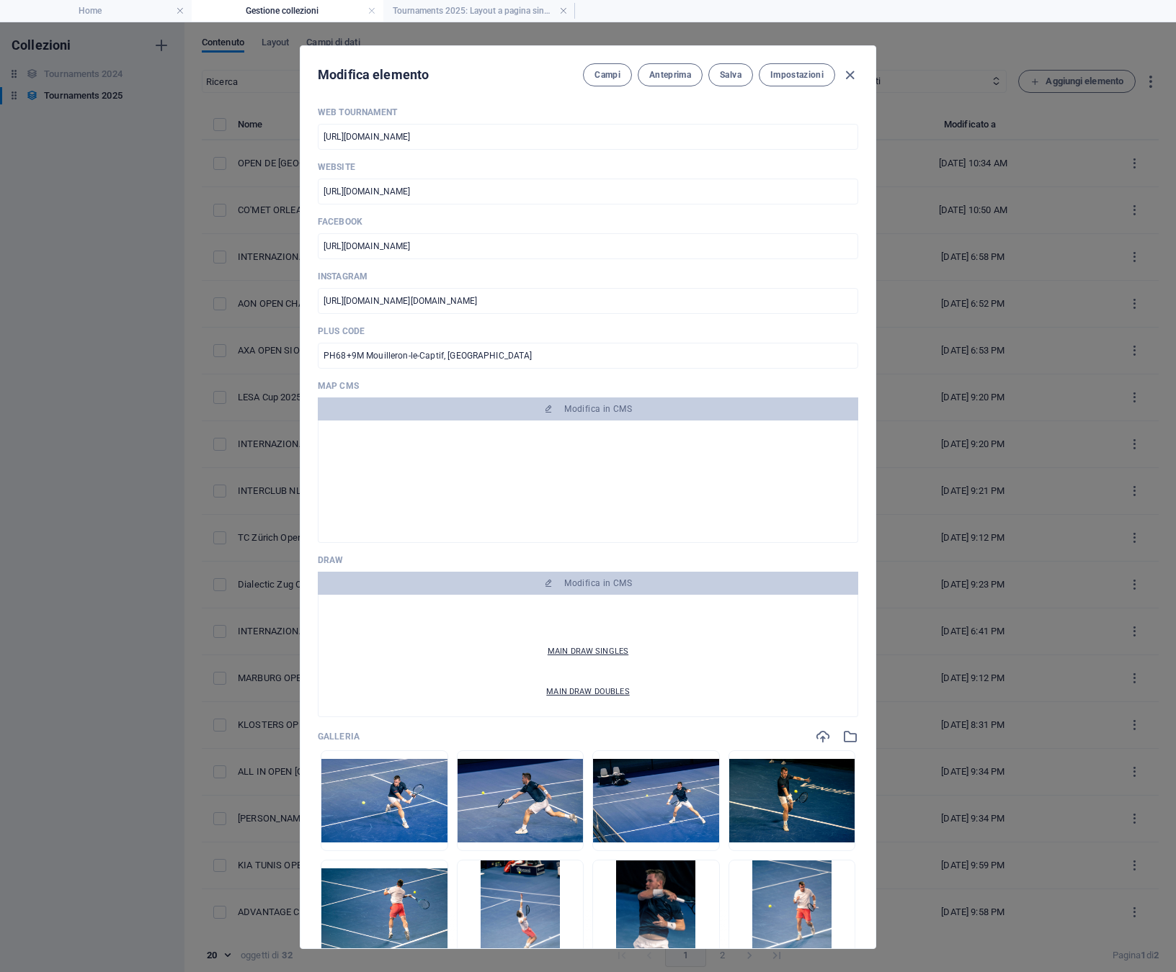
scroll to position [37, 0]
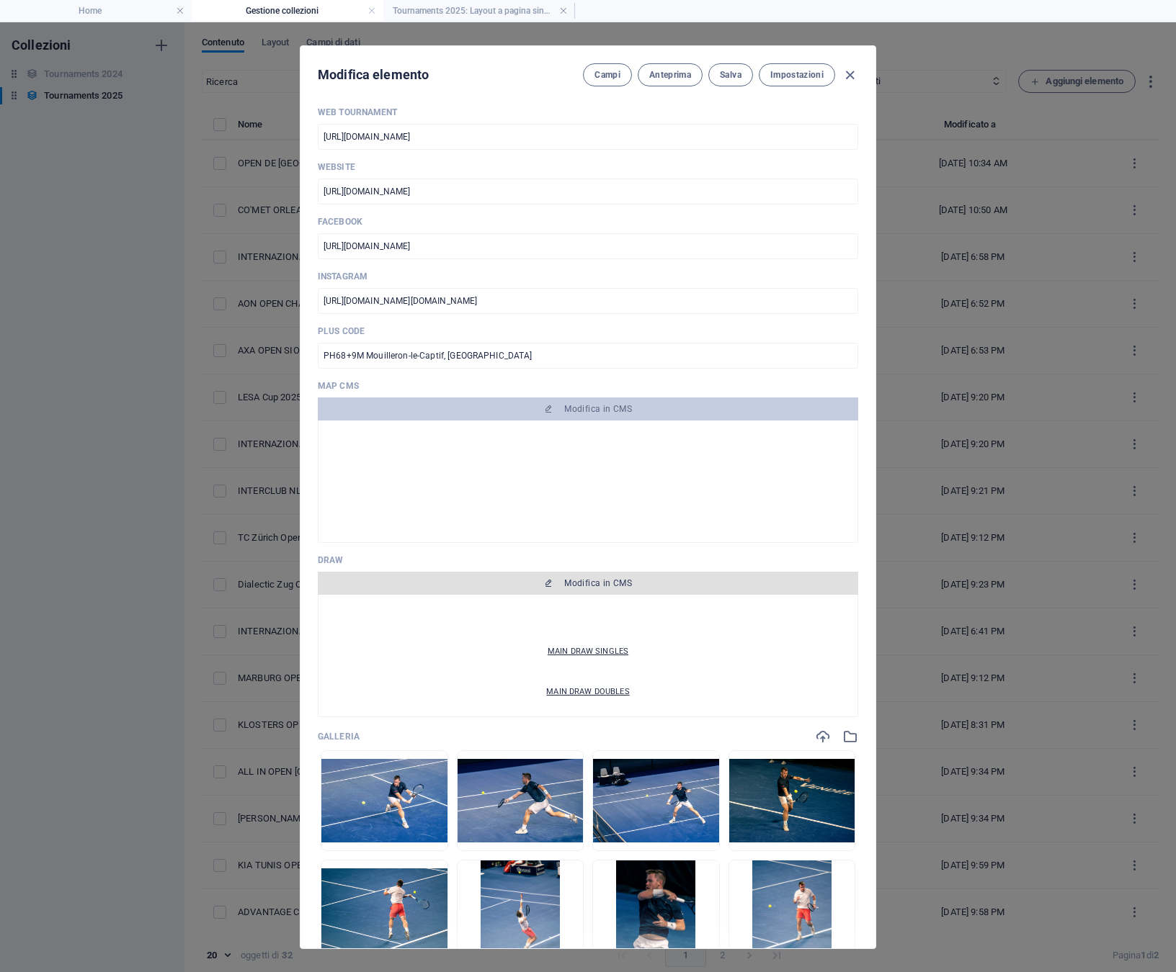
click at [560, 584] on span "Modifica in CMS" at bounding box center [587, 584] width 529 height 12
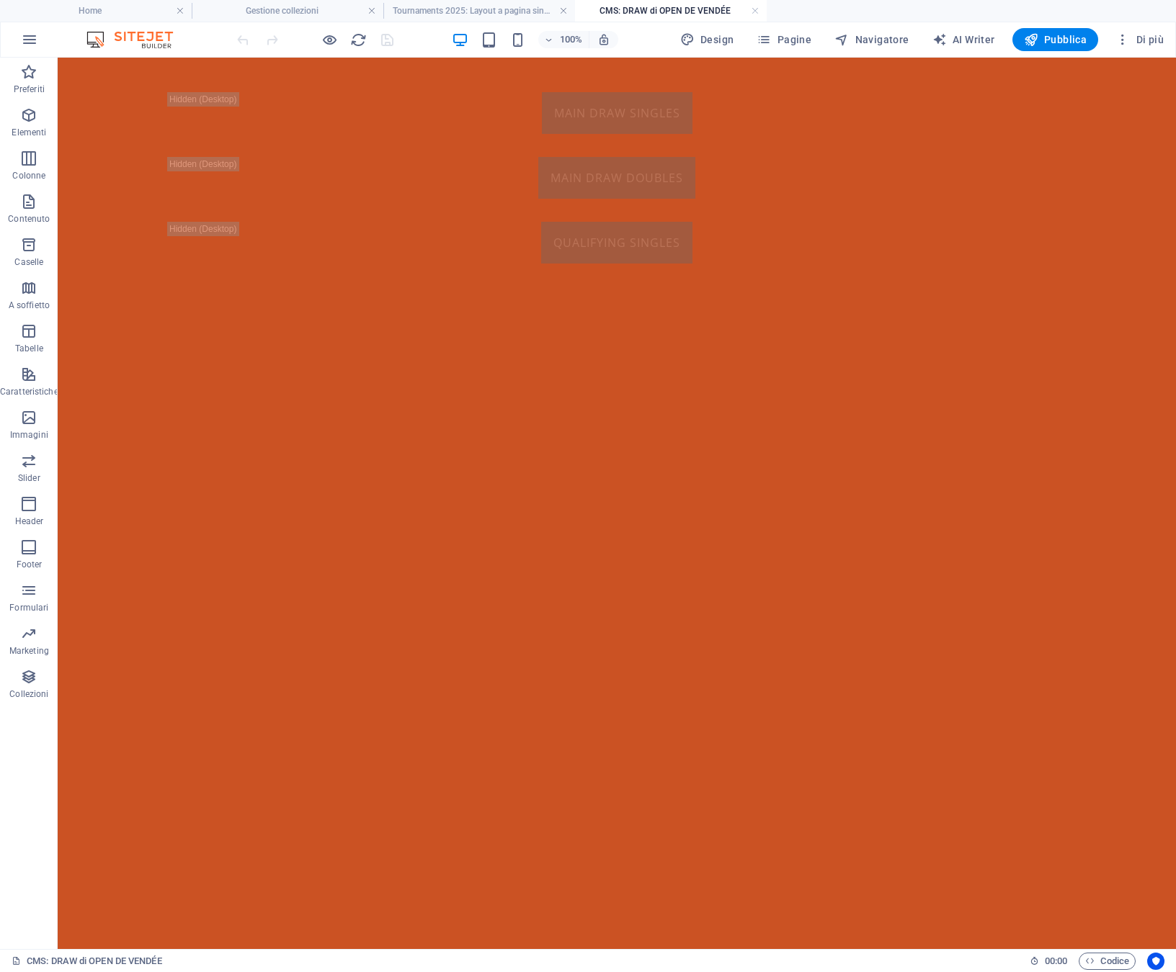
scroll to position [0, 0]
click at [864, 84] on icon at bounding box center [863, 83] width 8 height 15
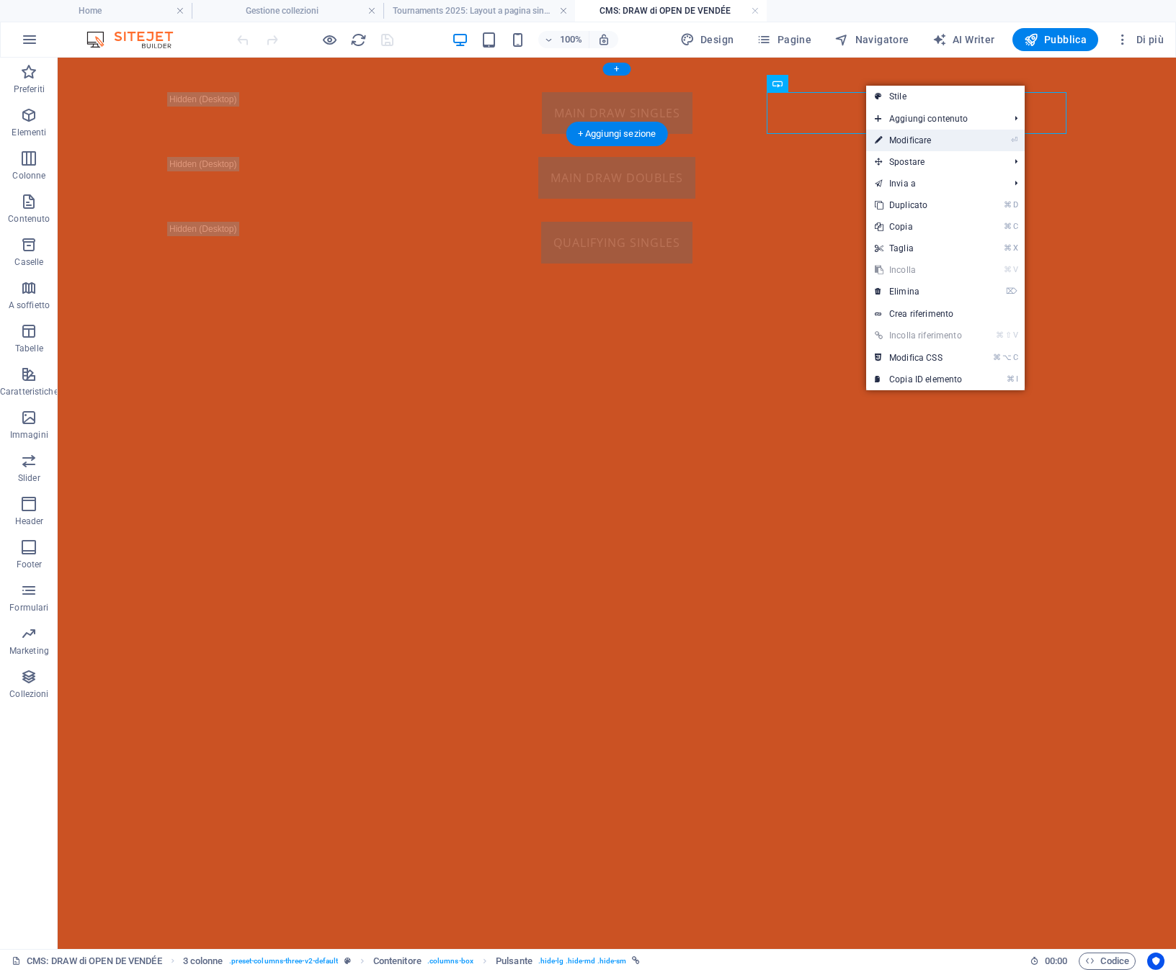
click at [893, 139] on link "⏎ Modificare" at bounding box center [918, 141] width 104 height 22
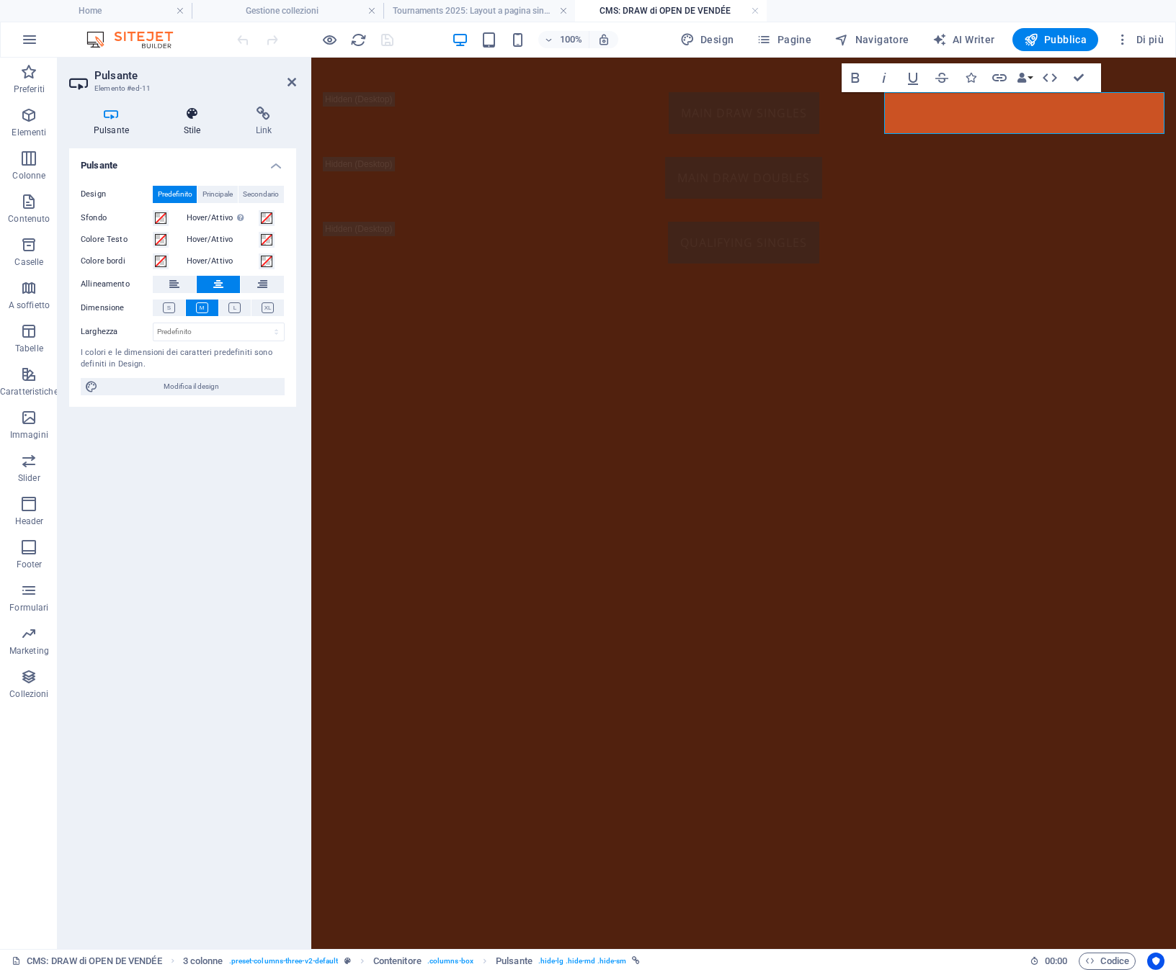
click at [192, 115] on icon at bounding box center [192, 114] width 66 height 14
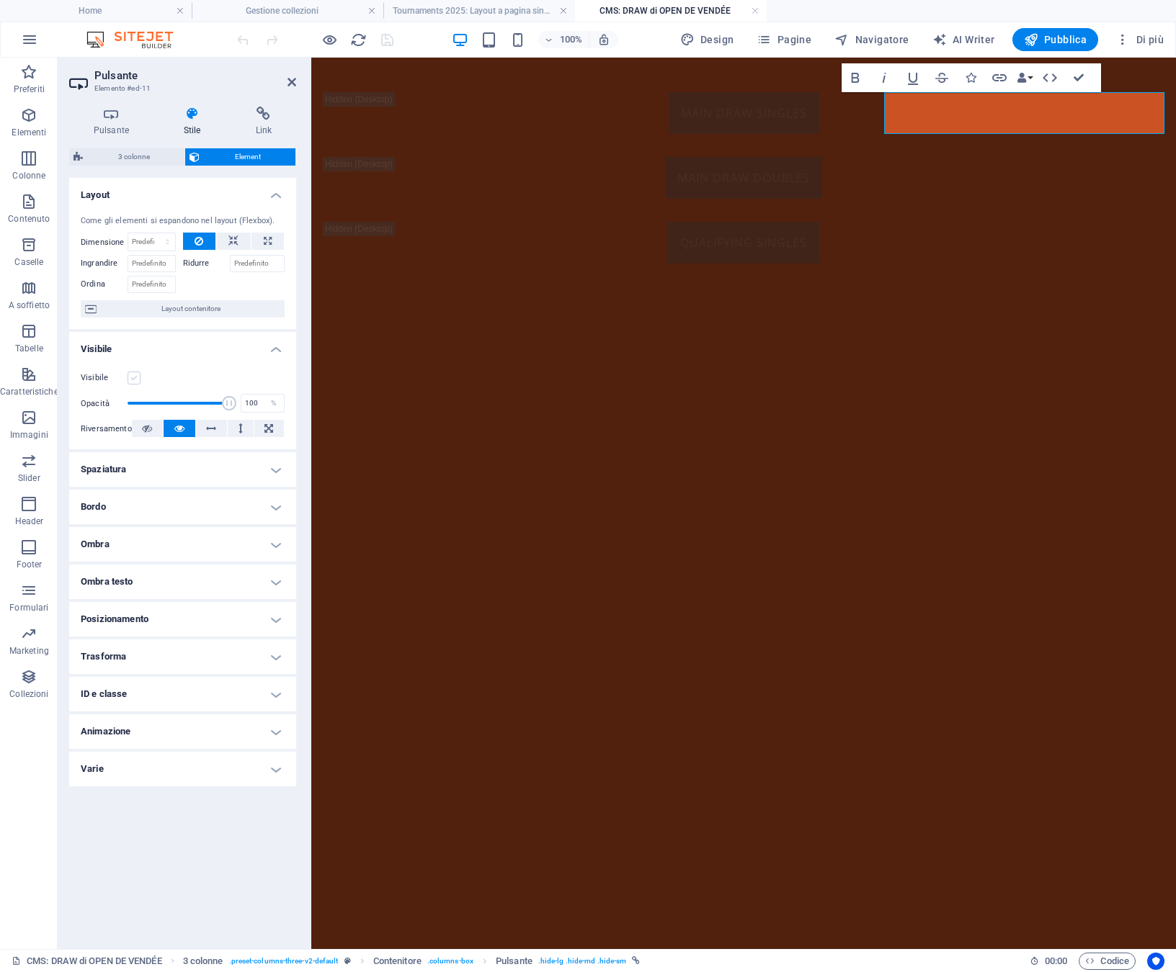
click at [135, 378] on label at bounding box center [134, 378] width 13 height 13
click at [0, 0] on input "Visibile" at bounding box center [0, 0] width 0 height 0
click at [268, 116] on icon at bounding box center [263, 114] width 65 height 14
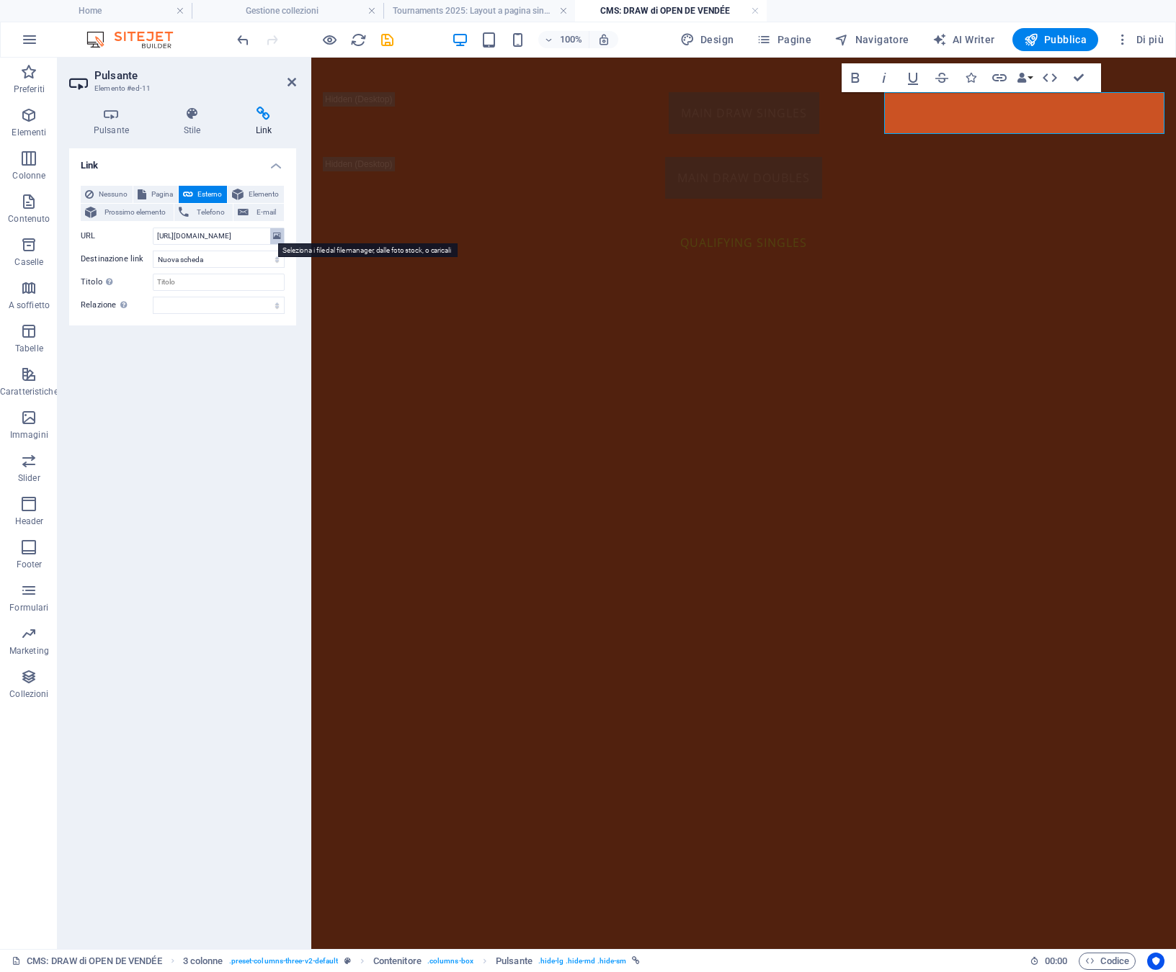
click at [280, 238] on icon at bounding box center [277, 236] width 8 height 16
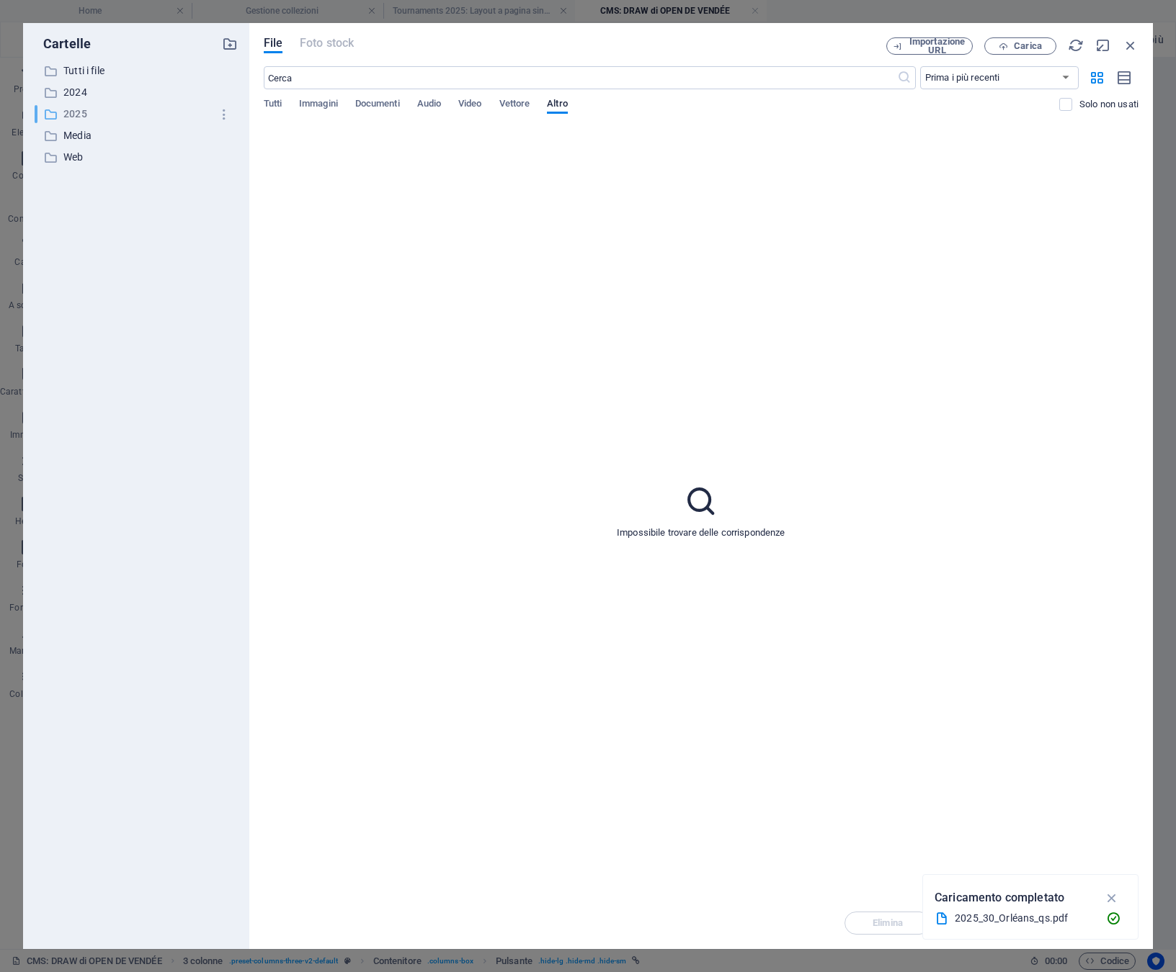
click at [76, 116] on p "2025" at bounding box center [137, 114] width 148 height 17
click at [379, 106] on span "Documenti" at bounding box center [377, 105] width 45 height 20
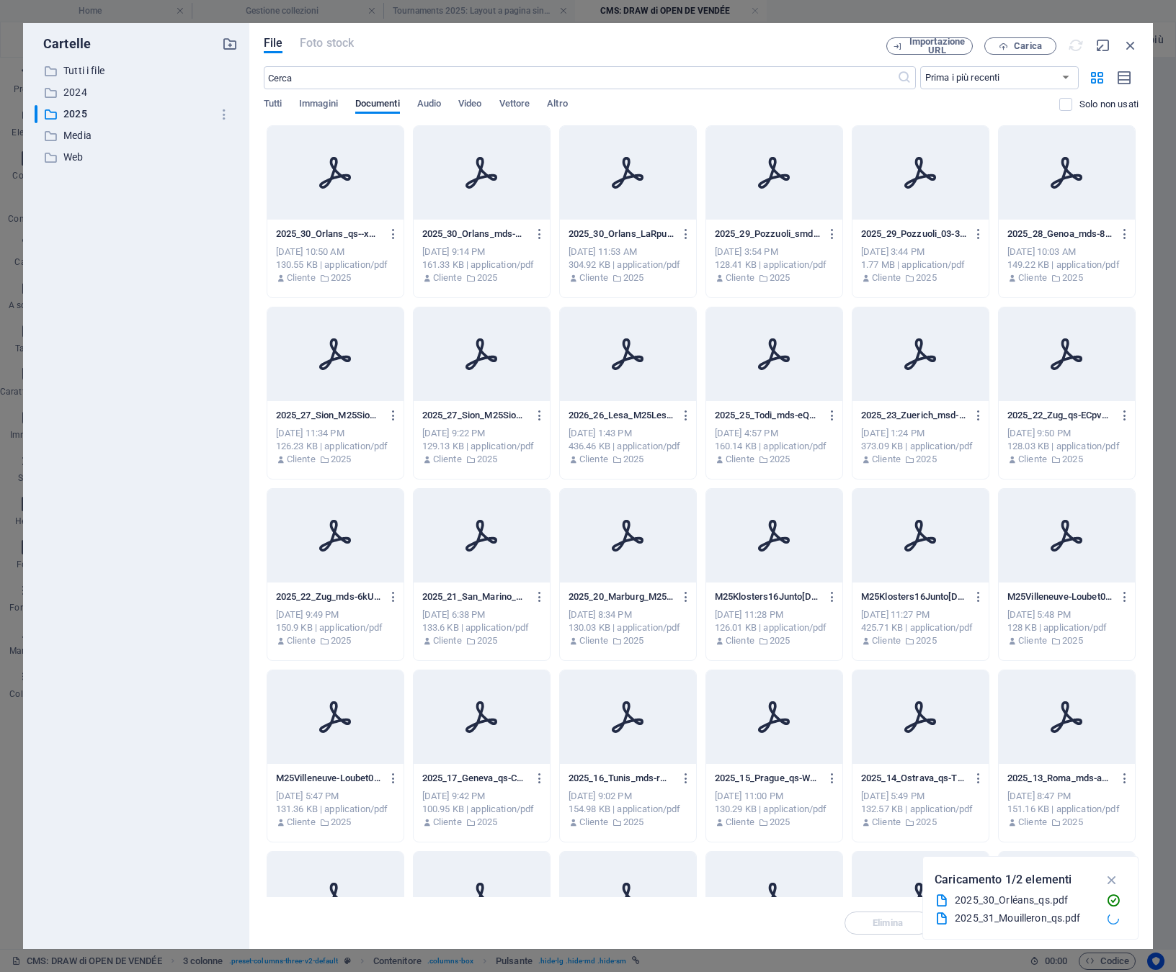
type input "[URL][DOMAIN_NAME]"
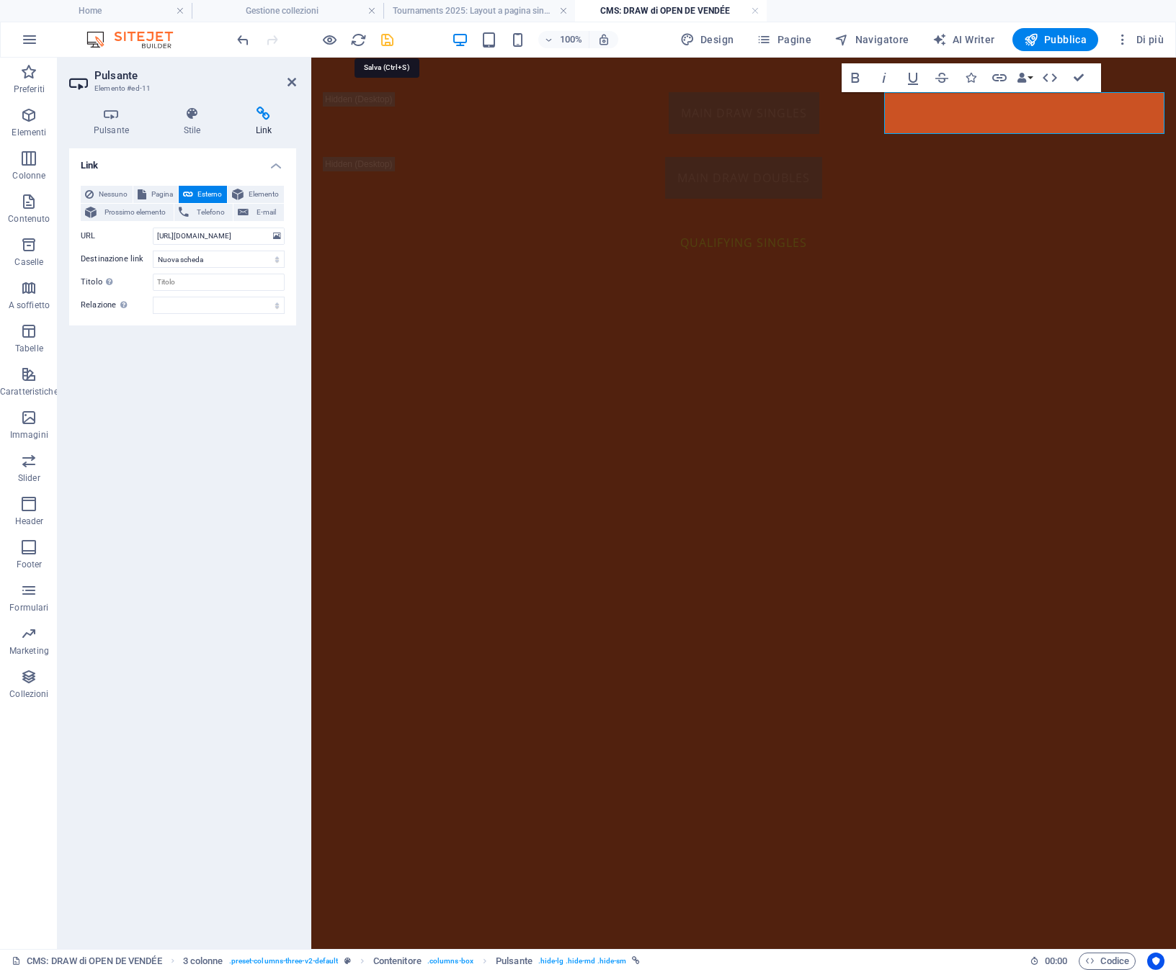
click at [386, 41] on icon "save" at bounding box center [387, 40] width 17 height 17
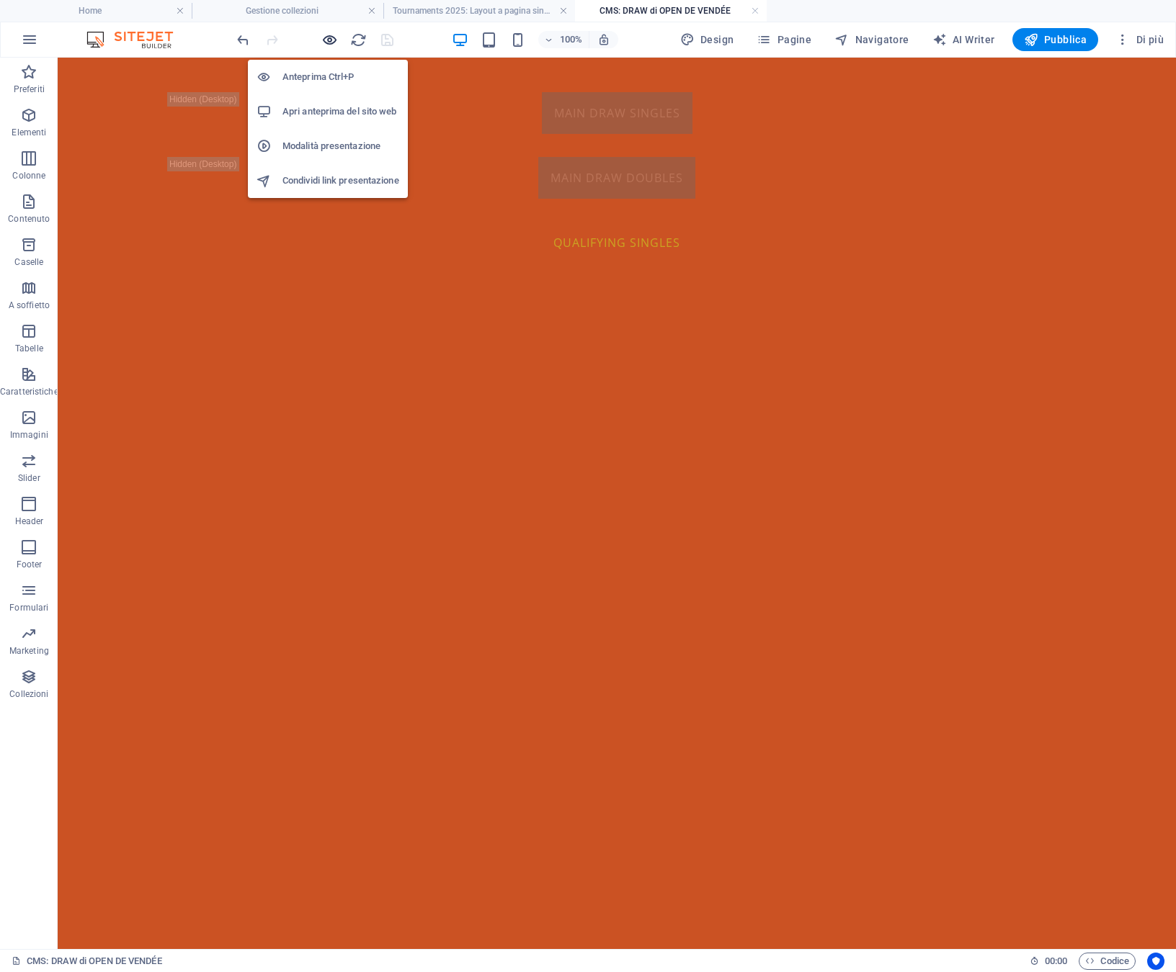
click at [329, 42] on icon "button" at bounding box center [329, 40] width 17 height 17
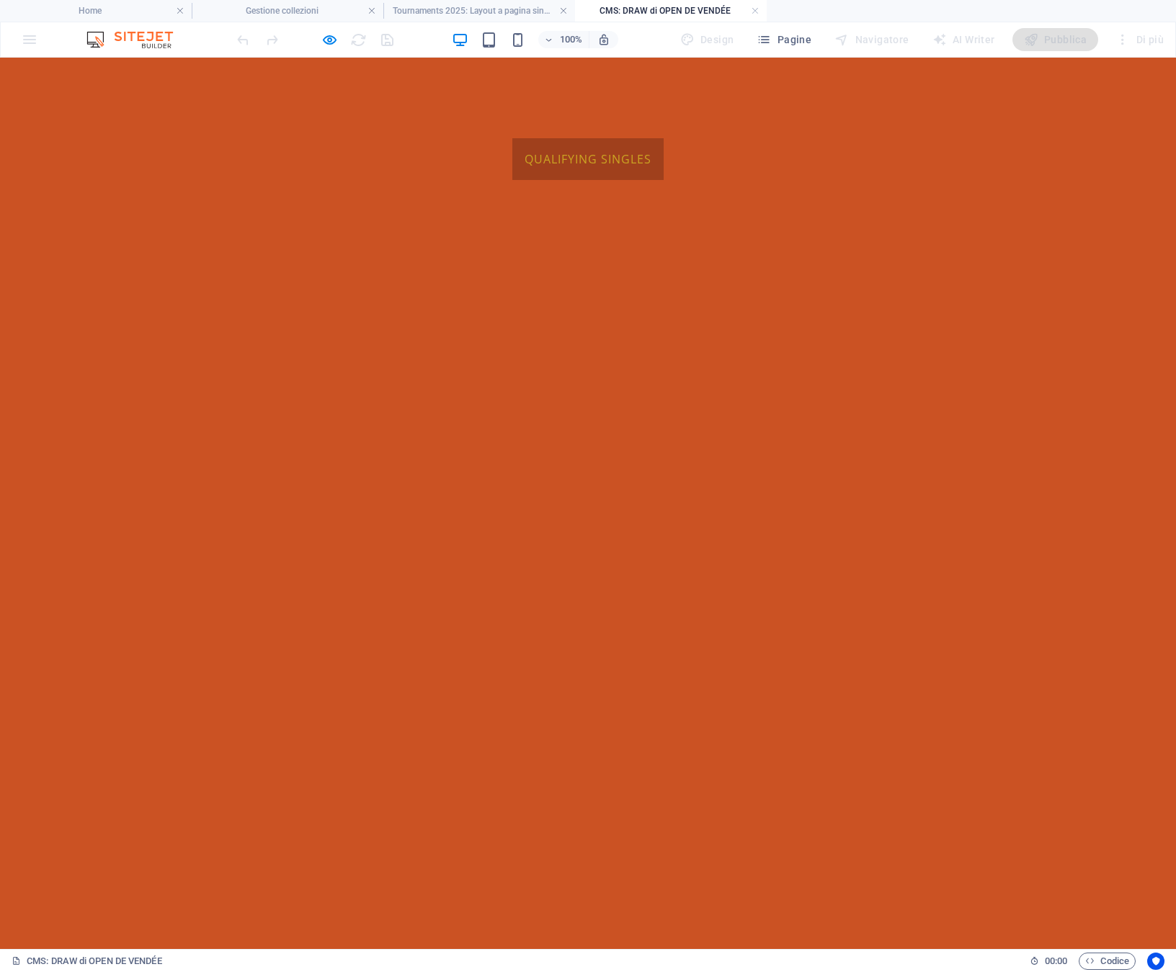
click at [663, 138] on link "QUALIFYING SINGLES" at bounding box center [587, 159] width 151 height 42
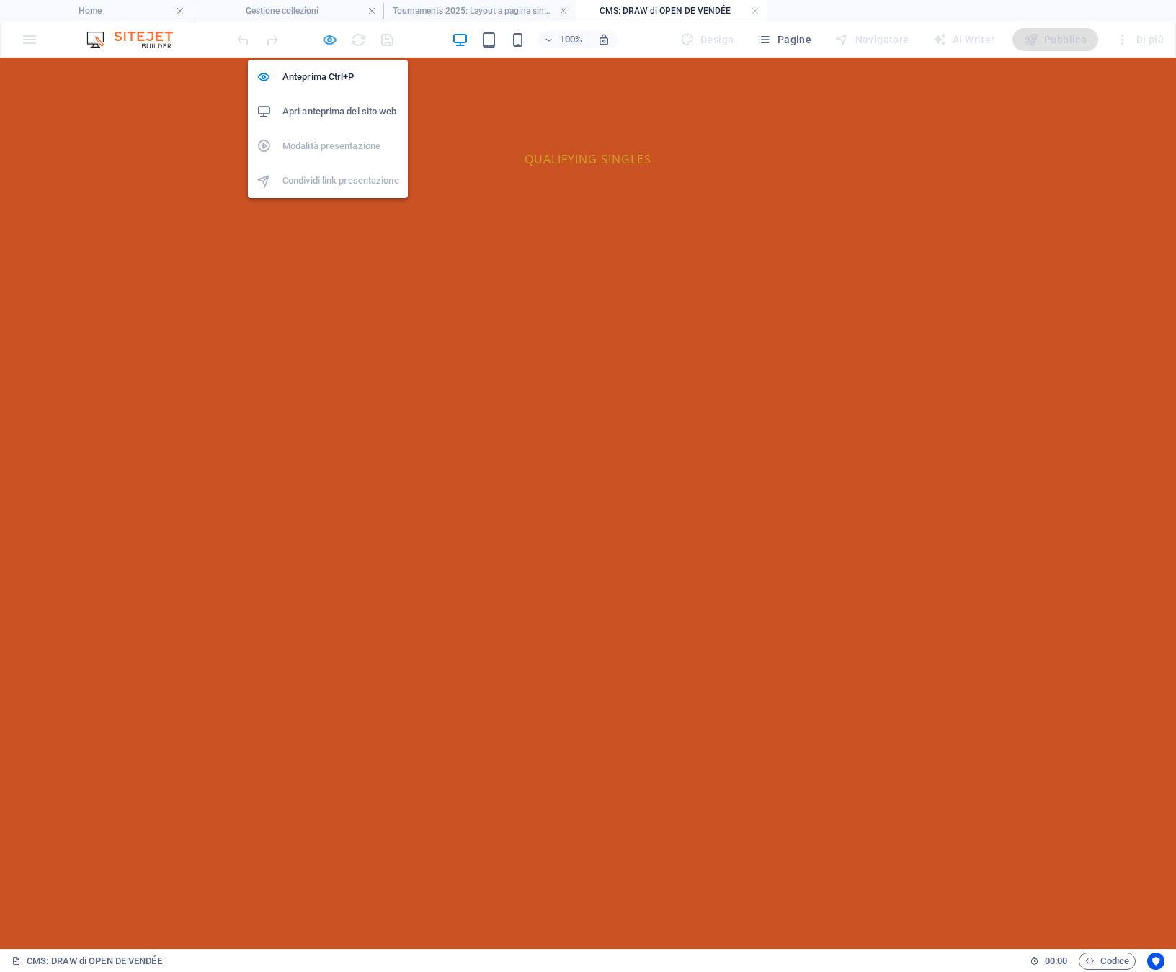
click at [325, 43] on icon "button" at bounding box center [329, 40] width 17 height 17
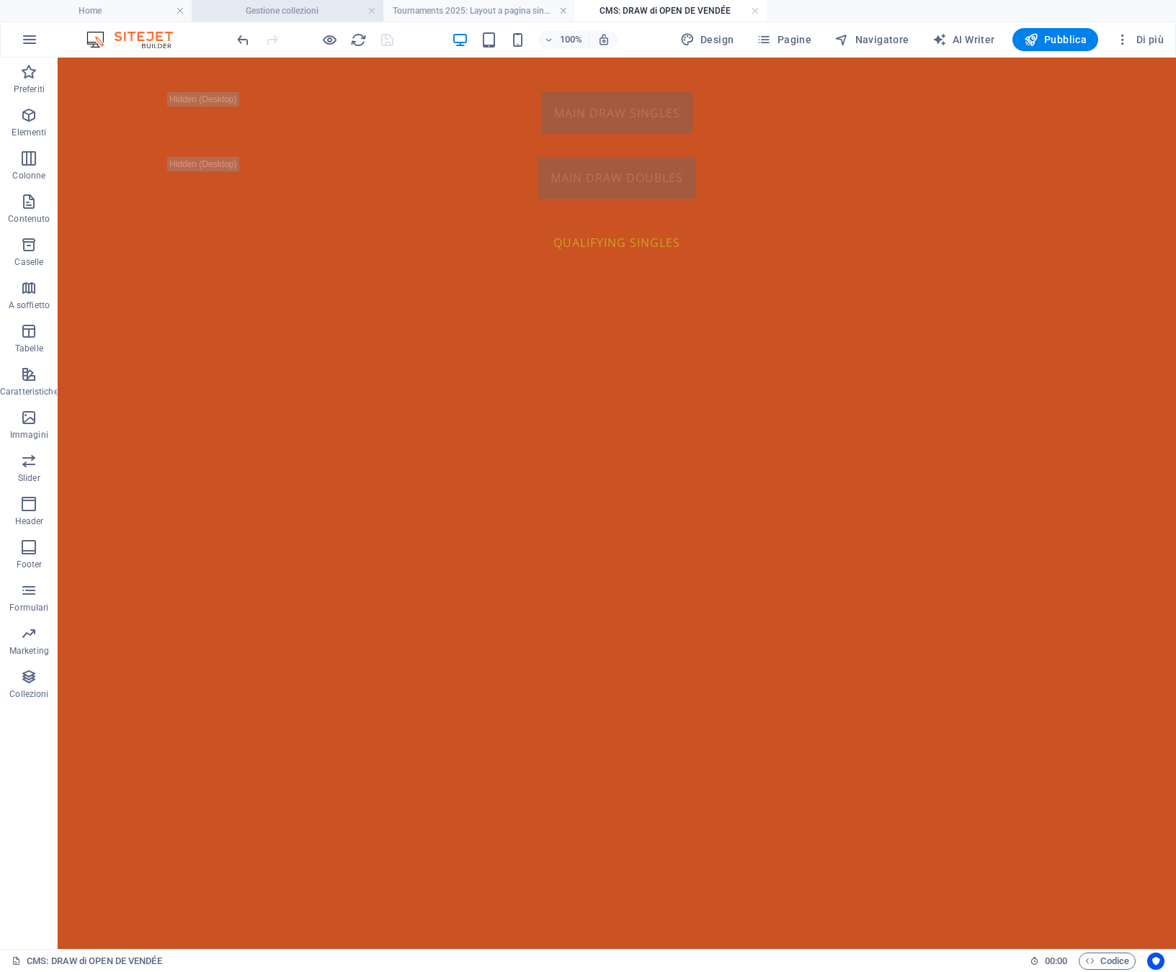
click at [291, 12] on h4 "Gestione collezioni" at bounding box center [288, 11] width 192 height 16
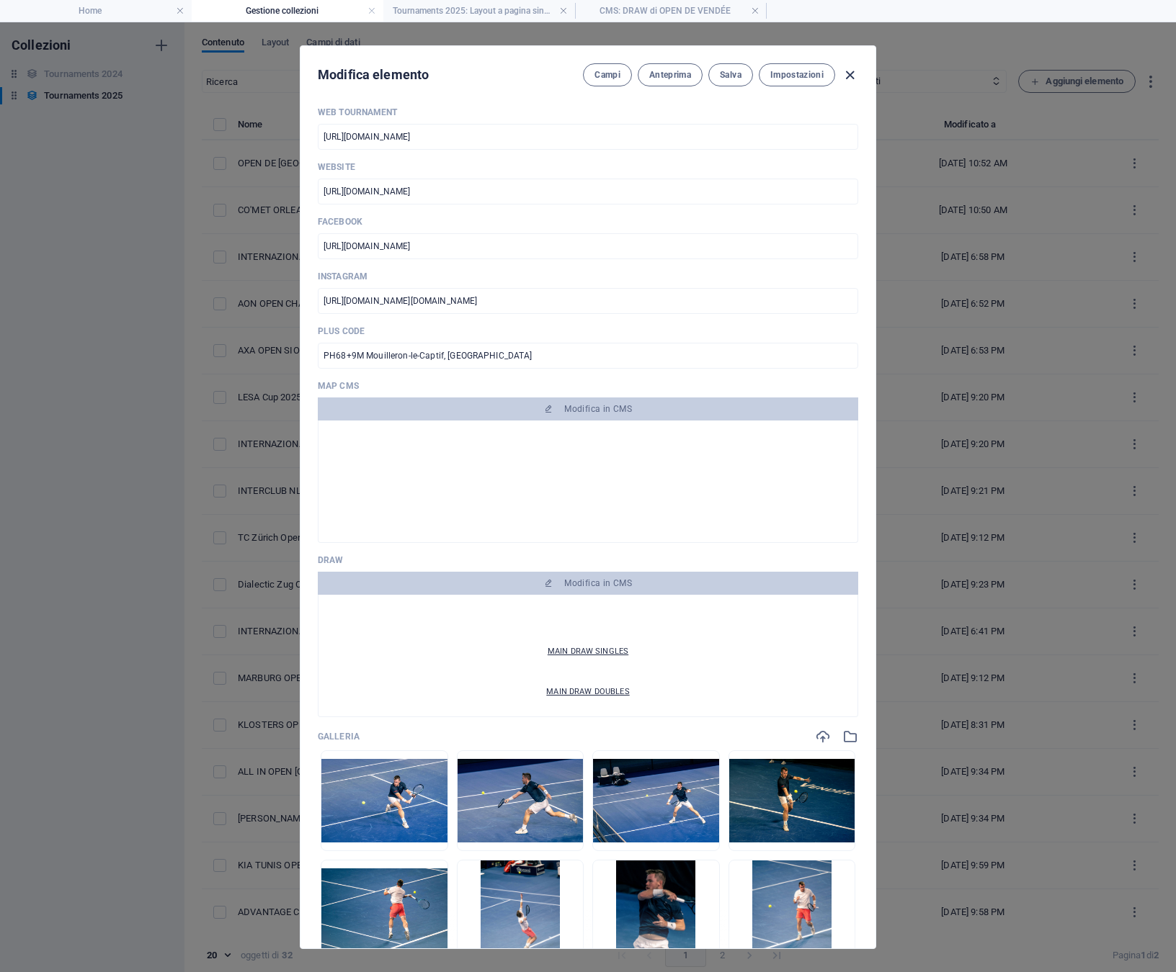
click at [851, 77] on icon "button" at bounding box center [849, 75] width 17 height 17
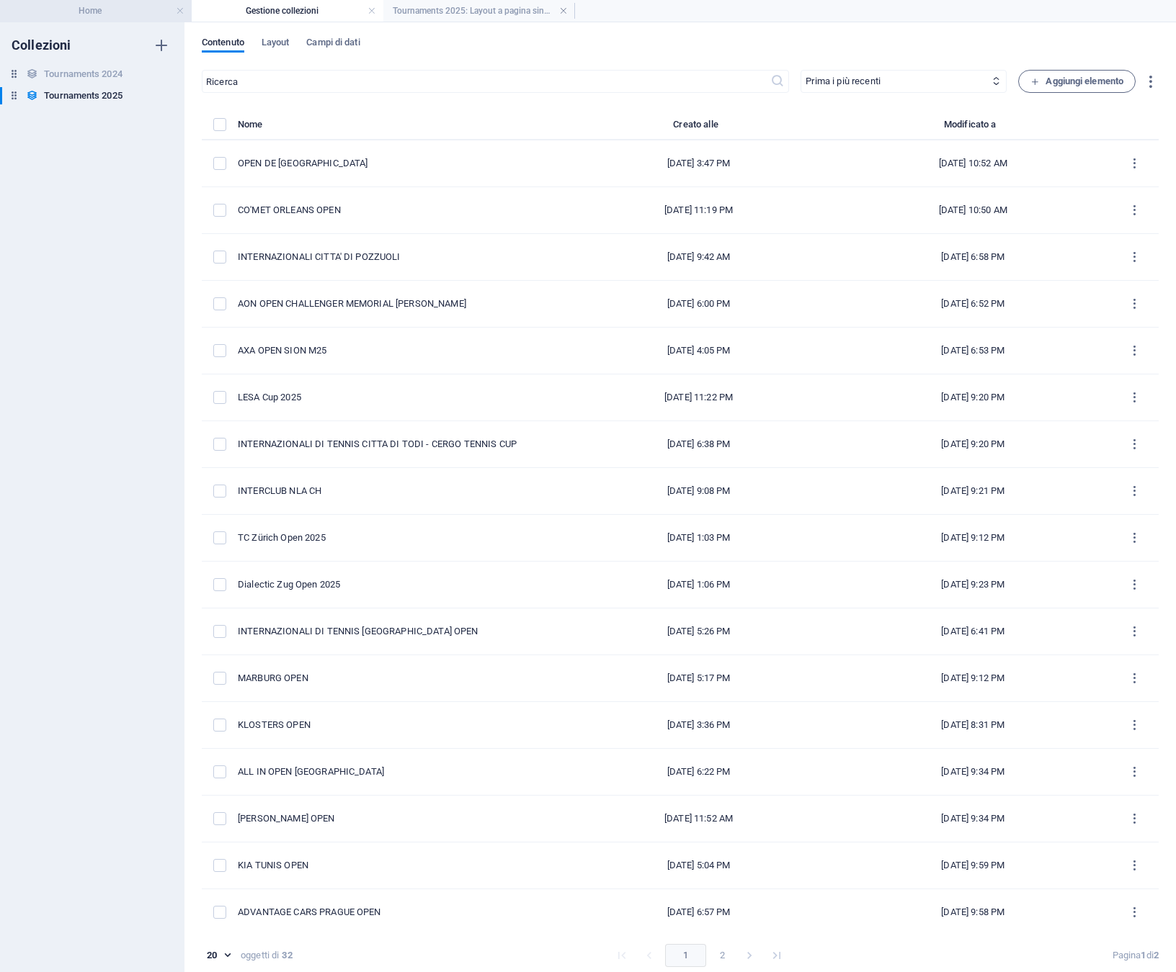
click at [120, 10] on h4 "Home" at bounding box center [96, 11] width 192 height 16
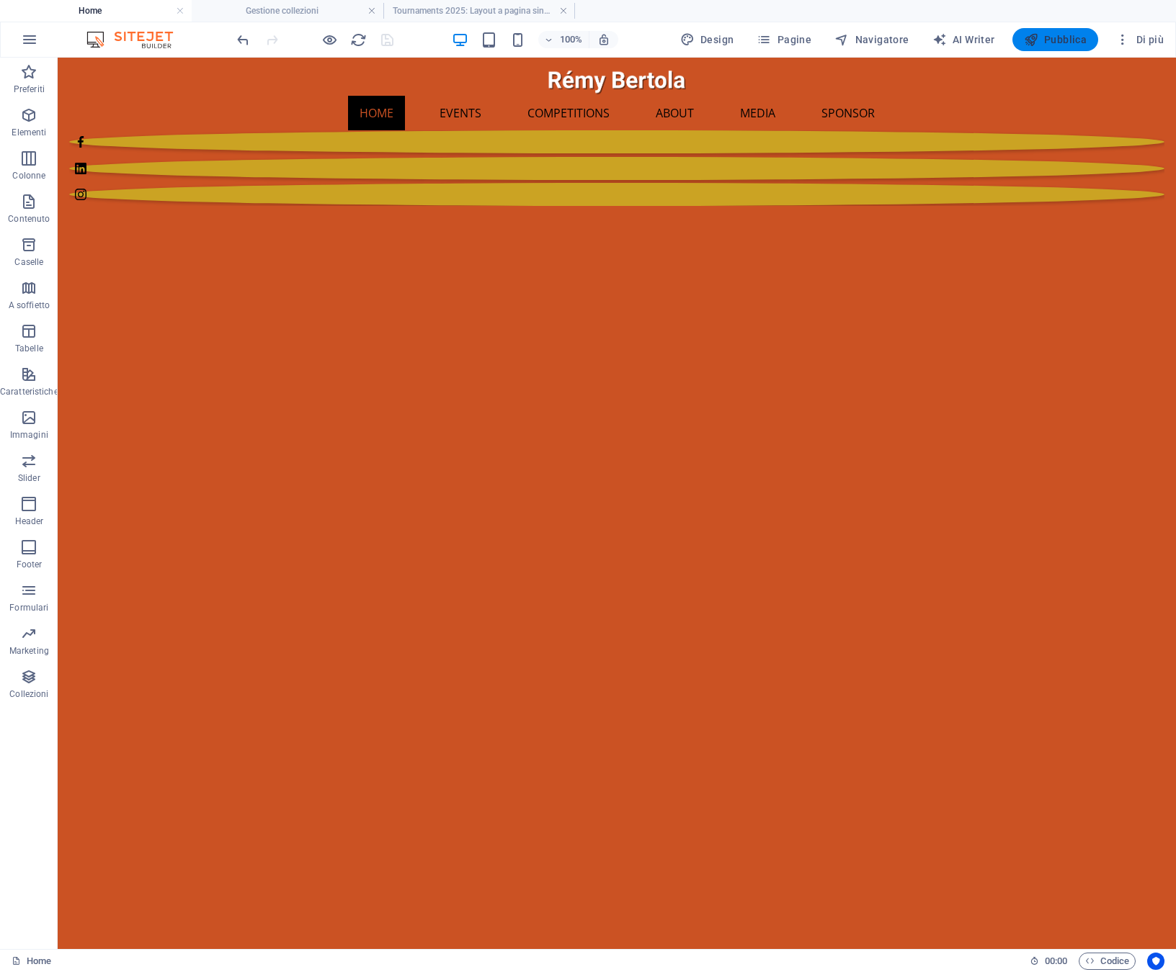
click at [1063, 39] on span "Pubblica" at bounding box center [1055, 39] width 63 height 14
